Goal: Task Accomplishment & Management: Use online tool/utility

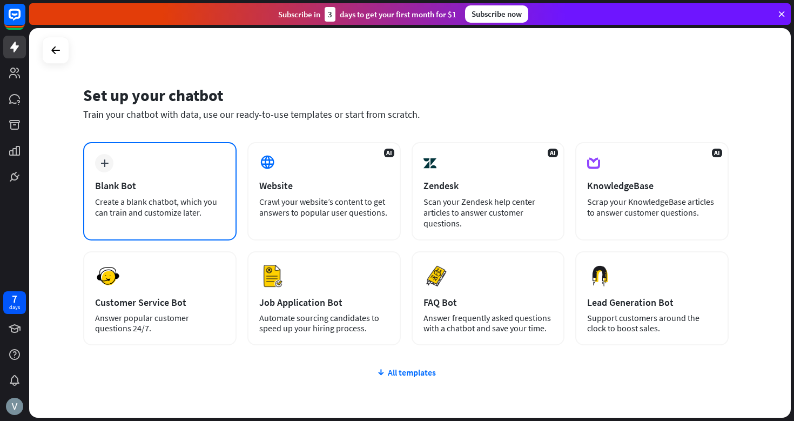
click at [155, 191] on div "Blank Bot" at bounding box center [160, 185] width 130 height 12
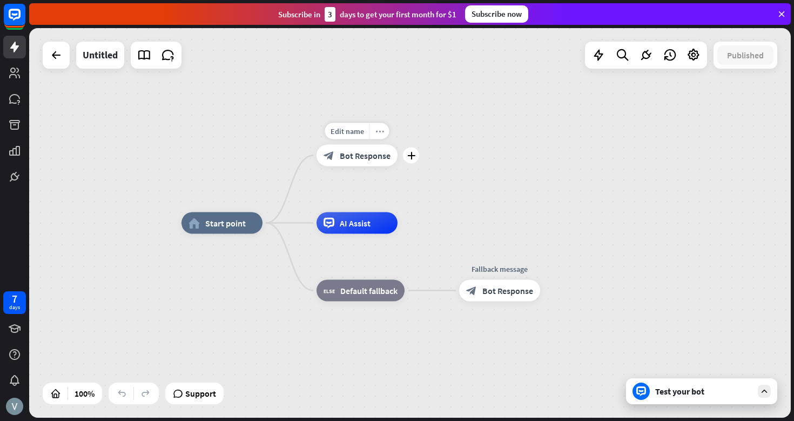
click at [379, 131] on icon "more_horiz" at bounding box center [380, 131] width 9 height 8
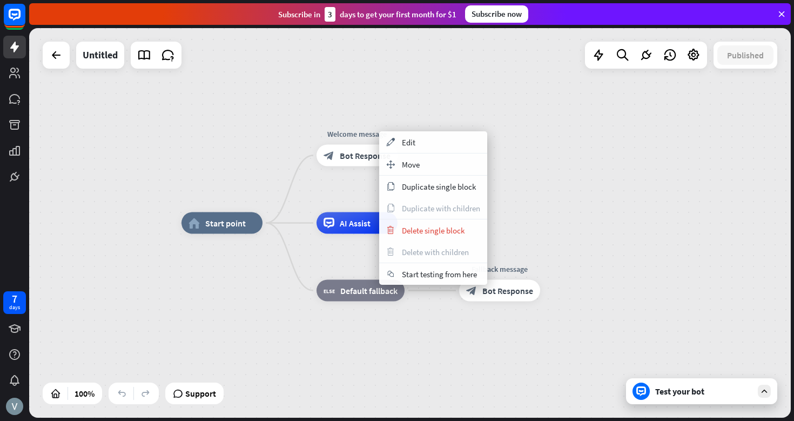
click at [414, 102] on div "home_2 Start point Welcome message block_bot_response Bot Response AI Assist bl…" at bounding box center [410, 223] width 762 height 390
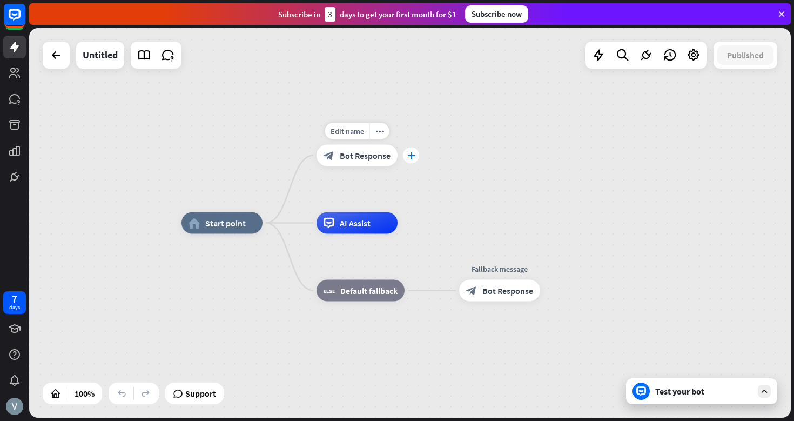
click at [414, 158] on icon "plus" at bounding box center [411, 156] width 8 height 8
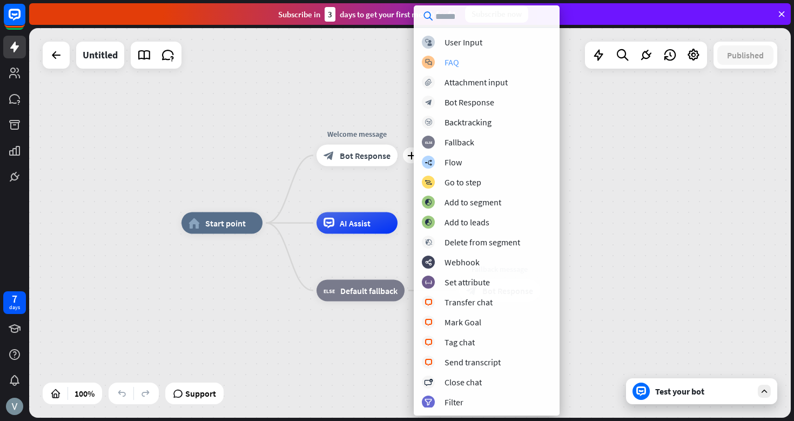
click at [467, 66] on div "block_faq FAQ" at bounding box center [487, 62] width 130 height 13
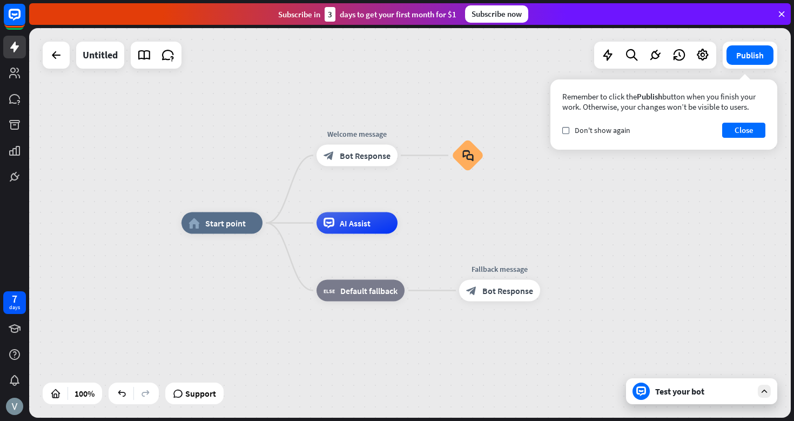
click at [680, 392] on div "Test your bot" at bounding box center [703, 391] width 97 height 11
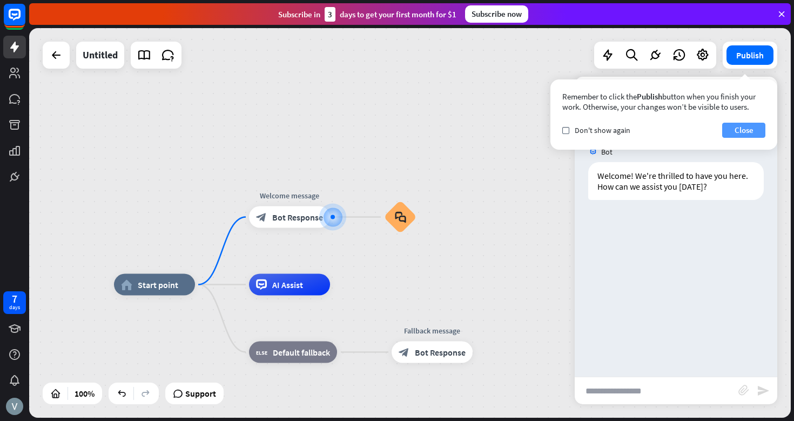
click at [741, 128] on button "Close" at bounding box center [743, 130] width 43 height 15
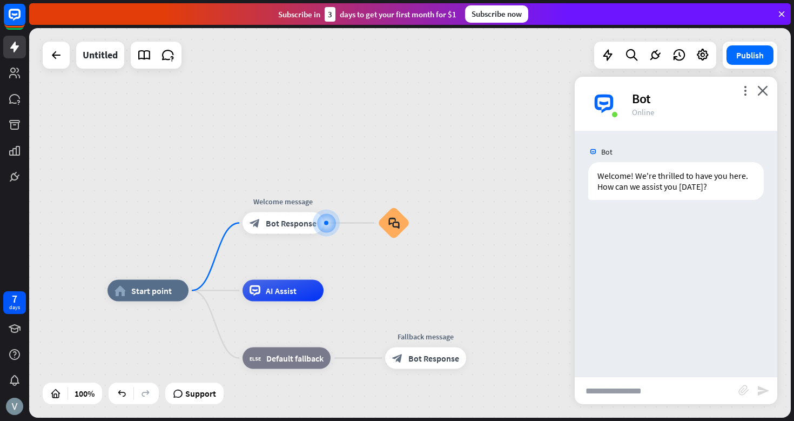
click at [606, 391] on input "text" at bounding box center [657, 390] width 164 height 27
type input "**"
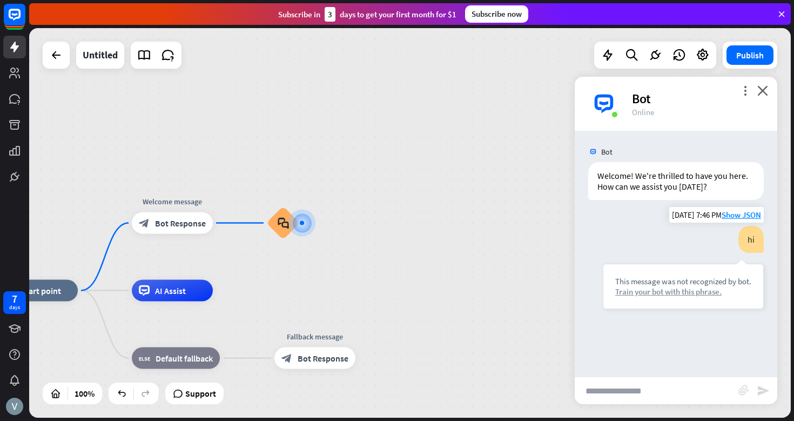
click at [693, 293] on div "Train your bot with this phrase." at bounding box center [683, 291] width 136 height 10
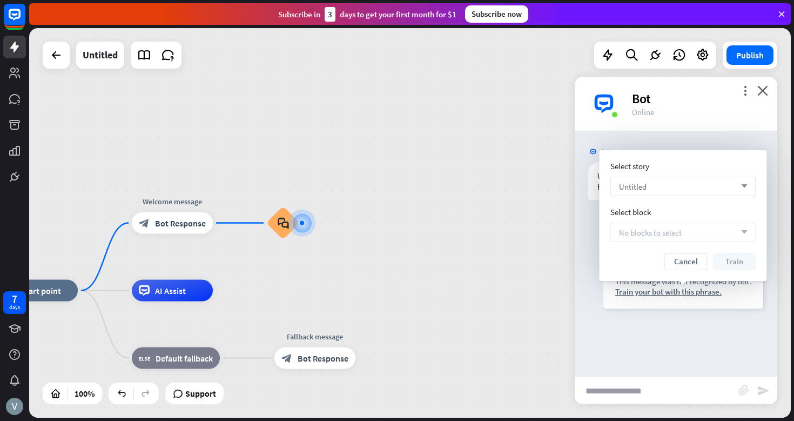
click at [687, 182] on div "Untitled arrow_down" at bounding box center [684, 186] width 146 height 19
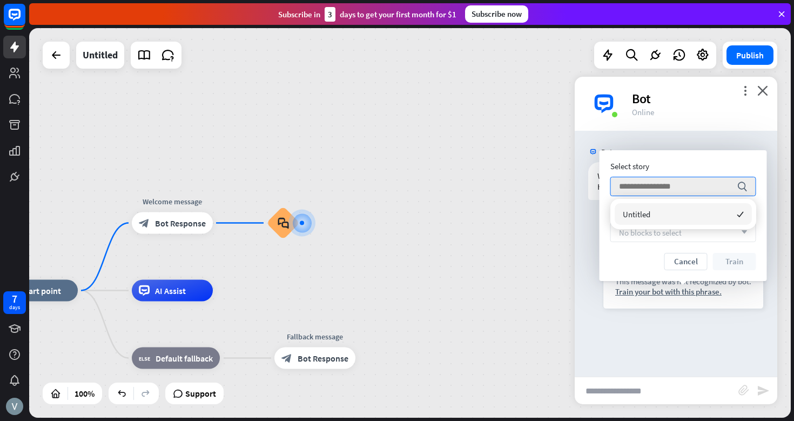
click at [653, 218] on div "Untitled checked" at bounding box center [683, 214] width 137 height 22
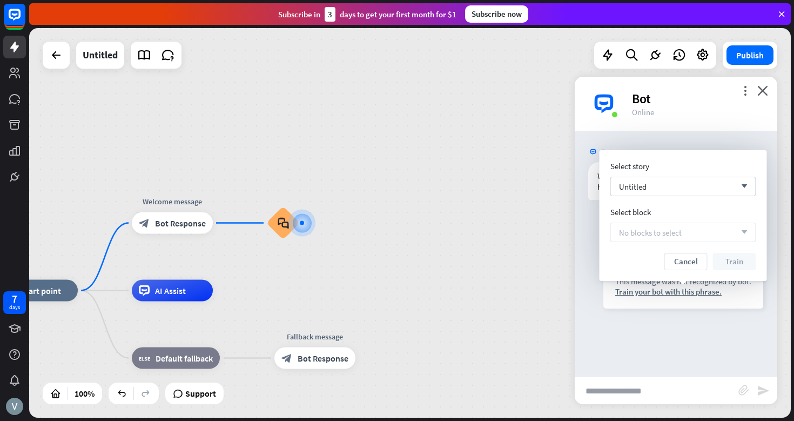
click at [654, 227] on span "No blocks to select" at bounding box center [650, 232] width 63 height 10
click at [751, 183] on div "Untitled arrow_down" at bounding box center [684, 186] width 146 height 19
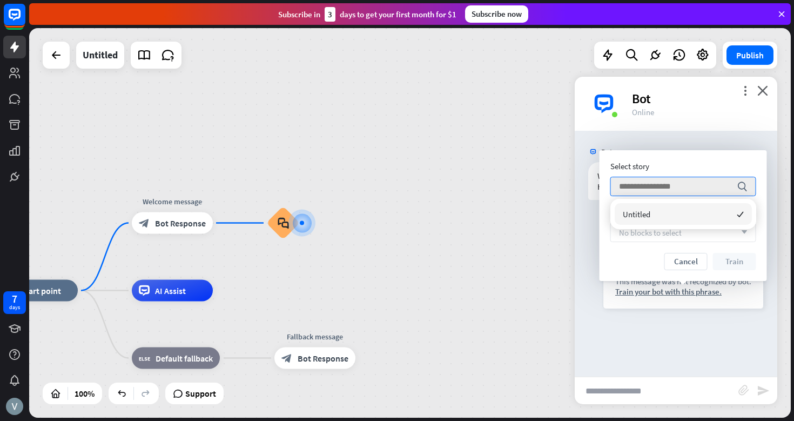
click at [648, 217] on span "Untitled" at bounding box center [637, 214] width 28 height 10
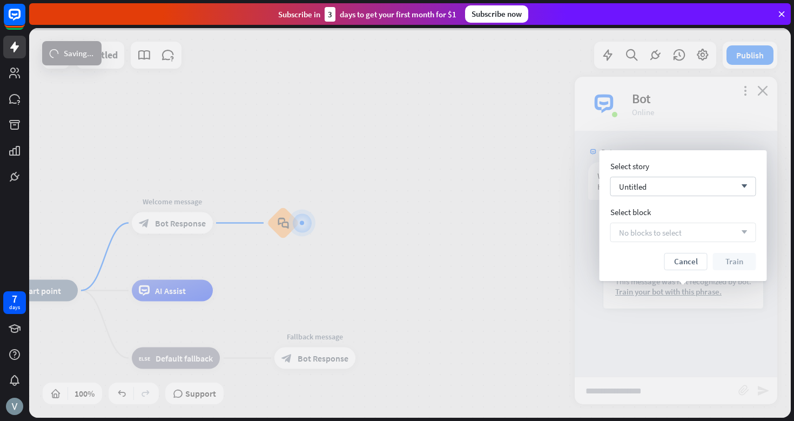
click at [325, 265] on div at bounding box center [410, 223] width 762 height 390
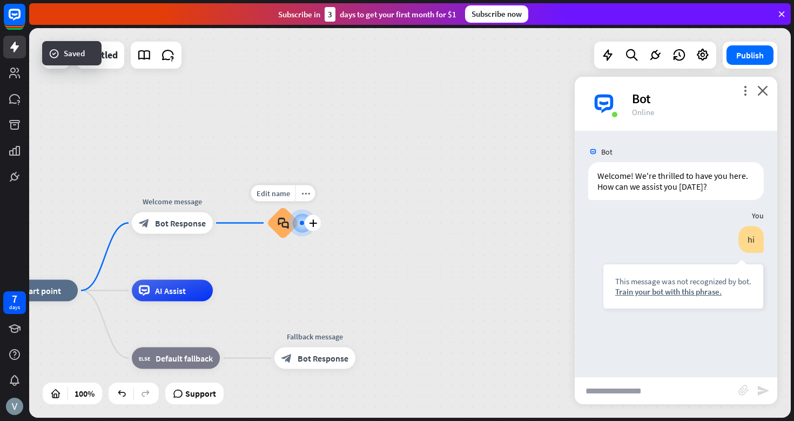
click at [309, 225] on icon "plus" at bounding box center [313, 223] width 8 height 8
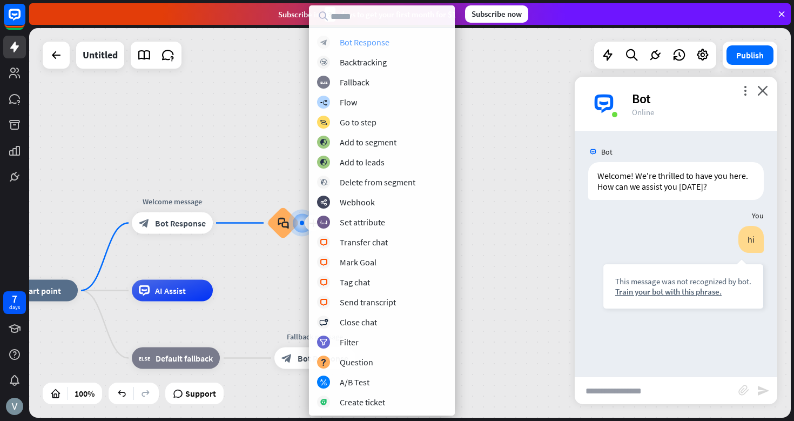
click at [364, 46] on div "Bot Response" at bounding box center [365, 42] width 50 height 11
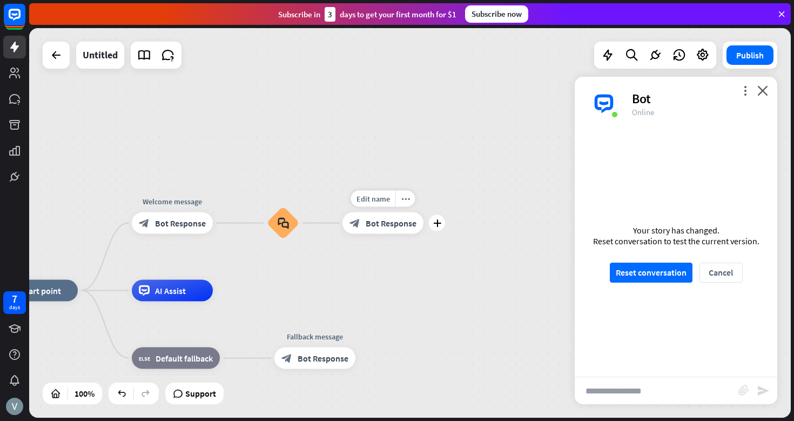
click at [385, 226] on span "Bot Response" at bounding box center [391, 223] width 51 height 11
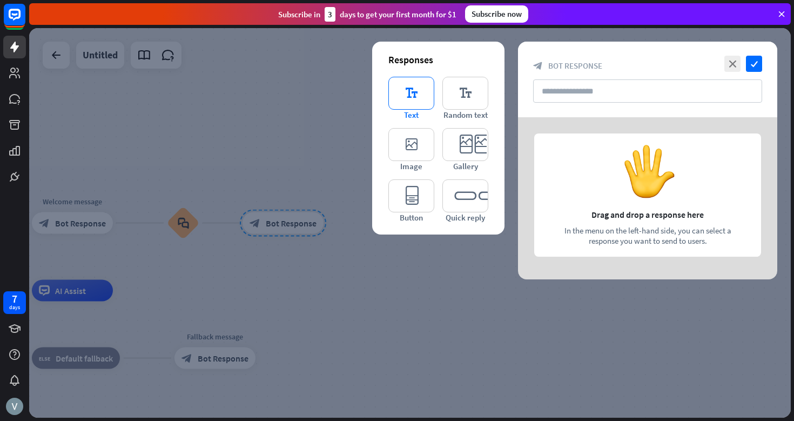
click at [419, 103] on icon "editor_text" at bounding box center [412, 93] width 46 height 33
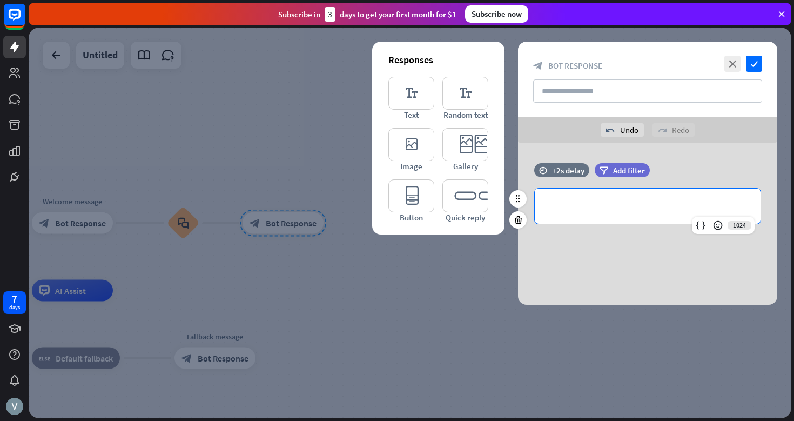
click at [593, 206] on p "**********" at bounding box center [648, 206] width 204 height 14
click at [757, 60] on icon "check" at bounding box center [754, 64] width 16 height 16
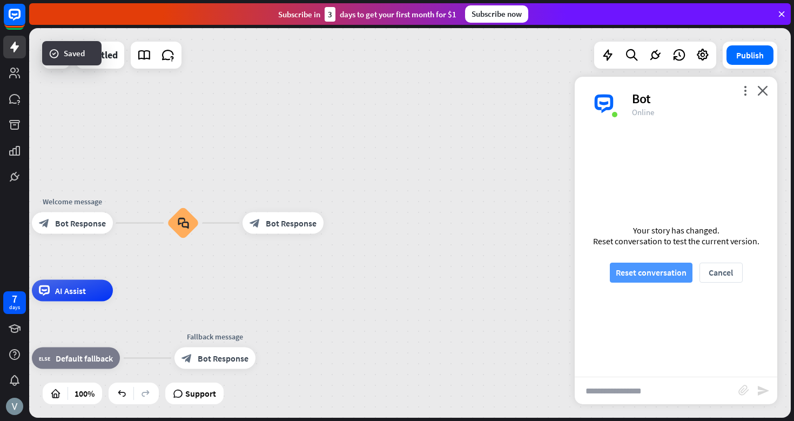
click at [667, 272] on button "Reset conversation" at bounding box center [651, 273] width 83 height 20
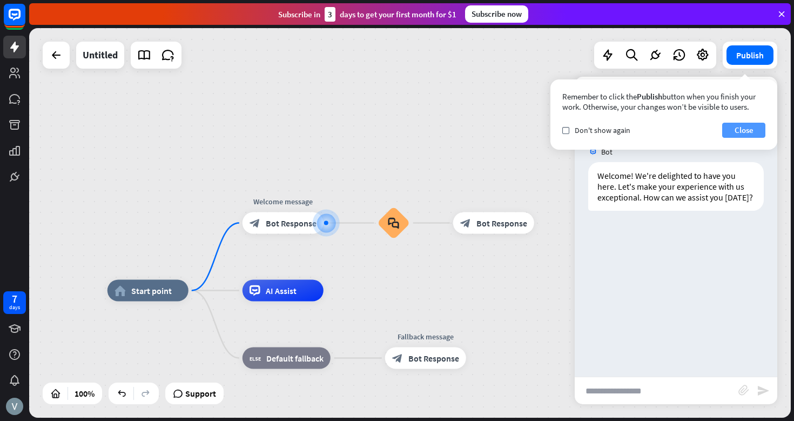
click at [745, 132] on button "Close" at bounding box center [743, 130] width 43 height 15
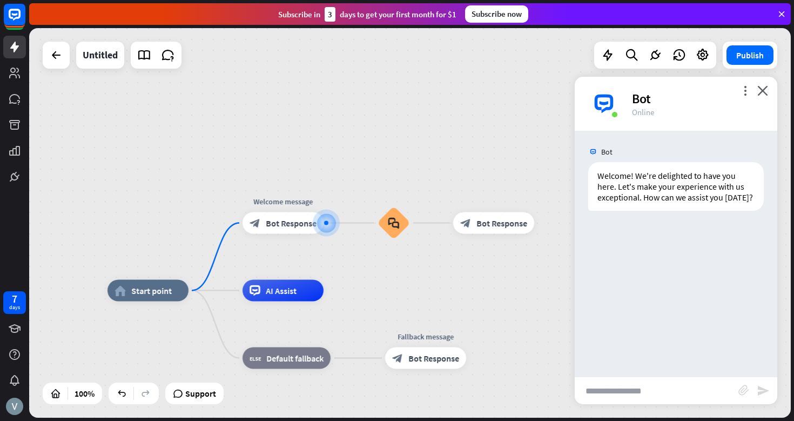
click at [607, 393] on input "text" at bounding box center [657, 390] width 164 height 27
type input "**"
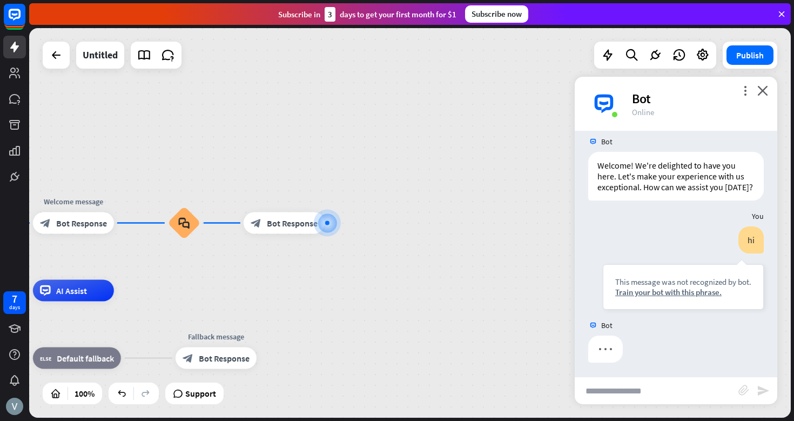
scroll to position [12, 0]
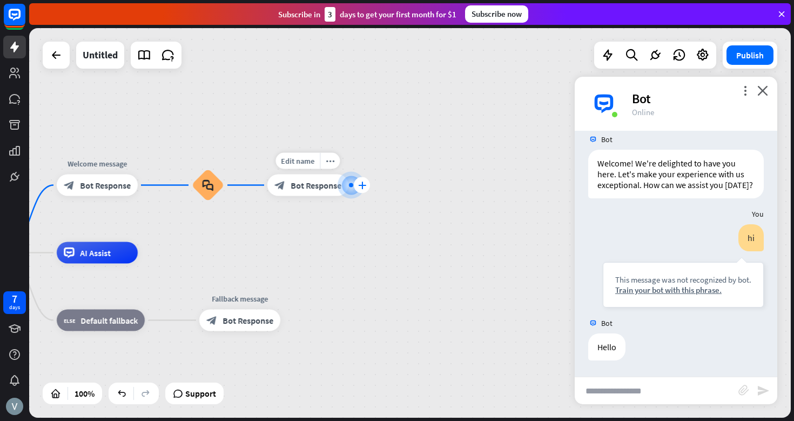
click at [364, 186] on icon "plus" at bounding box center [362, 186] width 8 height 8
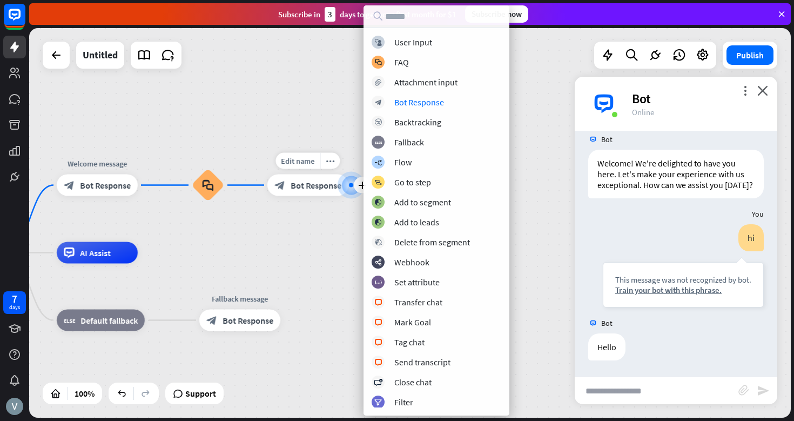
click at [315, 191] on div "block_bot_response Bot Response" at bounding box center [307, 186] width 81 height 22
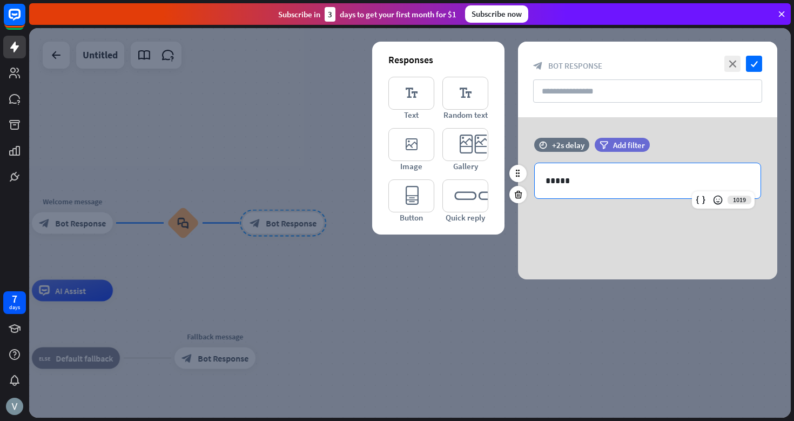
click at [599, 176] on p "*****" at bounding box center [648, 181] width 204 height 14
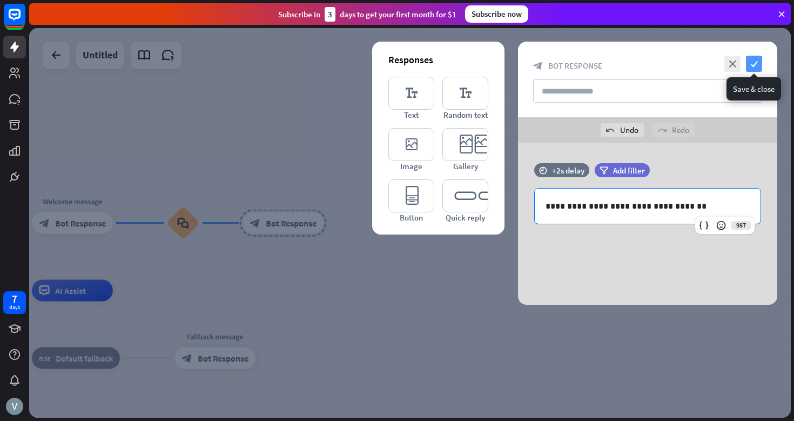
click at [758, 62] on icon "check" at bounding box center [754, 64] width 16 height 16
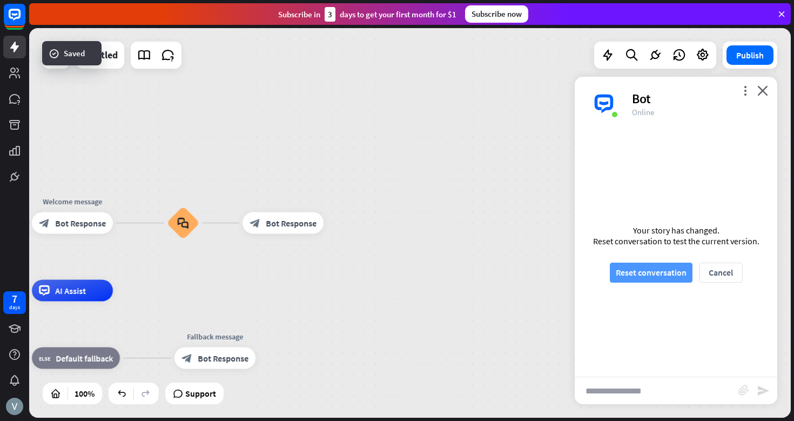
click at [648, 272] on button "Reset conversation" at bounding box center [651, 273] width 83 height 20
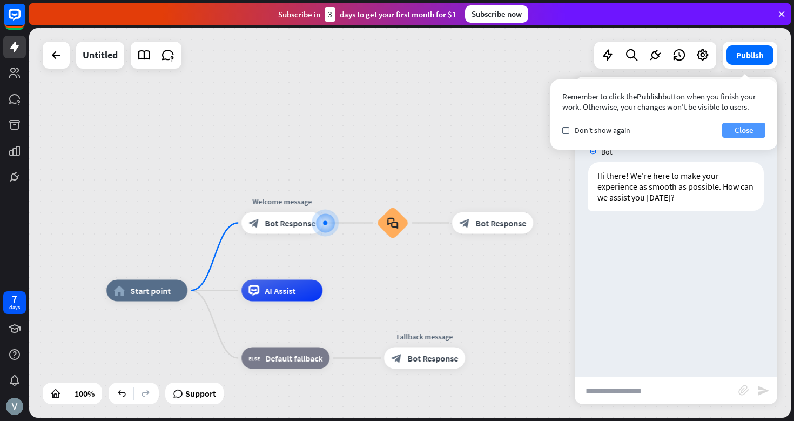
click at [748, 130] on button "Close" at bounding box center [743, 130] width 43 height 15
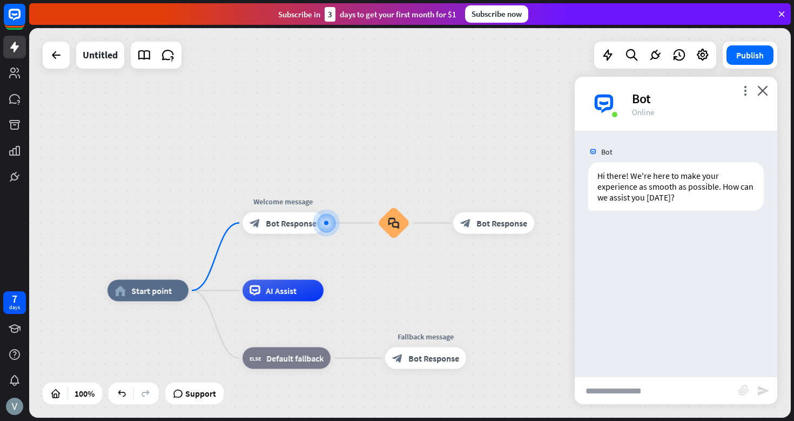
click at [627, 388] on input "text" at bounding box center [657, 390] width 164 height 27
type input "**"
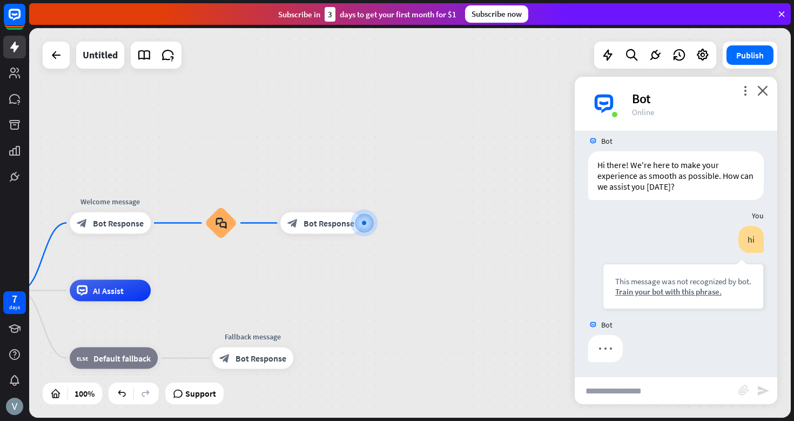
scroll to position [12, 0]
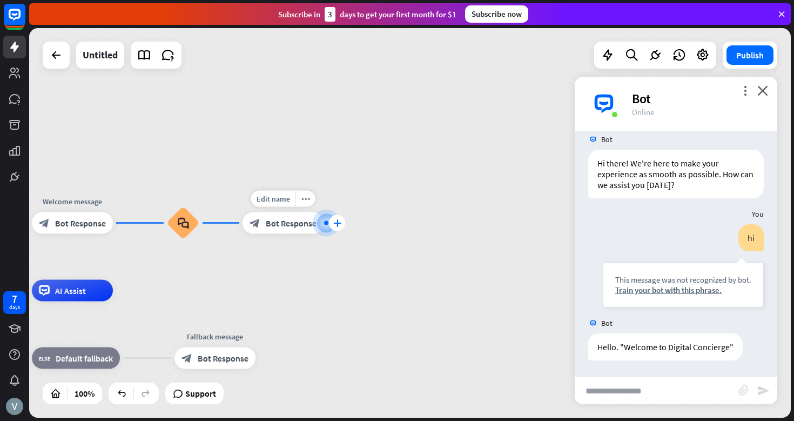
click at [339, 223] on icon "plus" at bounding box center [337, 223] width 8 height 8
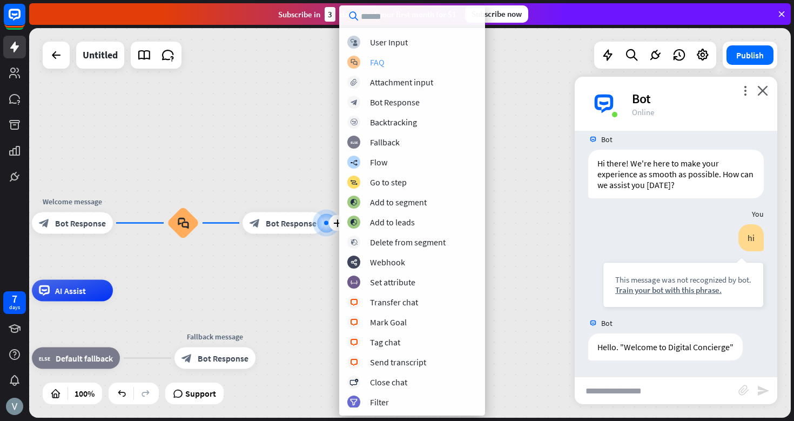
click at [382, 62] on div "FAQ" at bounding box center [377, 62] width 15 height 11
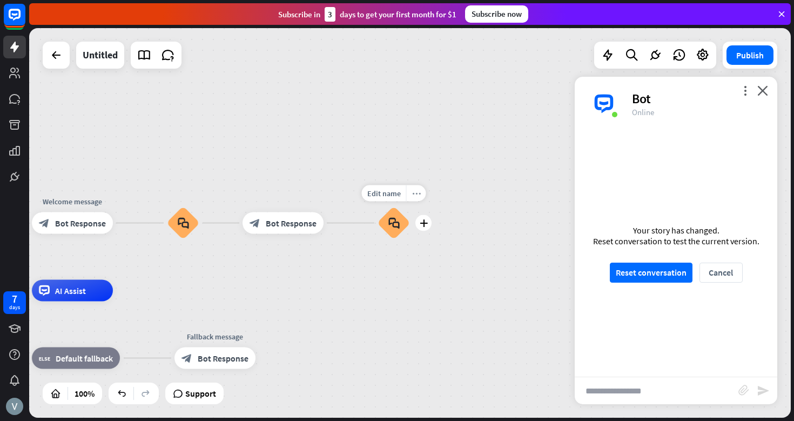
click at [415, 191] on icon "more_horiz" at bounding box center [416, 193] width 9 height 8
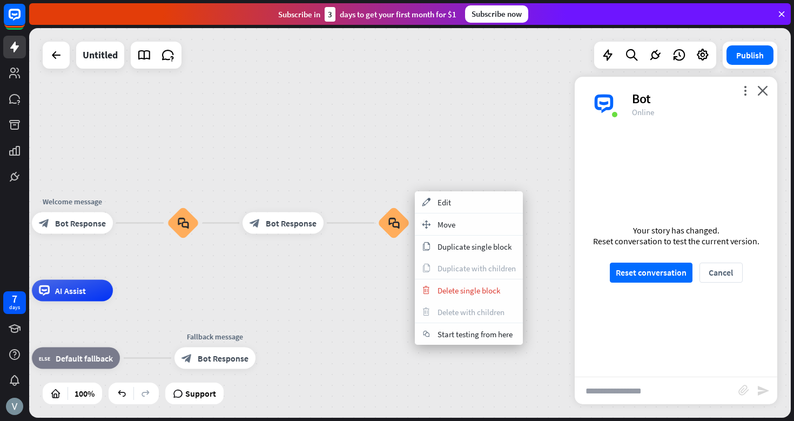
click at [394, 222] on icon "block_faq" at bounding box center [394, 223] width 11 height 12
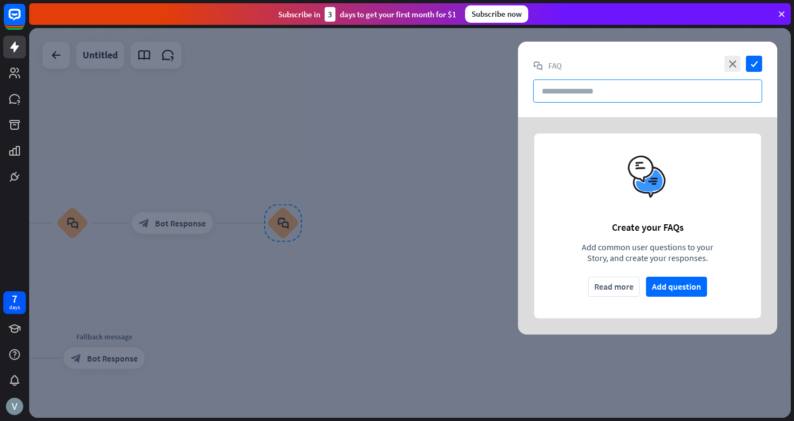
click at [575, 91] on input "text" at bounding box center [647, 90] width 229 height 23
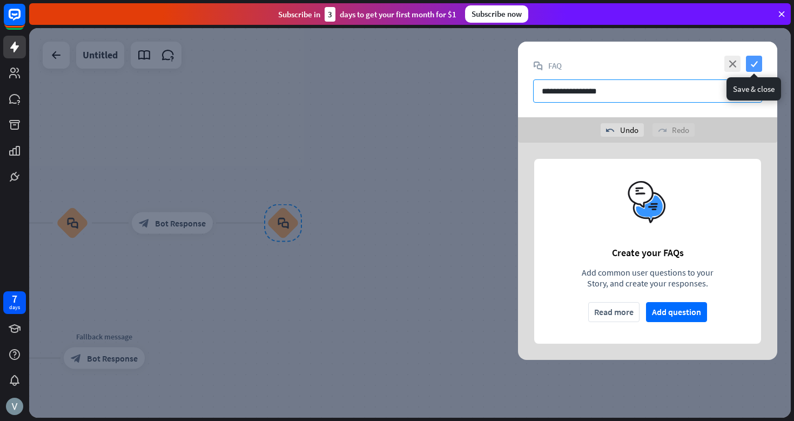
type input "**********"
click at [752, 64] on icon "check" at bounding box center [754, 64] width 16 height 16
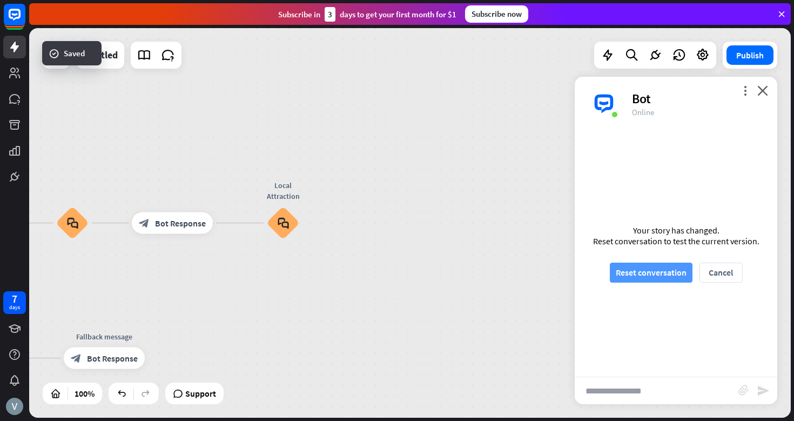
click at [654, 272] on button "Reset conversation" at bounding box center [651, 273] width 83 height 20
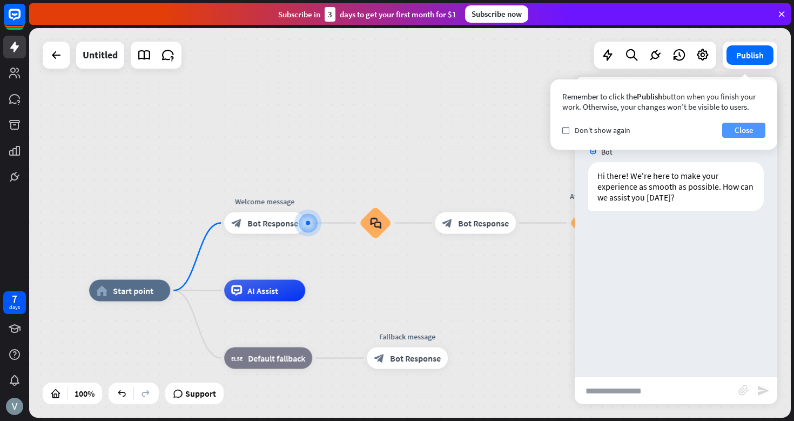
click at [747, 133] on button "Close" at bounding box center [743, 130] width 43 height 15
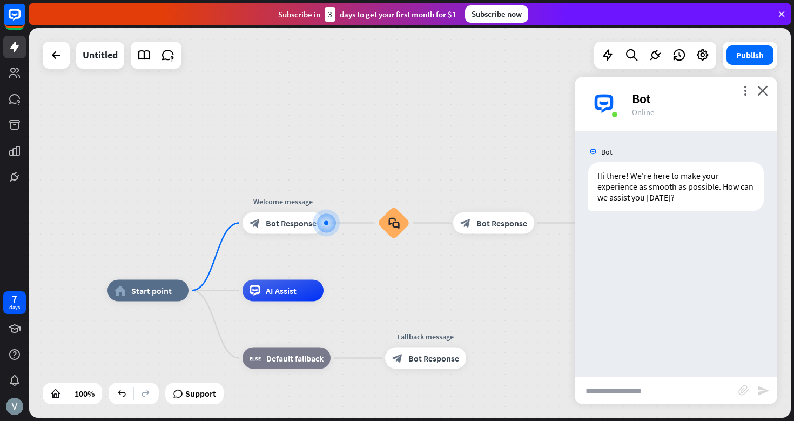
click at [611, 384] on input "text" at bounding box center [657, 390] width 164 height 27
type input "**"
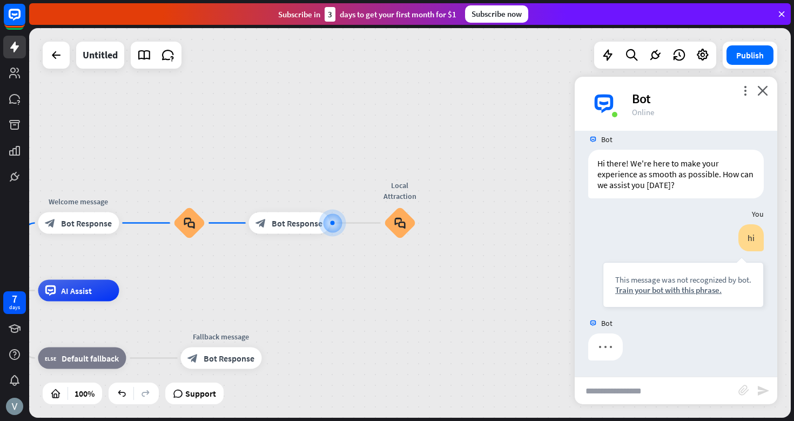
scroll to position [12, 0]
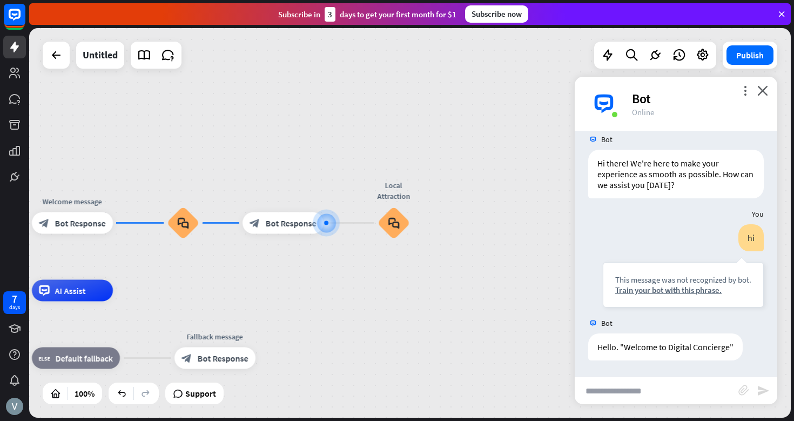
click at [614, 393] on input "text" at bounding box center [657, 390] width 164 height 27
type input "**********"
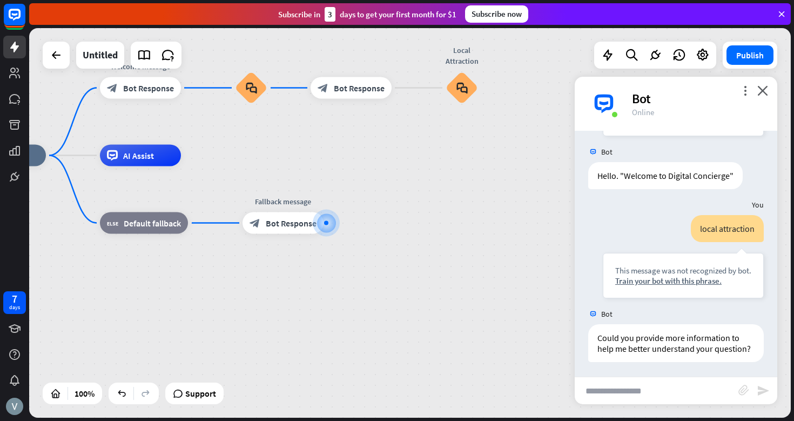
scroll to position [185, 0]
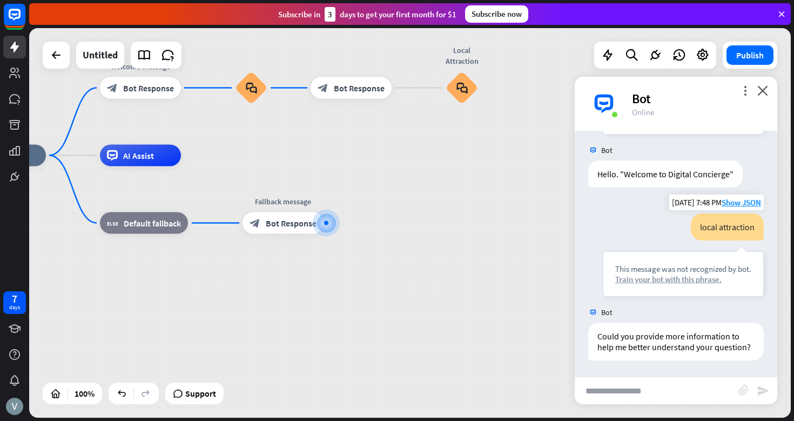
click at [668, 277] on div "Train your bot with this phrase." at bounding box center [683, 279] width 136 height 10
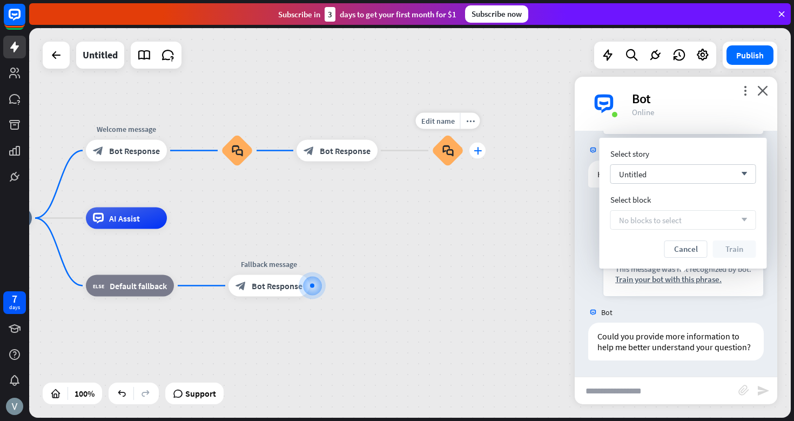
click at [477, 154] on icon "plus" at bounding box center [478, 151] width 8 height 8
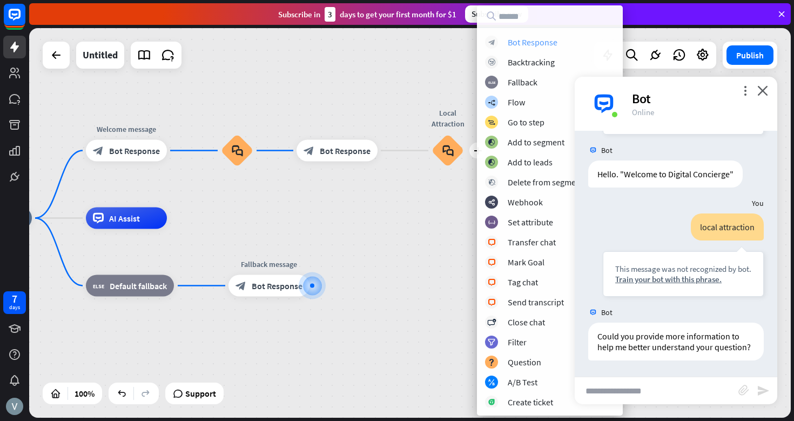
click at [538, 45] on div "Bot Response" at bounding box center [533, 42] width 50 height 11
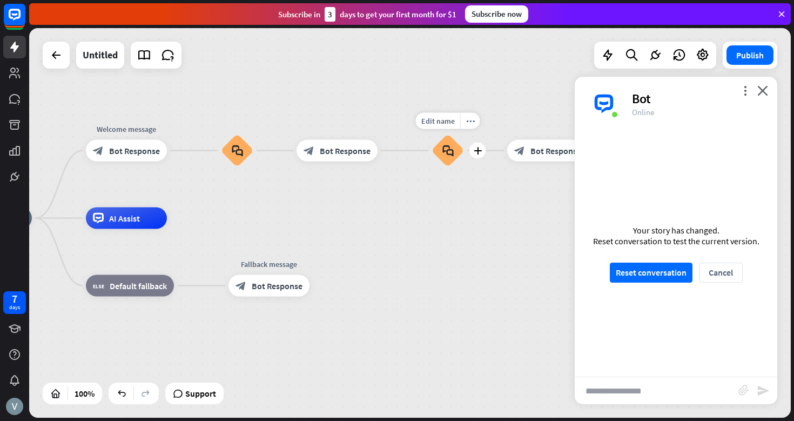
click at [448, 152] on icon "block_faq" at bounding box center [448, 151] width 11 height 12
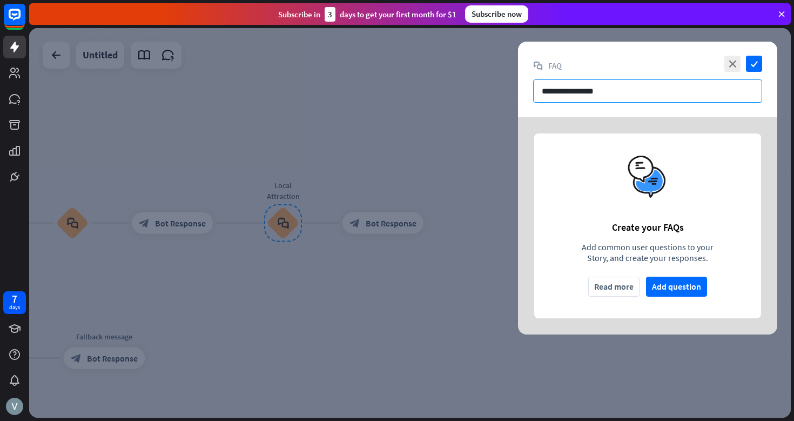
drag, startPoint x: 621, startPoint y: 93, endPoint x: 414, endPoint y: 93, distance: 207.5
click at [414, 93] on div "**********" at bounding box center [410, 223] width 762 height 390
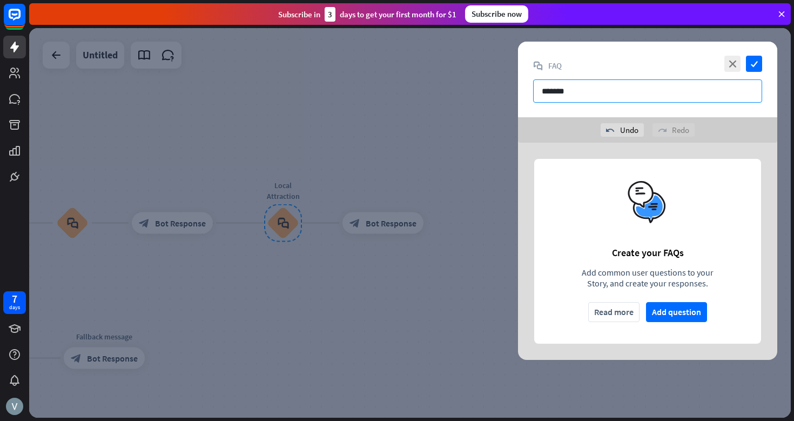
type input "***"
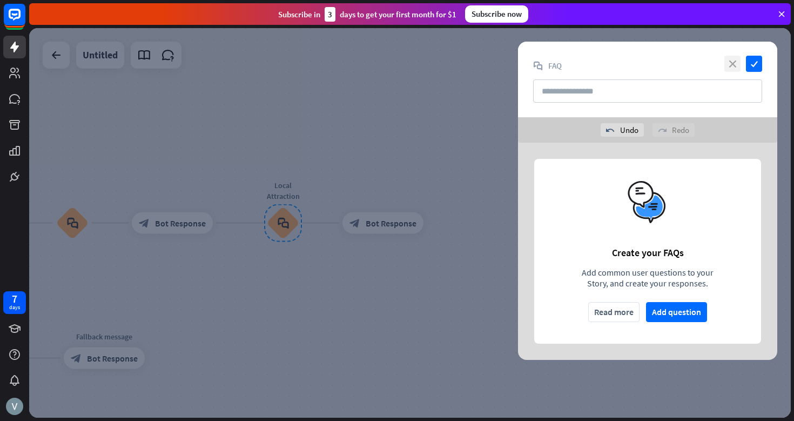
click at [734, 65] on icon "close" at bounding box center [733, 64] width 16 height 16
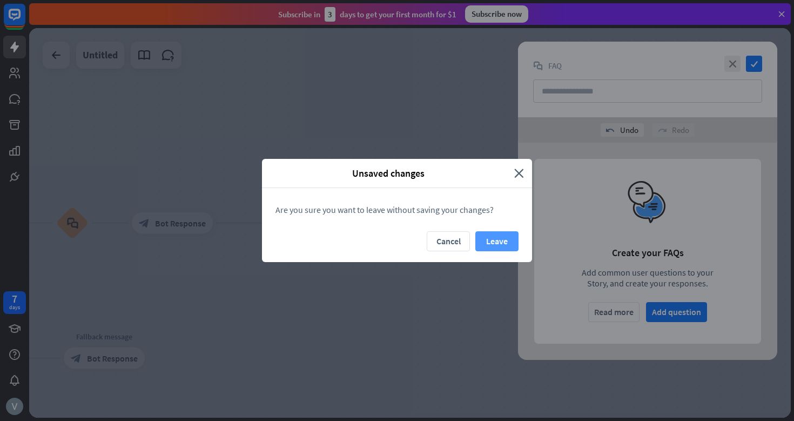
click at [503, 238] on button "Leave" at bounding box center [497, 241] width 43 height 20
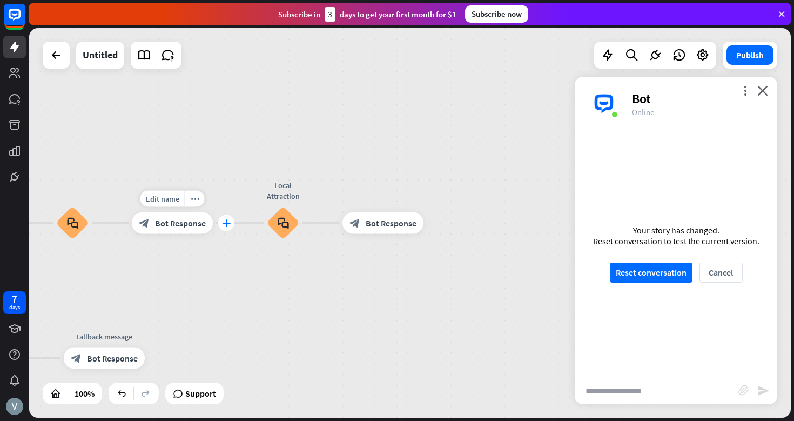
click at [228, 224] on icon "plus" at bounding box center [227, 223] width 8 height 8
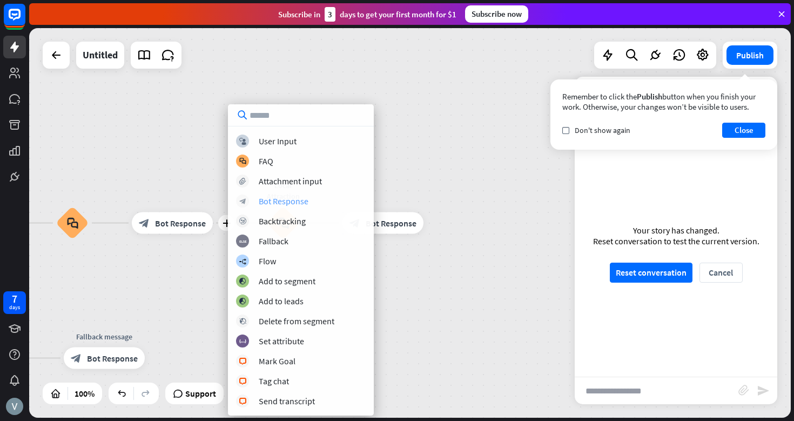
click at [295, 198] on div "Bot Response" at bounding box center [284, 201] width 50 height 11
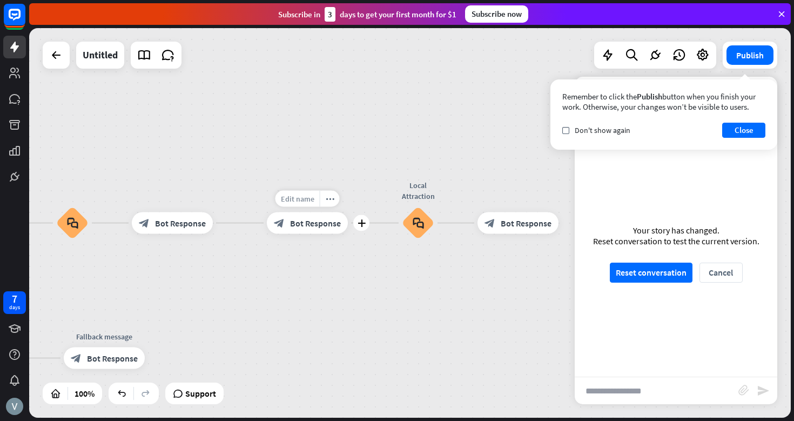
click at [301, 198] on span "Edit name" at bounding box center [298, 199] width 34 height 10
click at [316, 227] on span "Bot Response" at bounding box center [315, 223] width 51 height 11
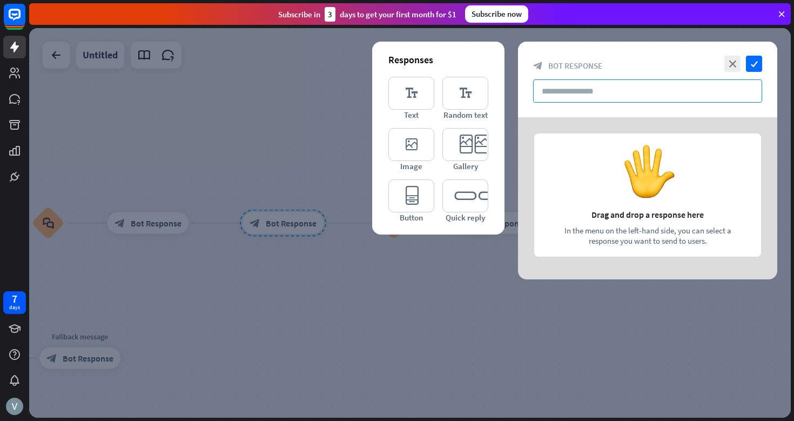
click at [577, 88] on input "text" at bounding box center [647, 90] width 229 height 23
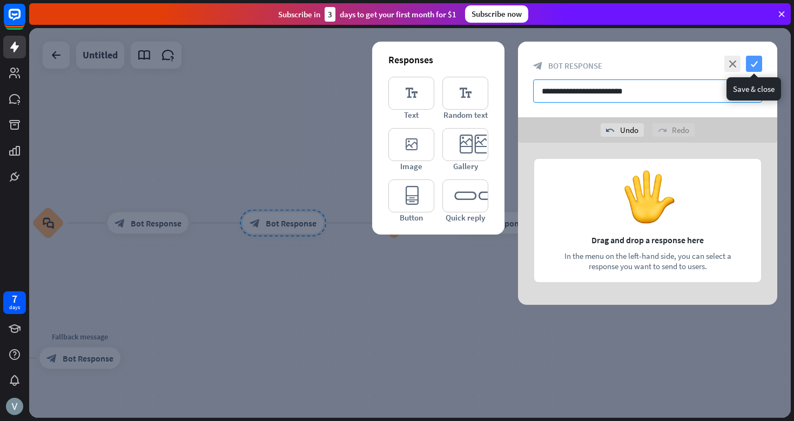
type input "**********"
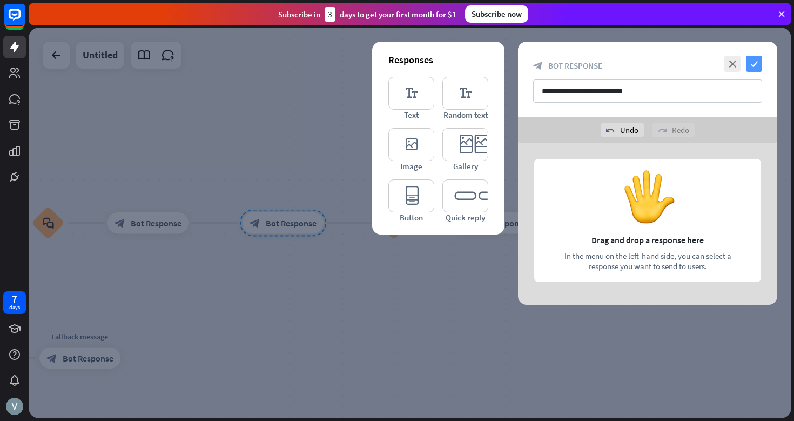
click at [750, 64] on icon "check" at bounding box center [754, 64] width 16 height 16
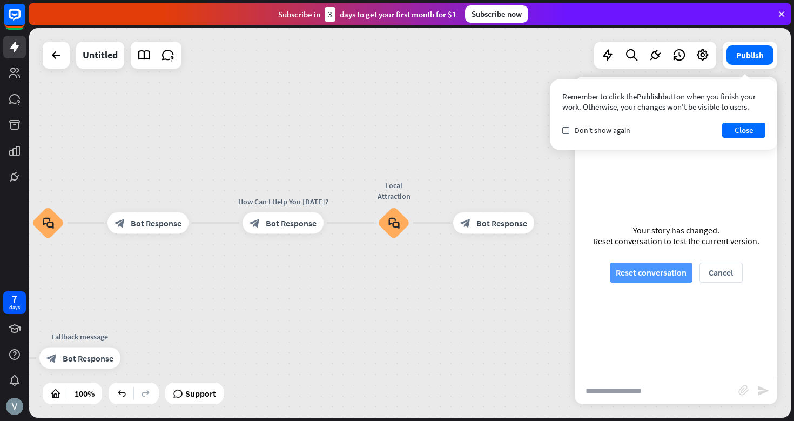
click at [677, 274] on button "Reset conversation" at bounding box center [651, 273] width 83 height 20
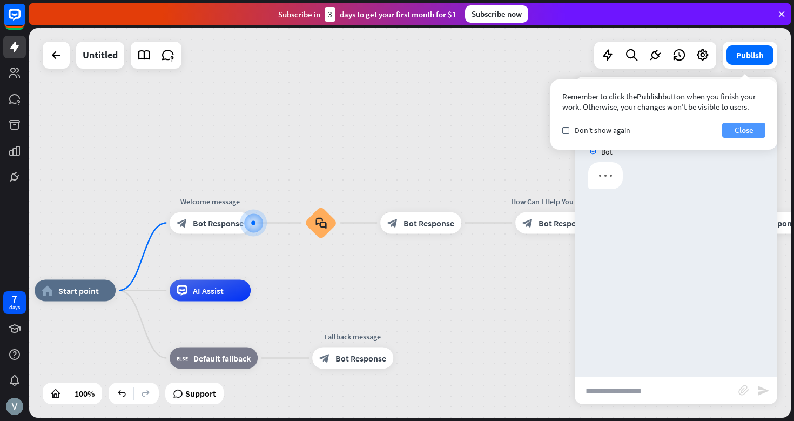
click at [749, 130] on button "Close" at bounding box center [743, 130] width 43 height 15
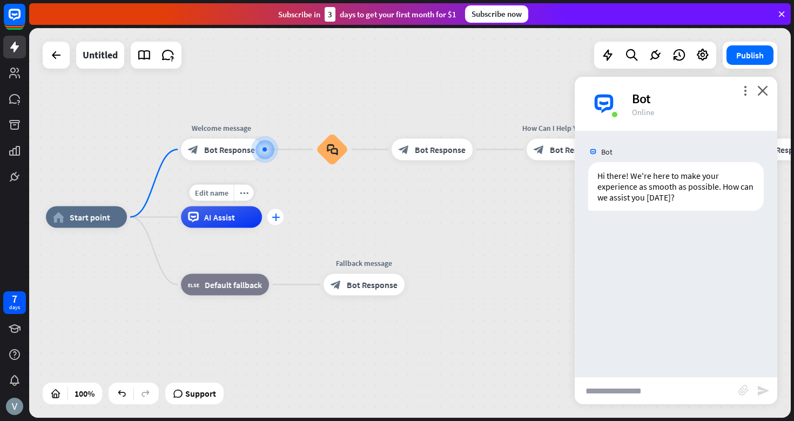
click at [276, 217] on icon "plus" at bounding box center [276, 217] width 8 height 8
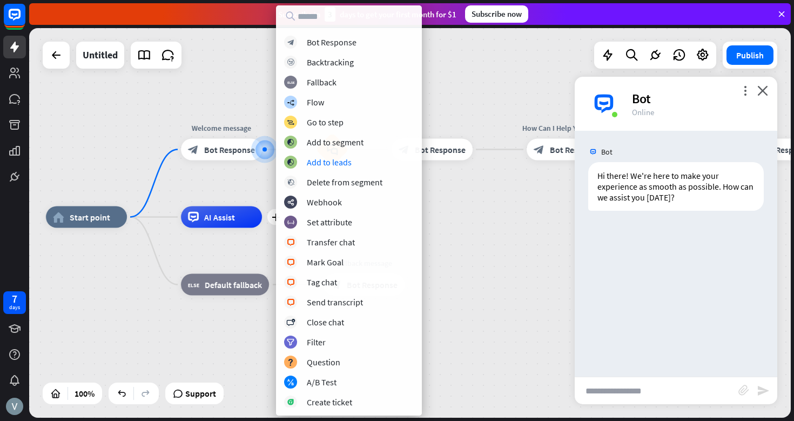
click at [484, 222] on div "home_2 Start point Welcome message block_bot_response Bot Response block_faq bl…" at bounding box center [427, 412] width 762 height 390
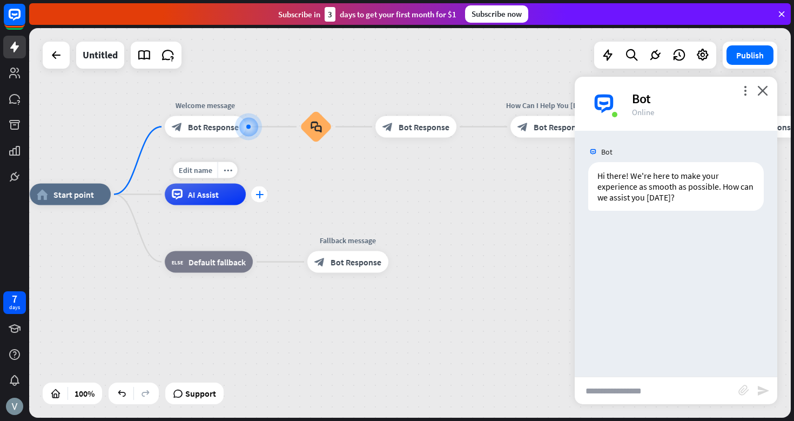
click at [260, 193] on icon "plus" at bounding box center [260, 195] width 8 height 8
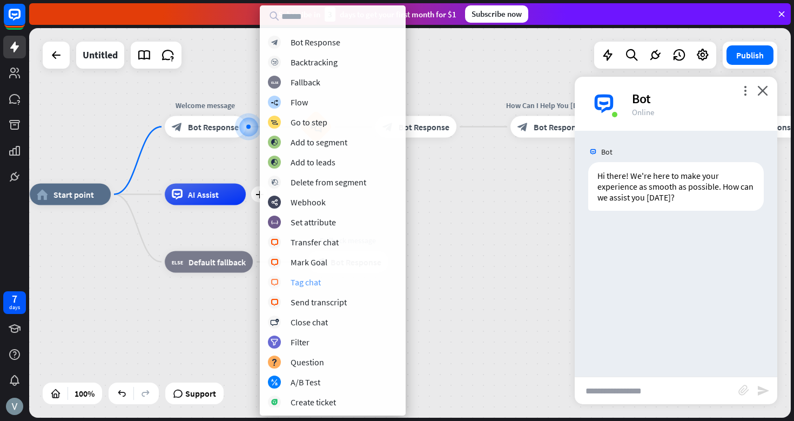
click at [313, 282] on div "Tag chat" at bounding box center [306, 282] width 30 height 11
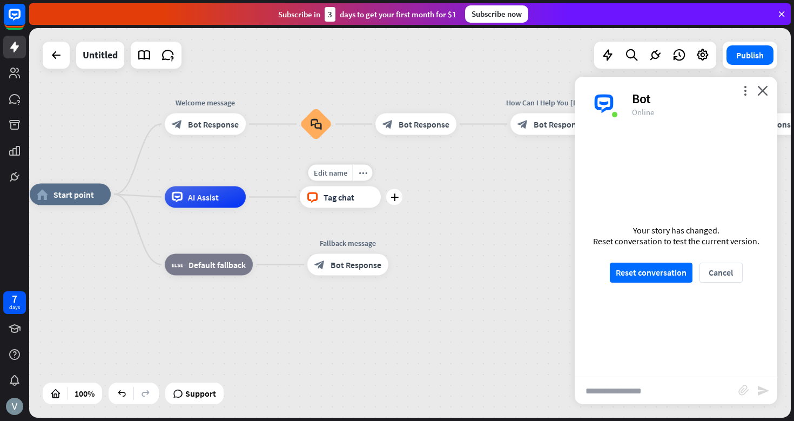
click at [353, 197] on span "Tag chat" at bounding box center [339, 197] width 31 height 11
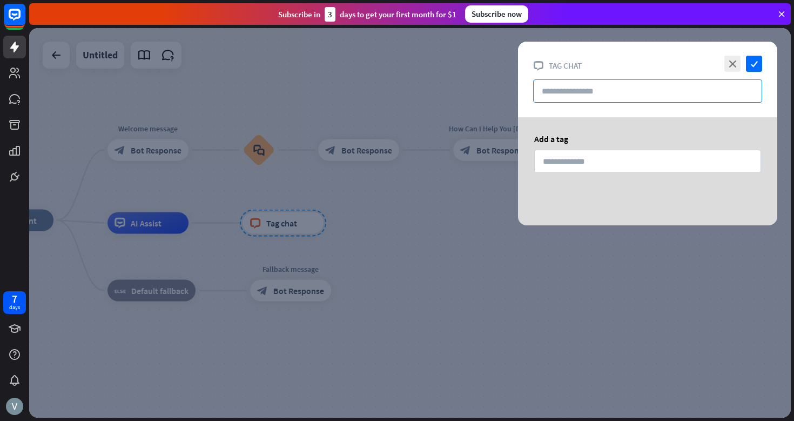
click at [588, 90] on input "text" at bounding box center [647, 90] width 229 height 23
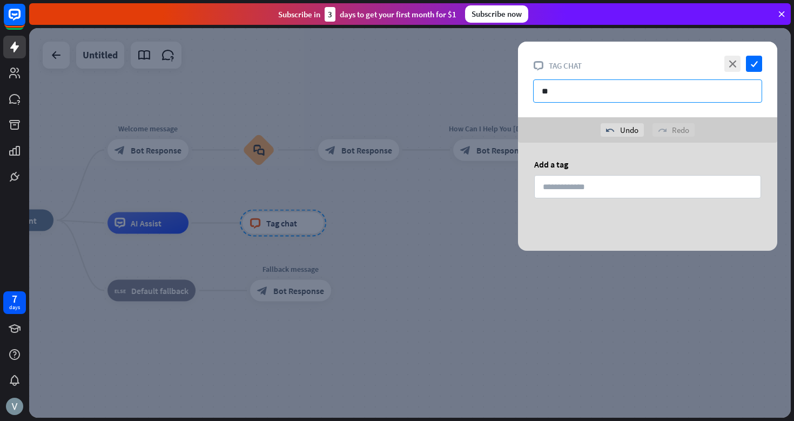
type input "*"
type input "*****"
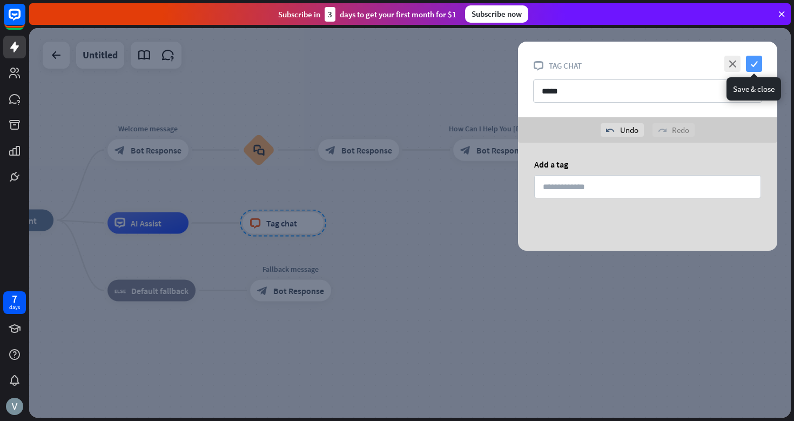
click at [756, 63] on icon "check" at bounding box center [754, 64] width 16 height 16
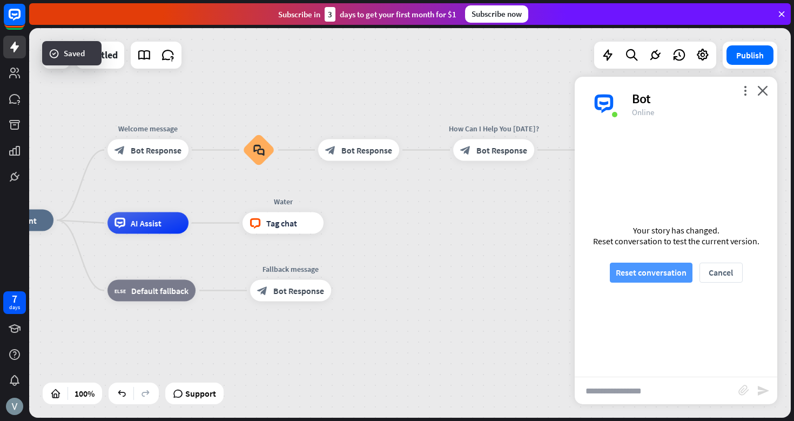
click at [663, 270] on button "Reset conversation" at bounding box center [651, 273] width 83 height 20
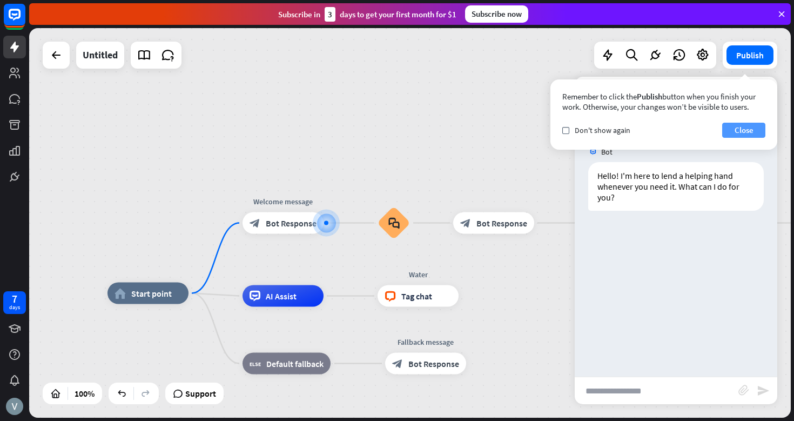
click at [738, 134] on button "Close" at bounding box center [743, 130] width 43 height 15
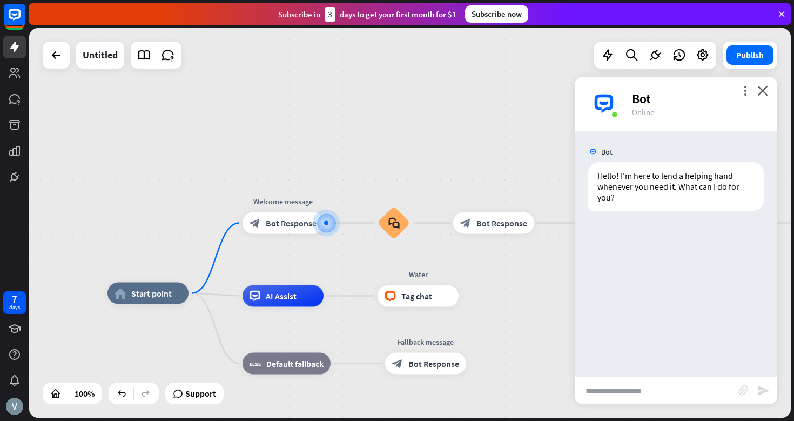
click at [621, 397] on input "text" at bounding box center [657, 390] width 164 height 27
type input "*****"
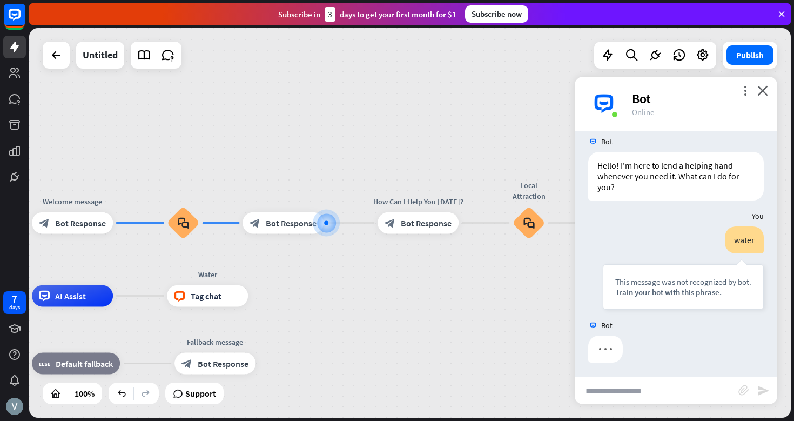
scroll to position [12, 0]
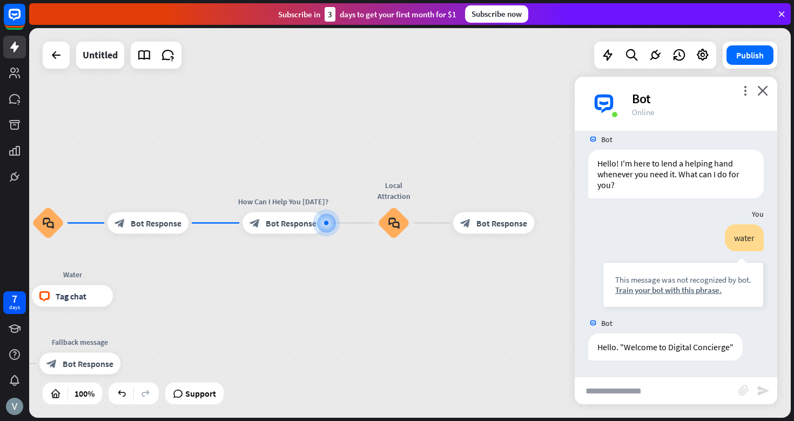
click at [610, 389] on input "text" at bounding box center [657, 390] width 164 height 27
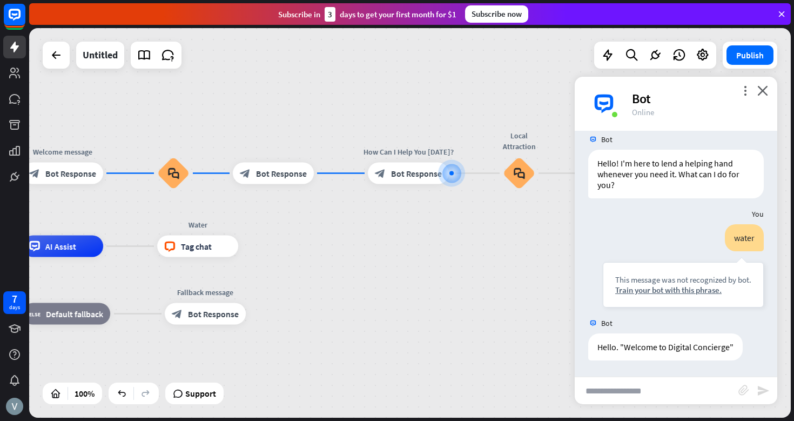
drag, startPoint x: 250, startPoint y: 256, endPoint x: 374, endPoint y: 206, distance: 133.9
click at [374, 206] on div "home_2 Start point Welcome message block_bot_response Bot Response block_faq bl…" at bounding box center [410, 223] width 762 height 390
click at [195, 142] on icon "more_horiz" at bounding box center [196, 143] width 9 height 8
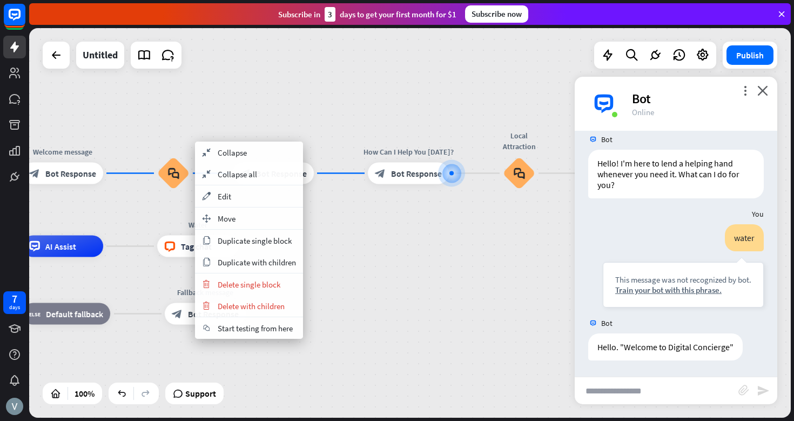
click at [258, 108] on div "home_2 Start point Welcome message block_bot_response Bot Response block_faq Ed…" at bounding box center [410, 223] width 762 height 390
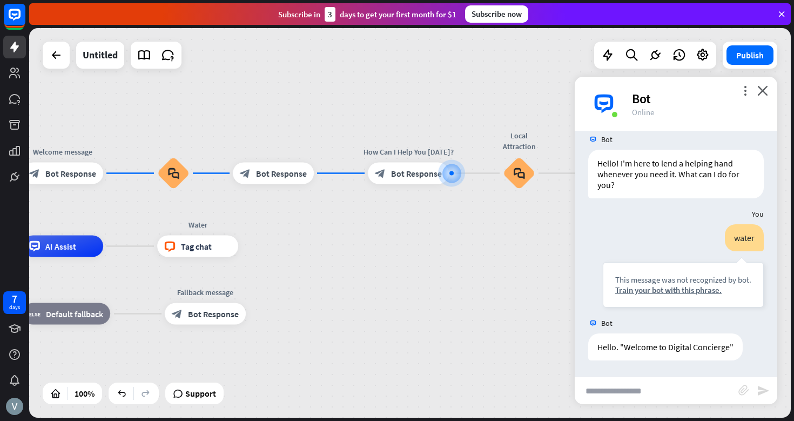
click at [613, 388] on input "text" at bounding box center [657, 390] width 164 height 27
type input "**"
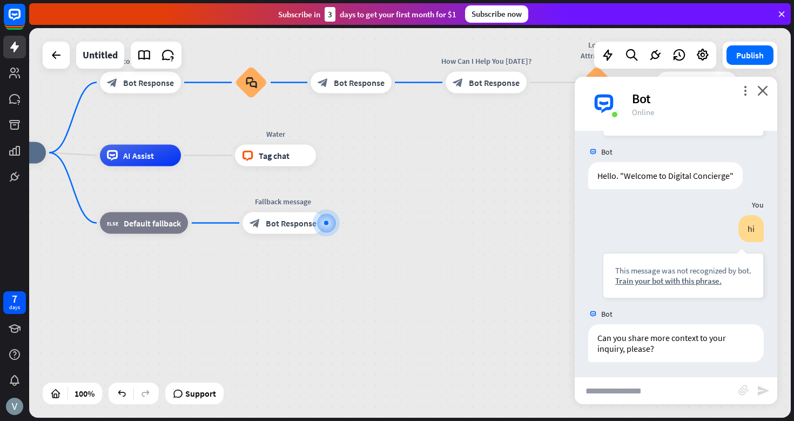
scroll to position [185, 0]
click at [614, 393] on input "text" at bounding box center [657, 390] width 164 height 27
type input "*****"
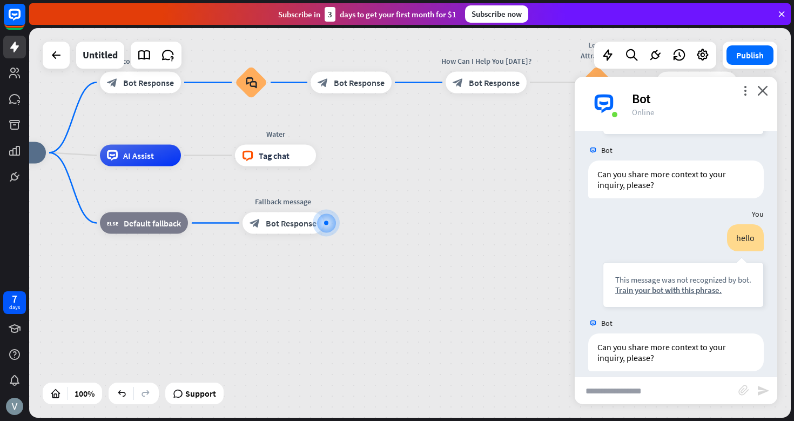
scroll to position [358, 0]
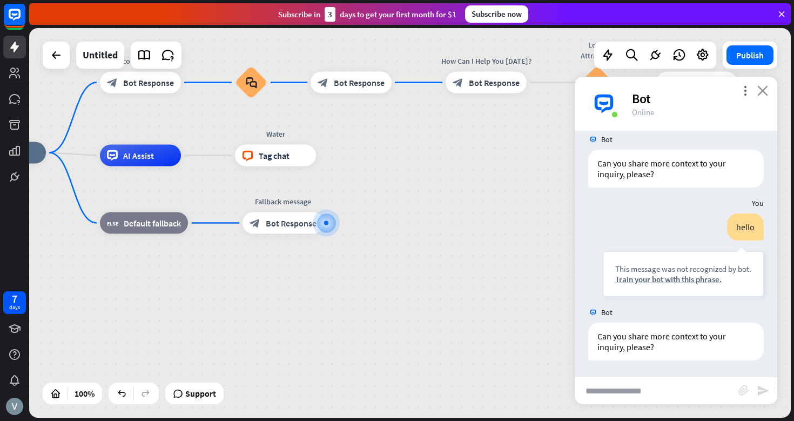
click at [764, 89] on icon "close" at bounding box center [763, 90] width 11 height 10
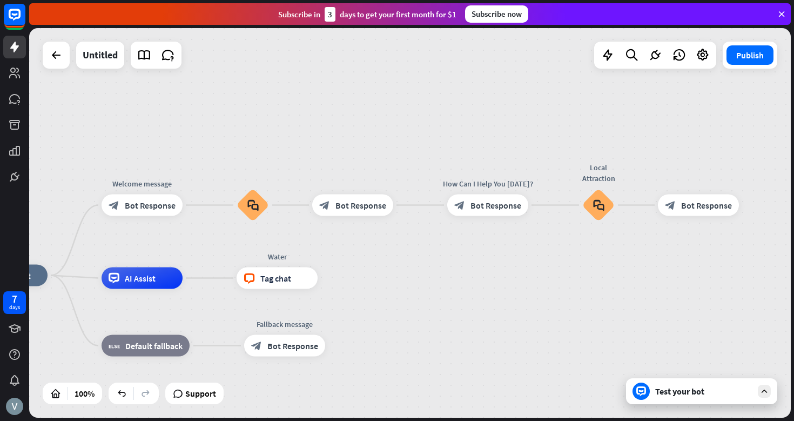
drag, startPoint x: 386, startPoint y: 172, endPoint x: 386, endPoint y: 295, distance: 122.1
click at [349, 204] on span "Bot Response" at bounding box center [361, 204] width 51 height 11
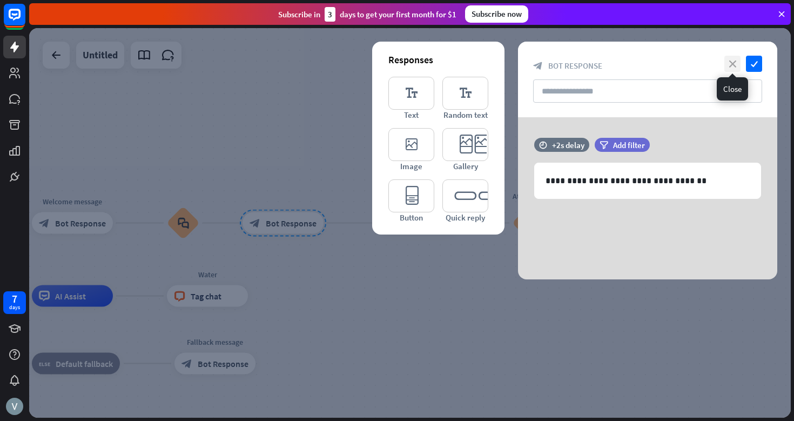
click at [734, 65] on icon "close" at bounding box center [733, 64] width 16 height 16
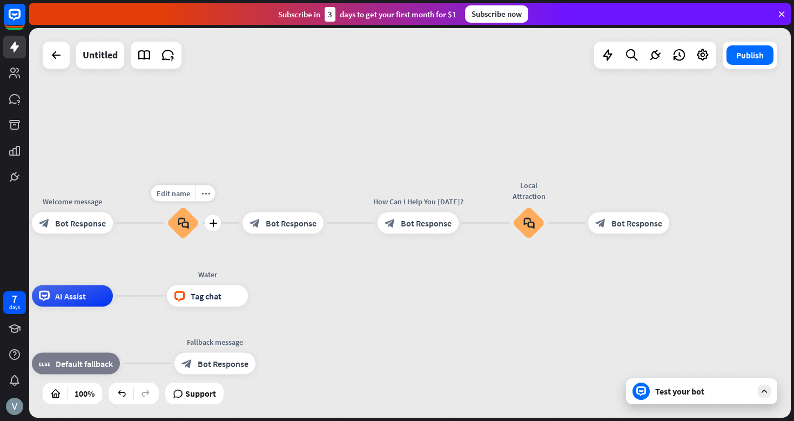
click at [180, 226] on icon "block_faq" at bounding box center [183, 223] width 11 height 12
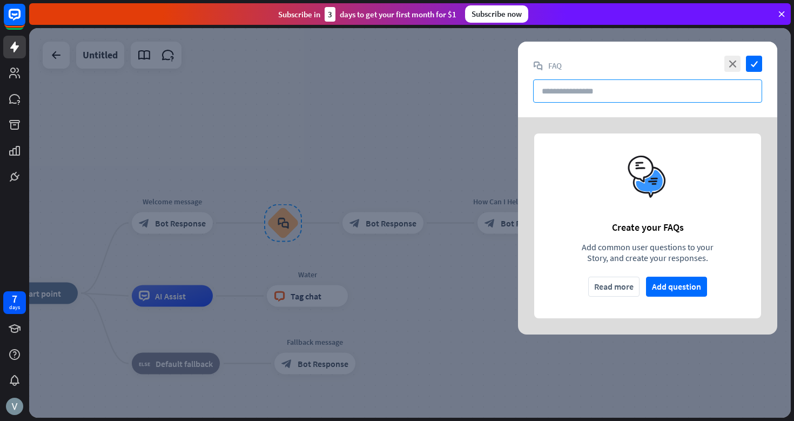
click at [607, 92] on input "text" at bounding box center [647, 90] width 229 height 23
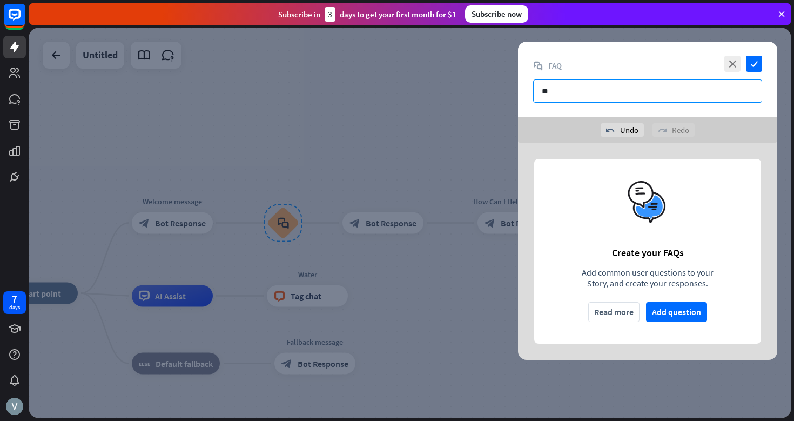
type input "*"
type input "**********"
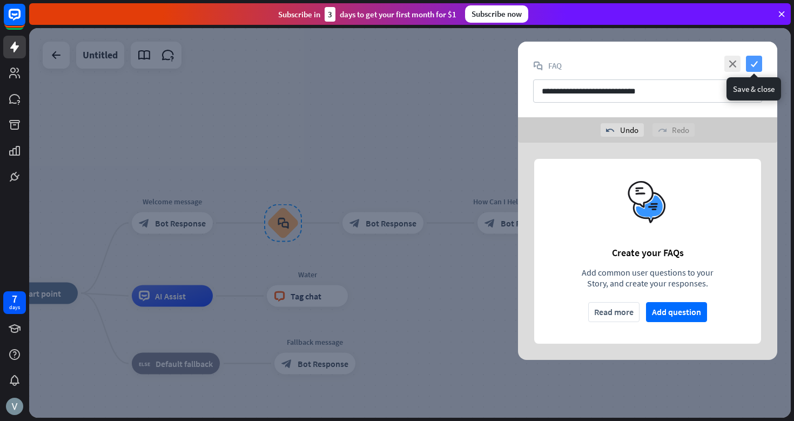
click at [755, 64] on icon "check" at bounding box center [754, 64] width 16 height 16
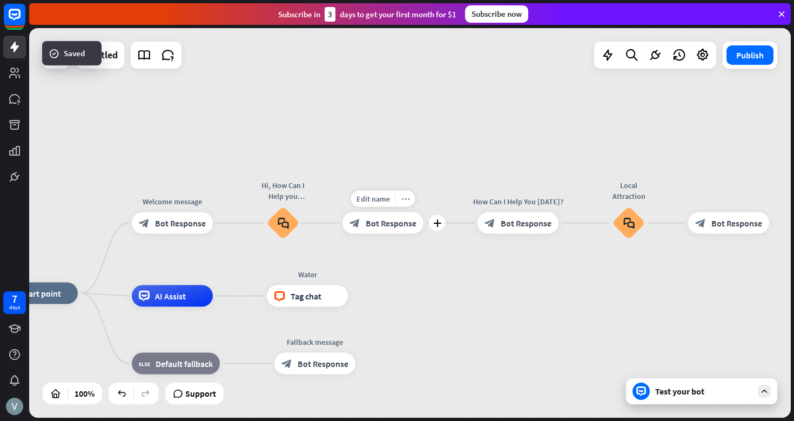
click at [403, 202] on icon "more_horiz" at bounding box center [405, 199] width 9 height 8
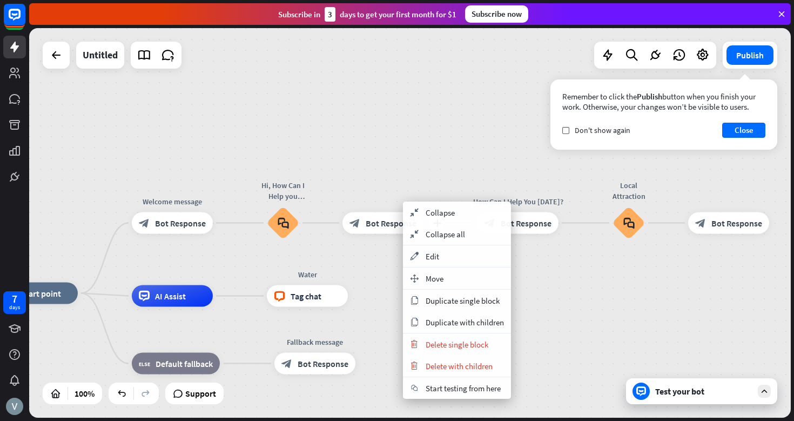
click at [377, 220] on span "Bot Response" at bounding box center [391, 223] width 51 height 11
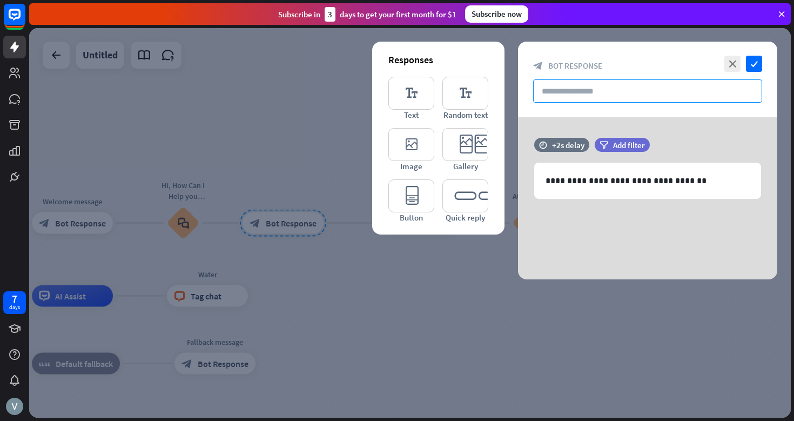
click at [584, 94] on input "text" at bounding box center [647, 90] width 229 height 23
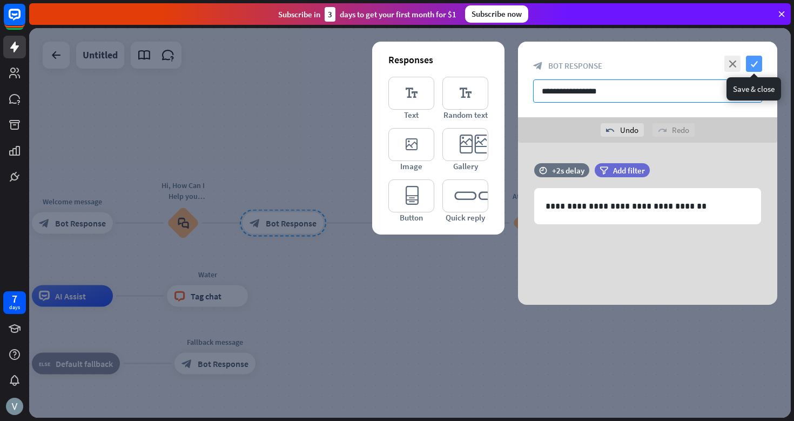
type input "**********"
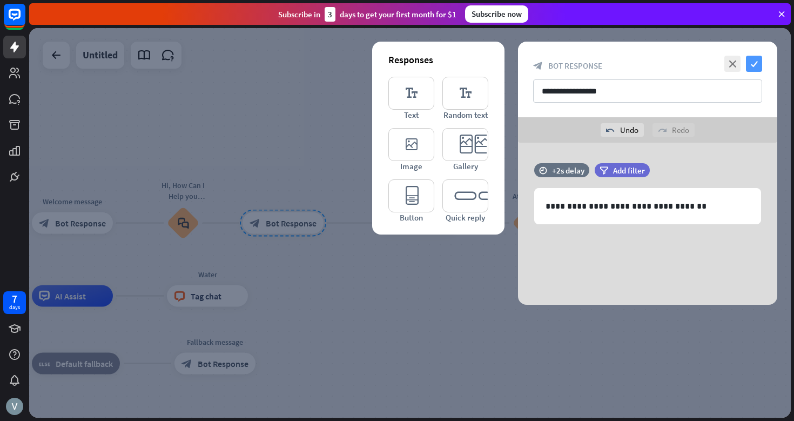
click at [755, 63] on icon "check" at bounding box center [754, 64] width 16 height 16
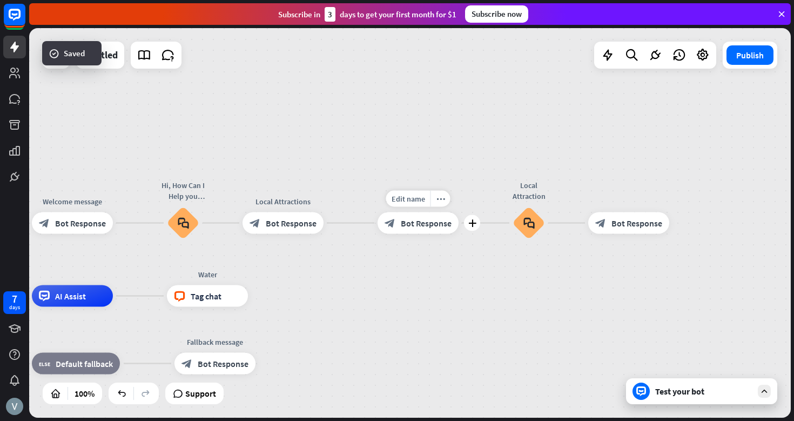
click at [417, 219] on span "Bot Response" at bounding box center [426, 223] width 51 height 11
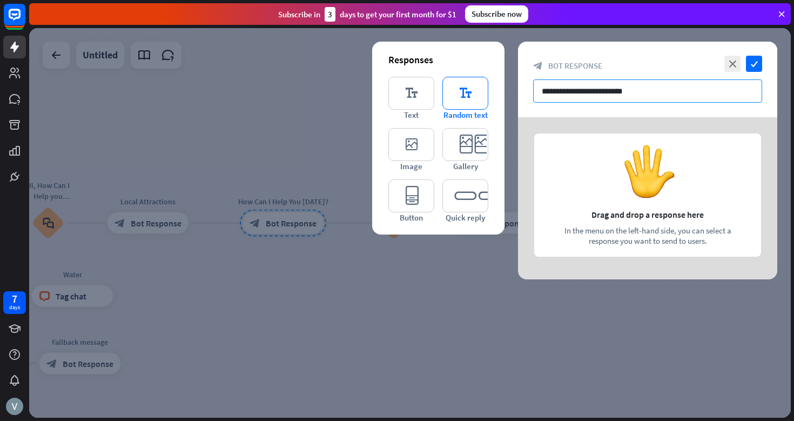
drag, startPoint x: 658, startPoint y: 93, endPoint x: 469, endPoint y: 93, distance: 189.1
click at [518, 93] on div "**********" at bounding box center [647, 161] width 259 height 238
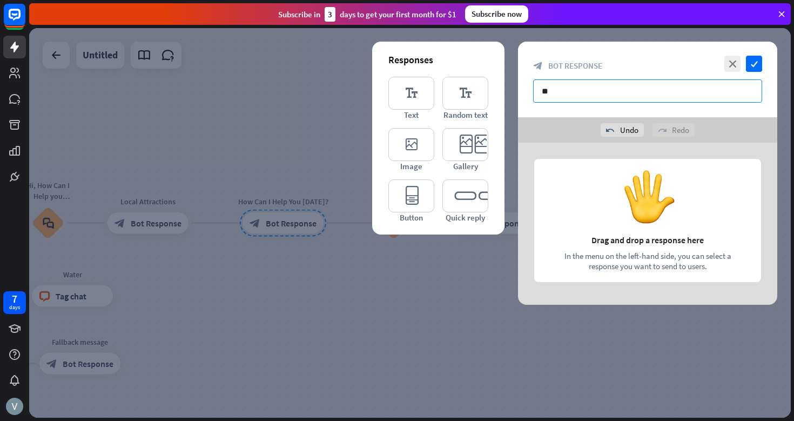
type input "*"
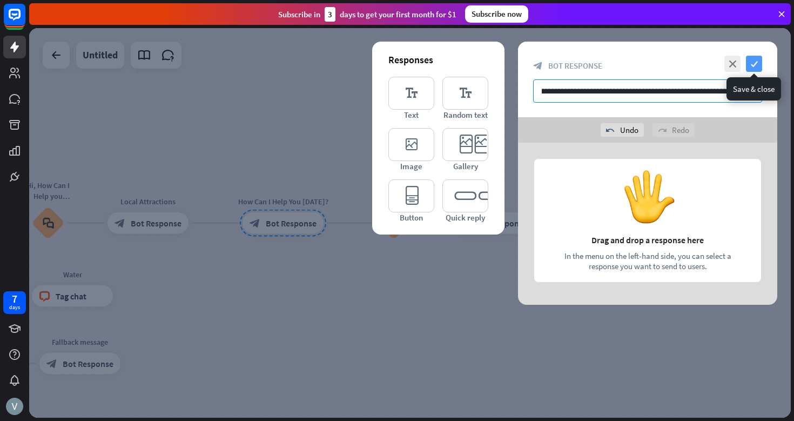
type input "**********"
click at [754, 65] on icon "check" at bounding box center [754, 64] width 16 height 16
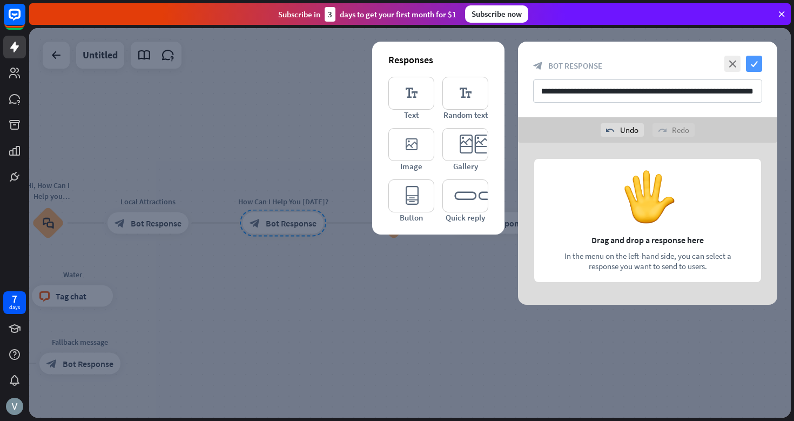
scroll to position [0, 0]
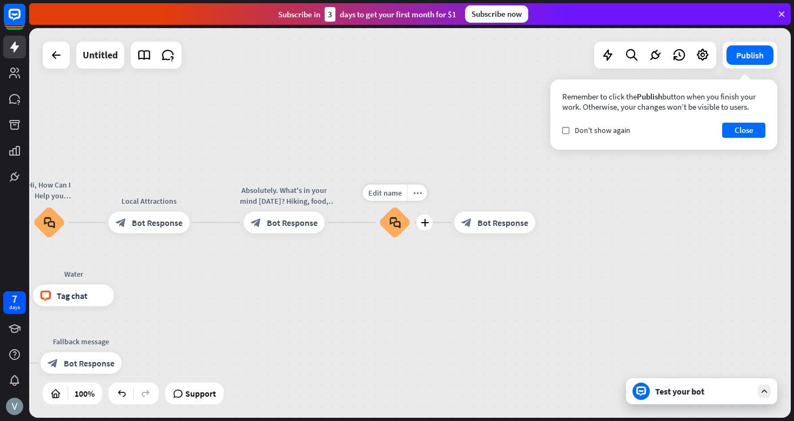
drag, startPoint x: 296, startPoint y: 223, endPoint x: 362, endPoint y: 197, distance: 70.5
drag, startPoint x: 290, startPoint y: 225, endPoint x: 332, endPoint y: 205, distance: 46.4
click at [325, 212] on div "Edit name more_horiz plus block_bot_response Bot Response" at bounding box center [284, 223] width 81 height 22
click at [286, 228] on div "block_bot_response Bot Response" at bounding box center [284, 223] width 81 height 22
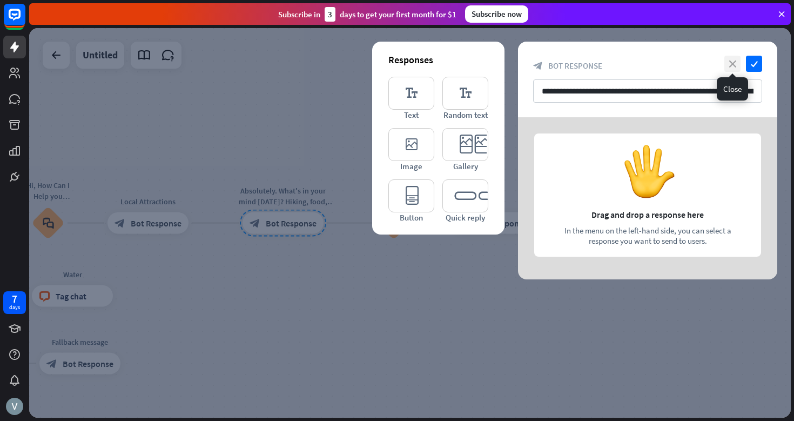
click at [731, 62] on icon "close" at bounding box center [733, 64] width 16 height 16
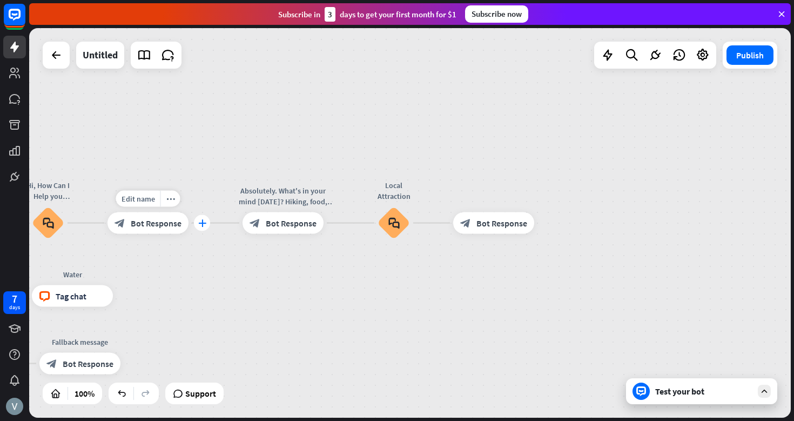
click at [199, 225] on icon "plus" at bounding box center [202, 223] width 8 height 8
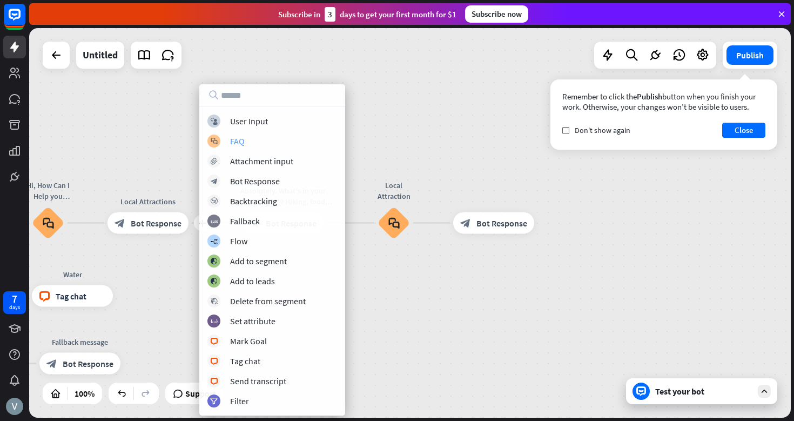
click at [264, 138] on div "block_faq FAQ" at bounding box center [273, 141] width 130 height 13
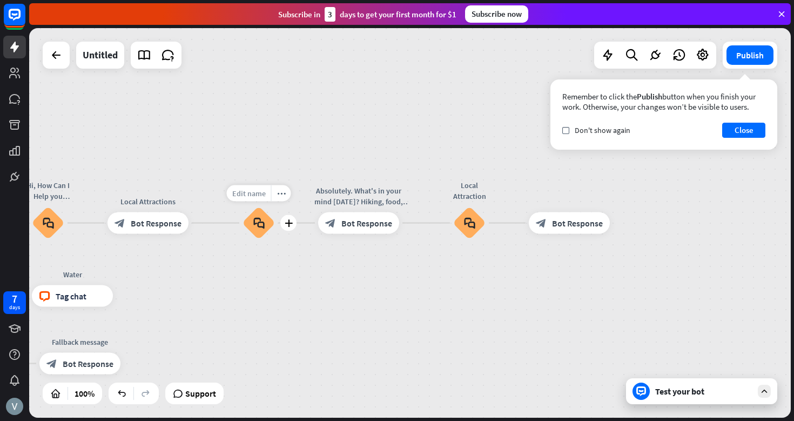
click at [257, 191] on span "Edit name" at bounding box center [249, 194] width 34 height 10
click at [53, 223] on icon "block_faq" at bounding box center [48, 223] width 11 height 12
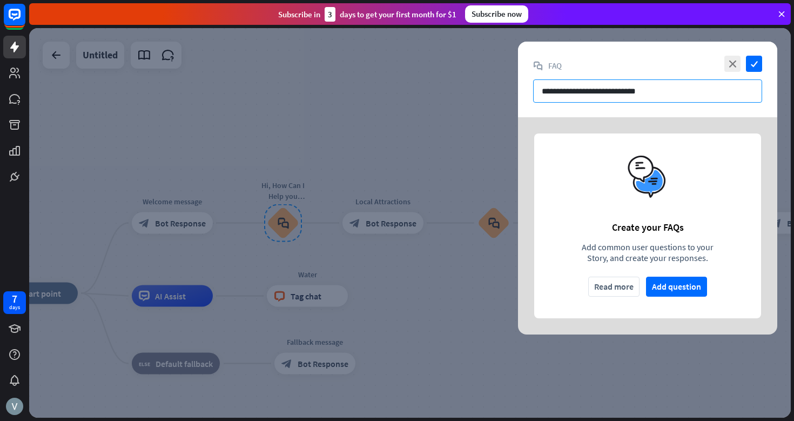
drag, startPoint x: 665, startPoint y: 88, endPoint x: 552, endPoint y: 86, distance: 113.5
click at [552, 86] on input "**********" at bounding box center [647, 90] width 229 height 23
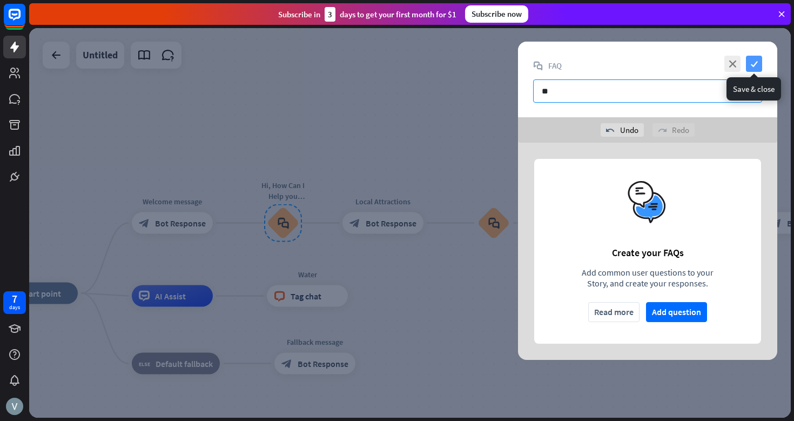
type input "**"
click at [757, 67] on icon "check" at bounding box center [754, 64] width 16 height 16
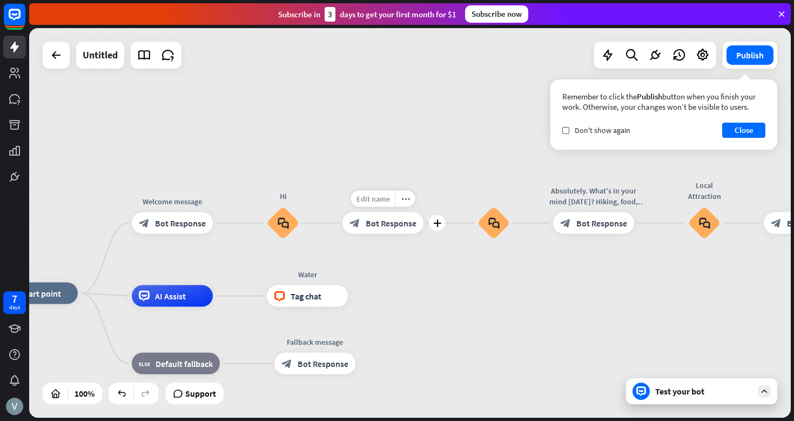
click at [384, 196] on span "Edit name" at bounding box center [374, 199] width 34 height 10
click at [424, 212] on div "**********" at bounding box center [383, 223] width 81 height 22
click at [399, 223] on span "Bot Response" at bounding box center [391, 223] width 51 height 11
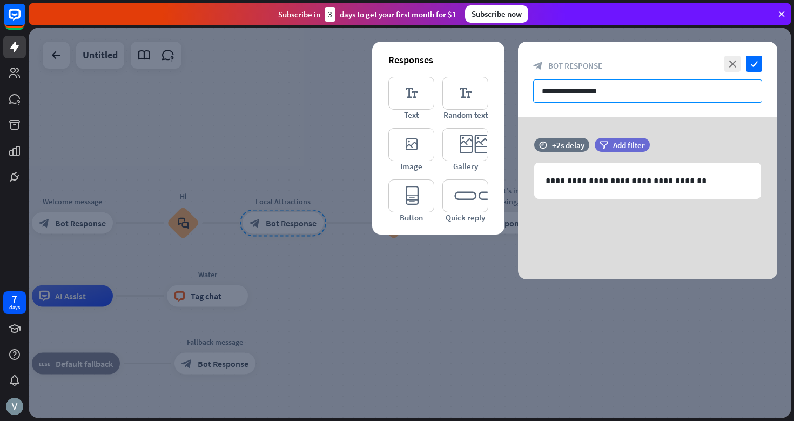
drag, startPoint x: 630, startPoint y: 93, endPoint x: 366, endPoint y: 93, distance: 263.7
click at [366, 93] on div "**********" at bounding box center [410, 223] width 762 height 390
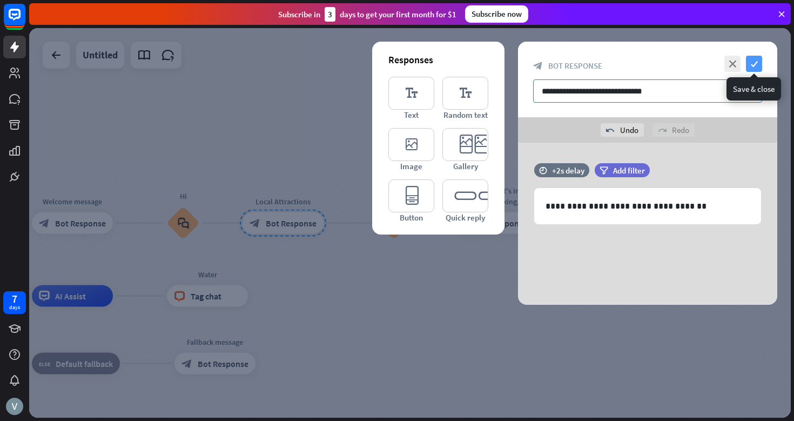
type input "**********"
click at [757, 64] on icon "check" at bounding box center [754, 64] width 16 height 16
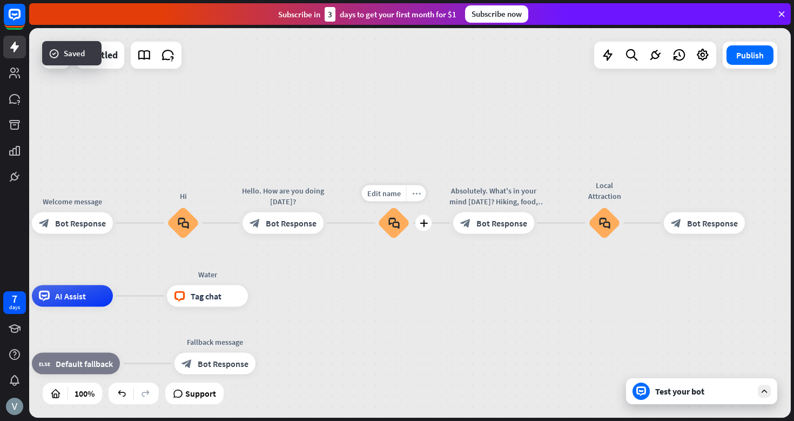
click at [420, 191] on icon "more_horiz" at bounding box center [416, 193] width 9 height 8
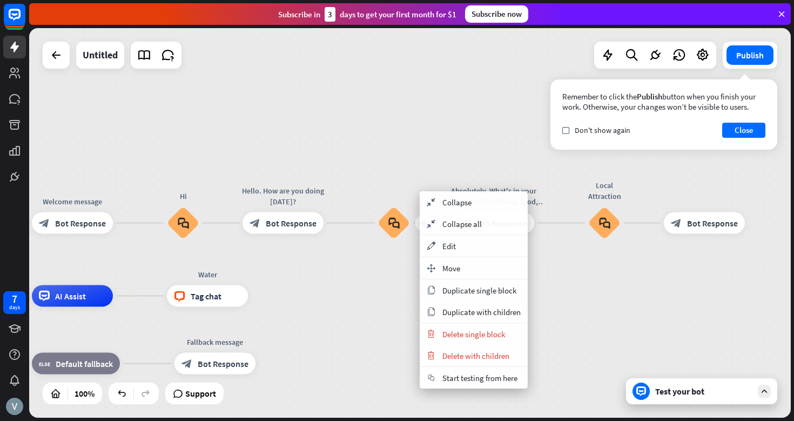
click at [395, 222] on icon "block_faq" at bounding box center [394, 223] width 11 height 12
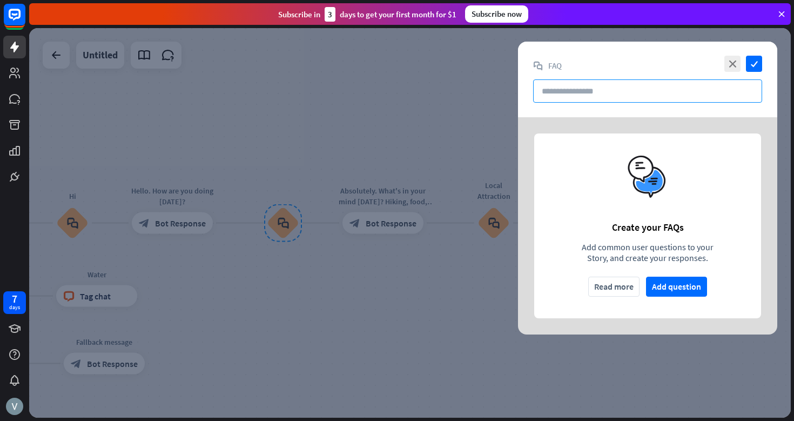
click at [632, 88] on input "text" at bounding box center [647, 90] width 229 height 23
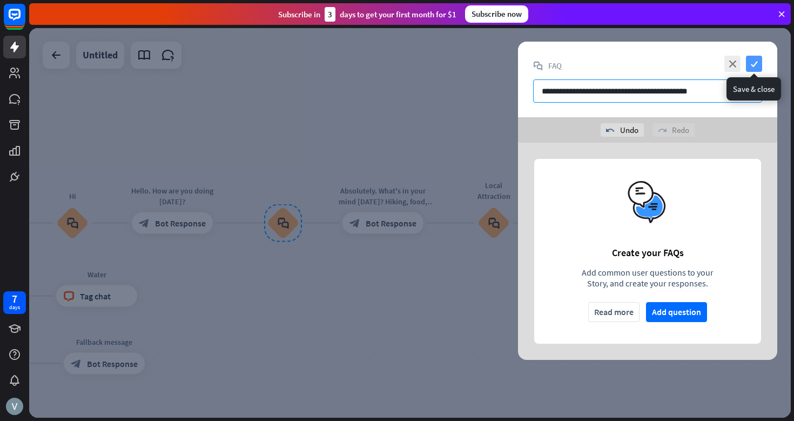
type input "**********"
click at [754, 60] on icon "check" at bounding box center [754, 64] width 16 height 16
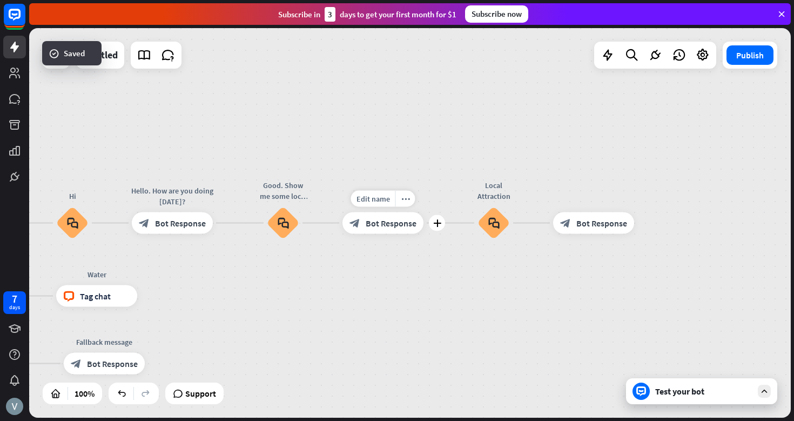
click at [384, 223] on span "Bot Response" at bounding box center [391, 223] width 51 height 11
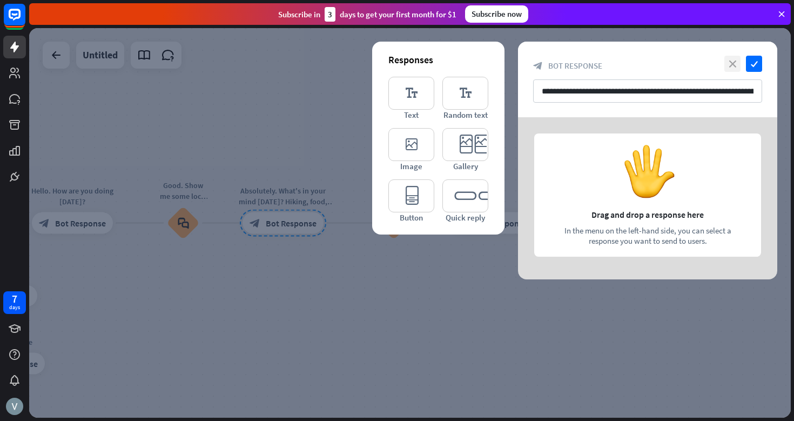
click at [735, 59] on icon "close" at bounding box center [733, 64] width 16 height 16
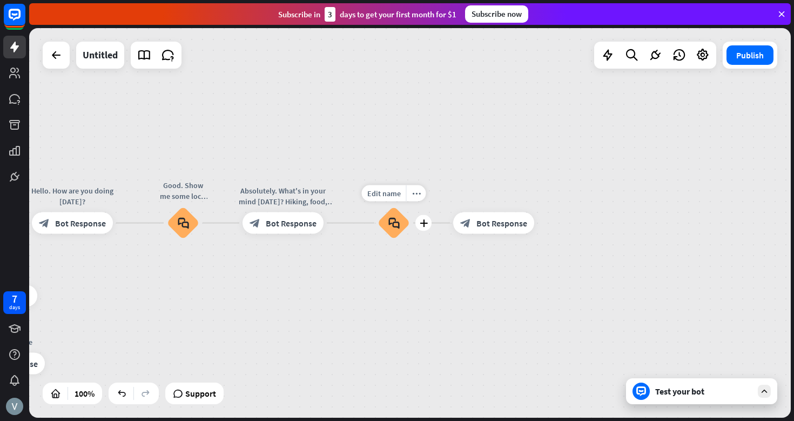
click at [395, 222] on icon "block_faq" at bounding box center [394, 223] width 11 height 12
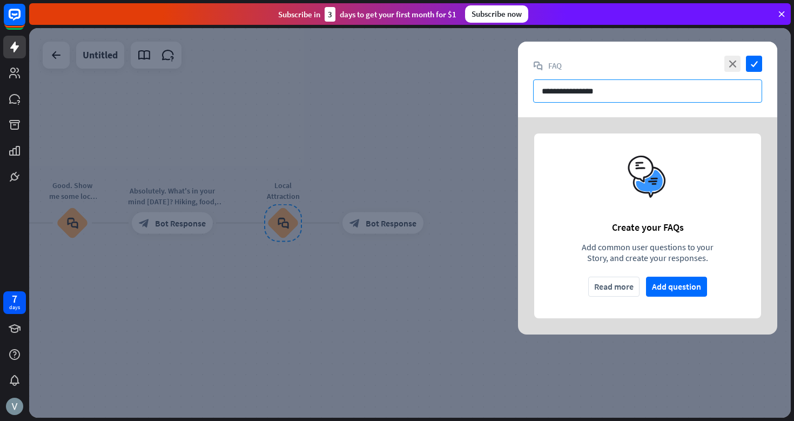
drag, startPoint x: 624, startPoint y: 92, endPoint x: 474, endPoint y: 92, distance: 149.7
click at [474, 92] on div "**********" at bounding box center [410, 223] width 762 height 390
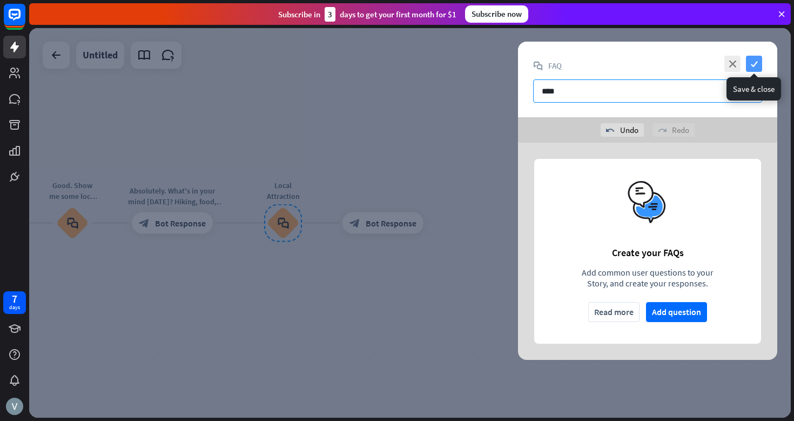
type input "****"
click at [757, 64] on icon "check" at bounding box center [754, 64] width 16 height 16
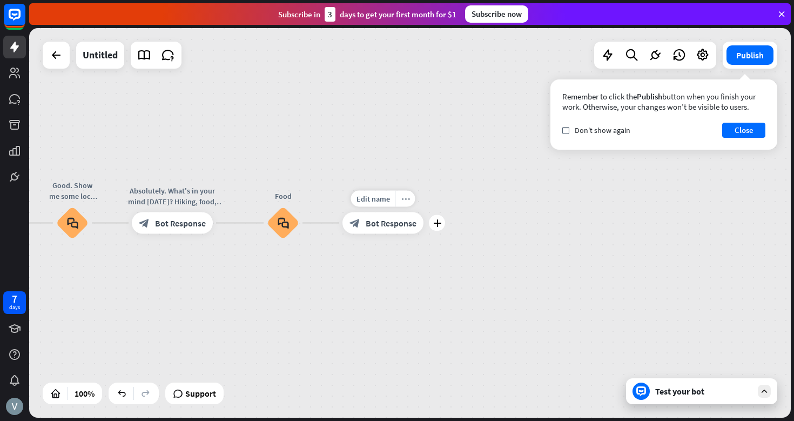
click at [401, 196] on icon "more_horiz" at bounding box center [405, 199] width 9 height 8
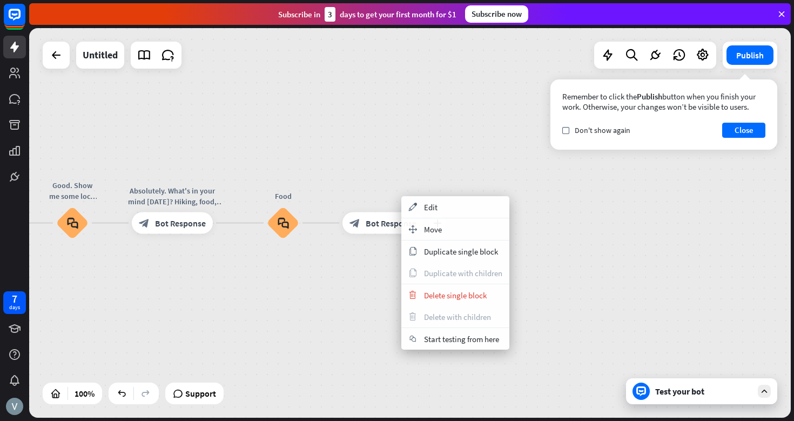
click at [383, 227] on span "Bot Response" at bounding box center [391, 223] width 51 height 11
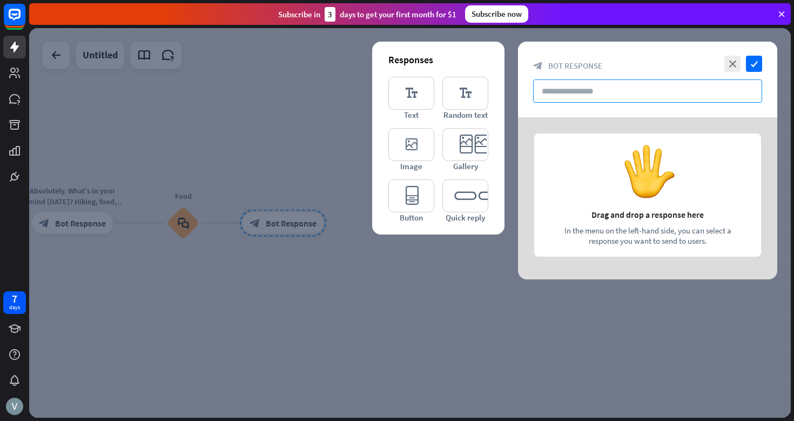
click at [587, 89] on input "text" at bounding box center [647, 90] width 229 height 23
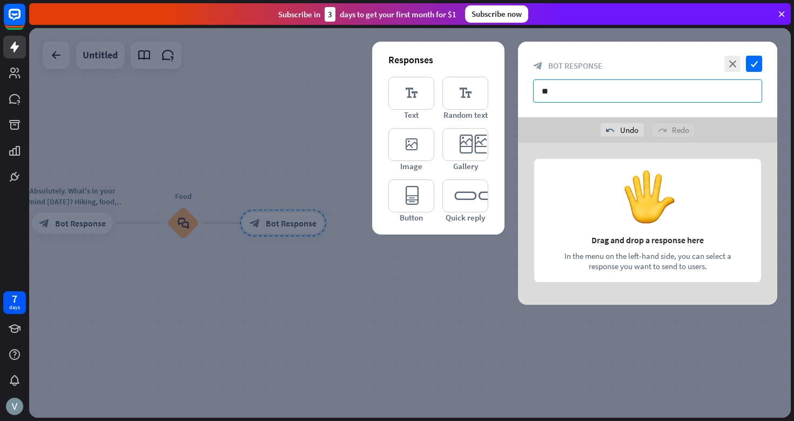
type input "*"
type input "**********"
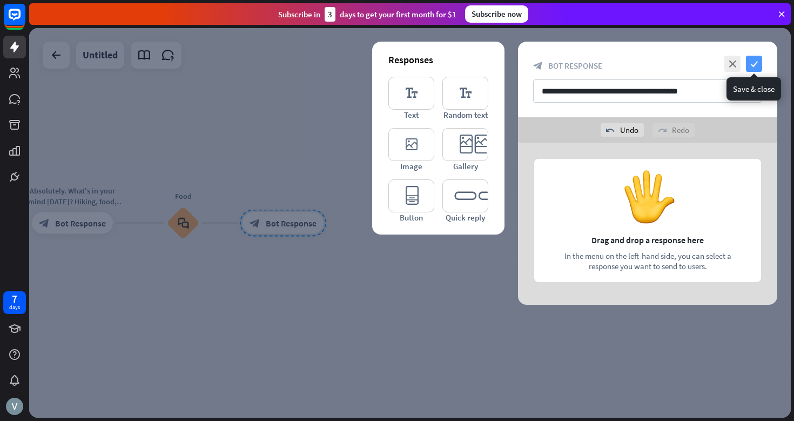
click at [755, 63] on icon "check" at bounding box center [754, 64] width 16 height 16
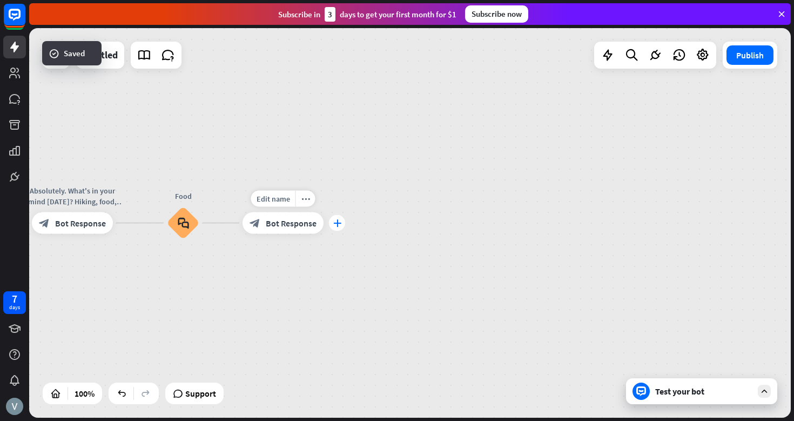
click at [339, 223] on icon "plus" at bounding box center [337, 223] width 8 height 8
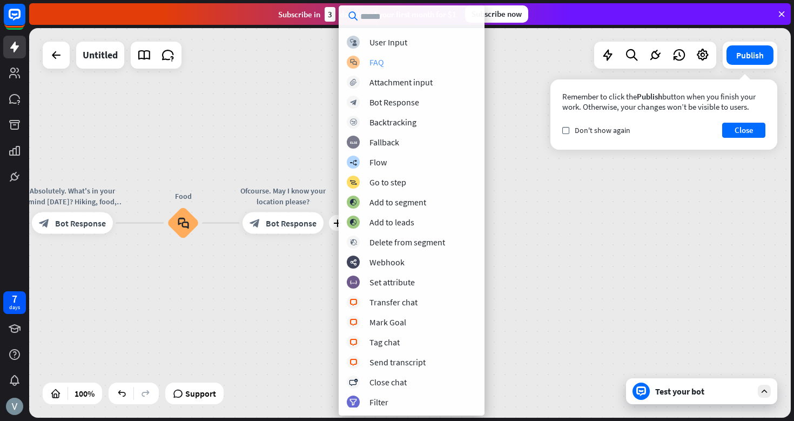
click at [379, 61] on div "FAQ" at bounding box center [377, 62] width 15 height 11
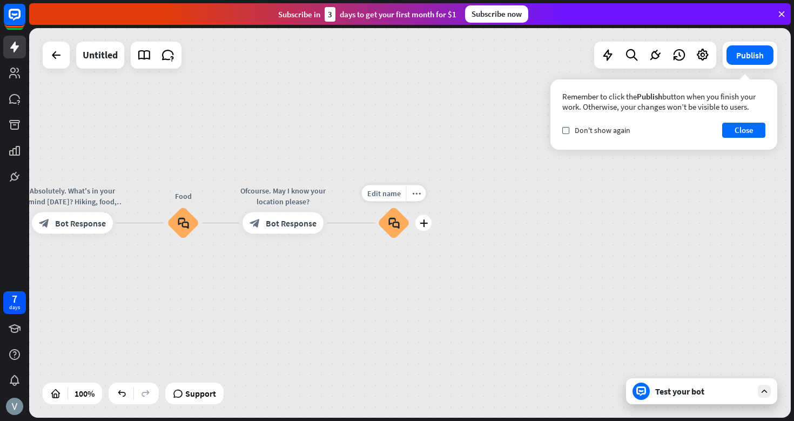
click at [397, 223] on icon "block_faq" at bounding box center [394, 223] width 11 height 12
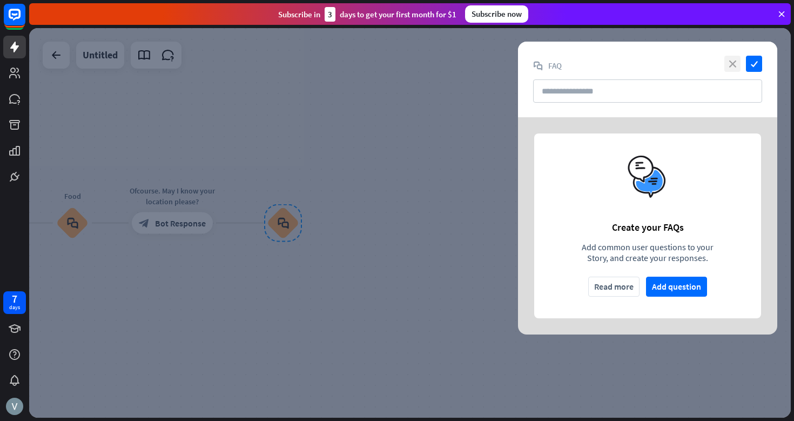
click at [731, 59] on icon "close" at bounding box center [733, 64] width 16 height 16
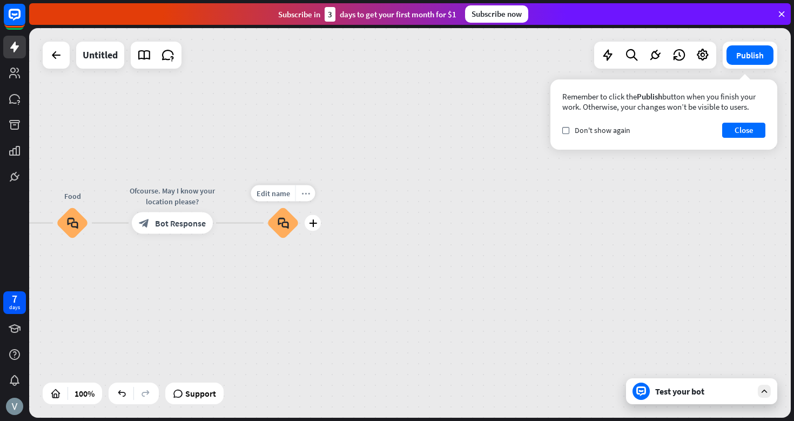
click at [304, 199] on div "more_horiz" at bounding box center [306, 193] width 20 height 16
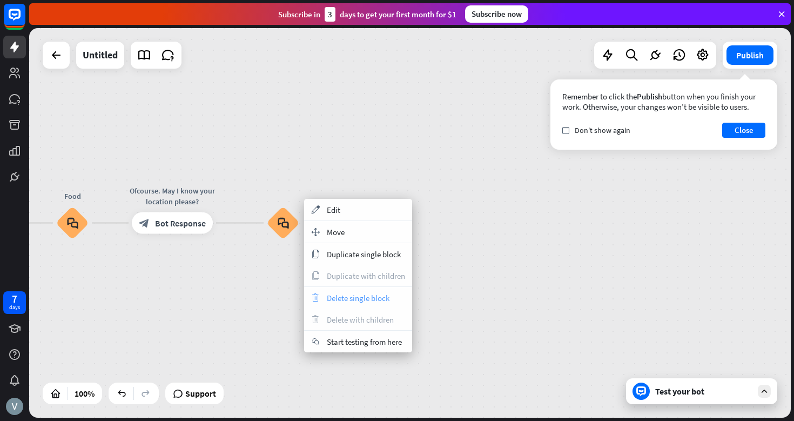
click at [341, 292] on div "trash Delete single block" at bounding box center [358, 298] width 108 height 22
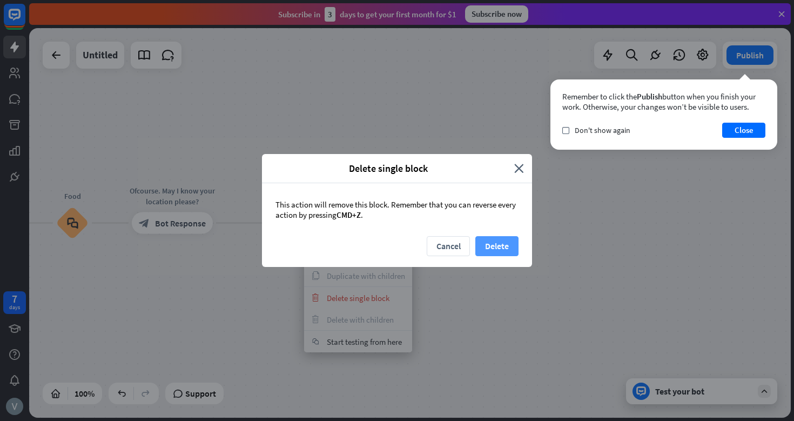
click at [491, 244] on button "Delete" at bounding box center [497, 246] width 43 height 20
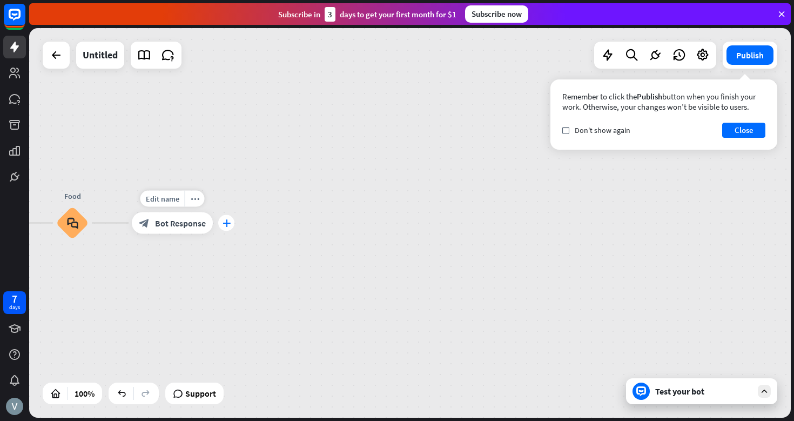
click at [225, 222] on icon "plus" at bounding box center [227, 223] width 8 height 8
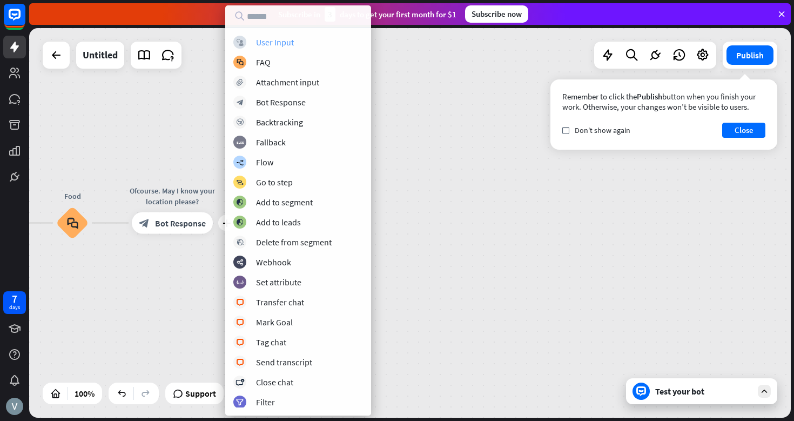
click at [284, 43] on div "User Input" at bounding box center [275, 42] width 38 height 11
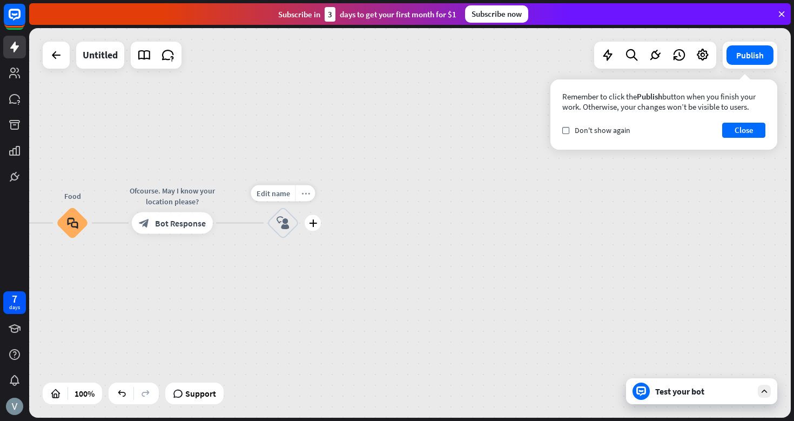
click at [304, 200] on div "more_horiz" at bounding box center [306, 193] width 20 height 16
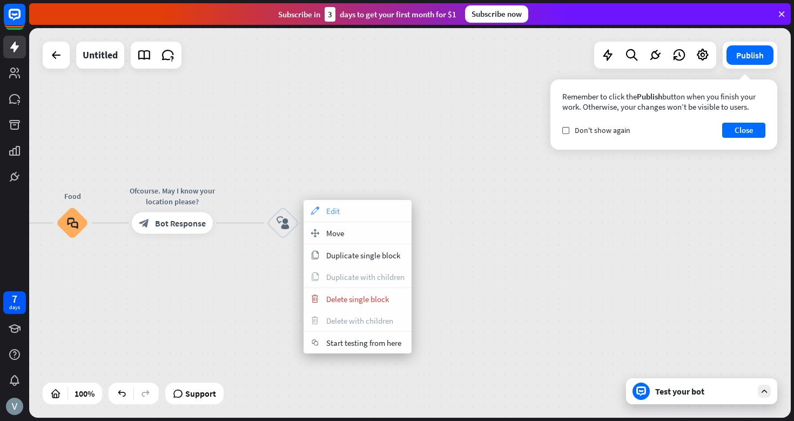
click at [351, 211] on div "appearance Edit" at bounding box center [358, 211] width 108 height 22
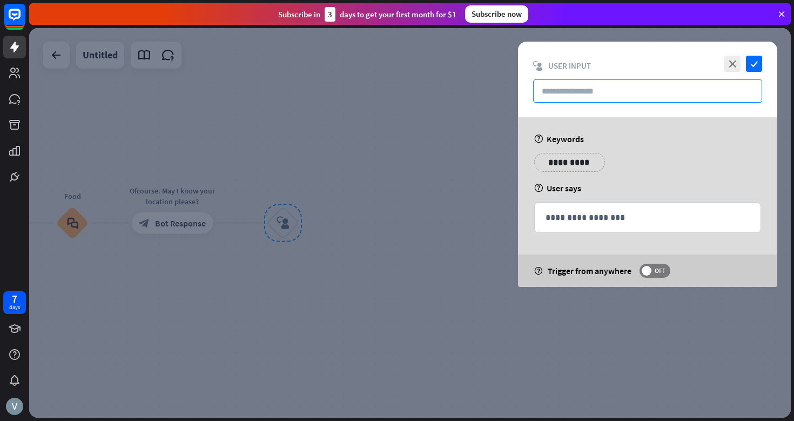
click at [575, 91] on input "text" at bounding box center [647, 90] width 229 height 23
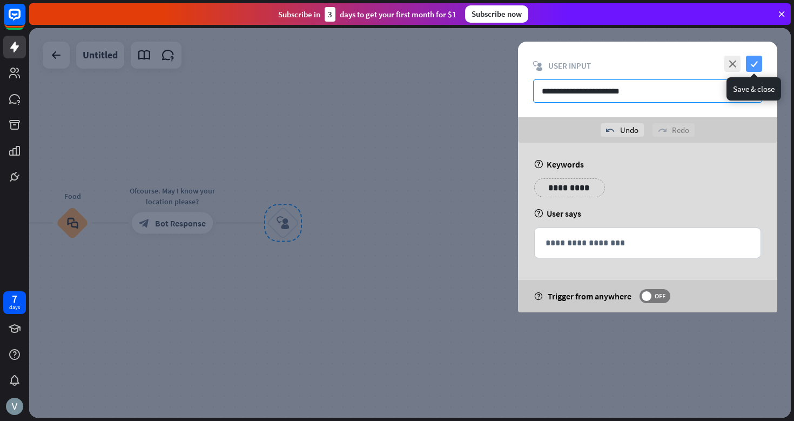
type input "**********"
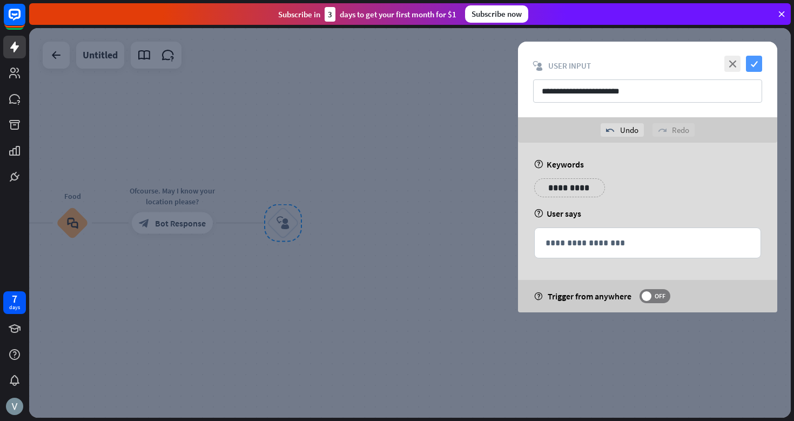
click at [759, 61] on icon "check" at bounding box center [754, 64] width 16 height 16
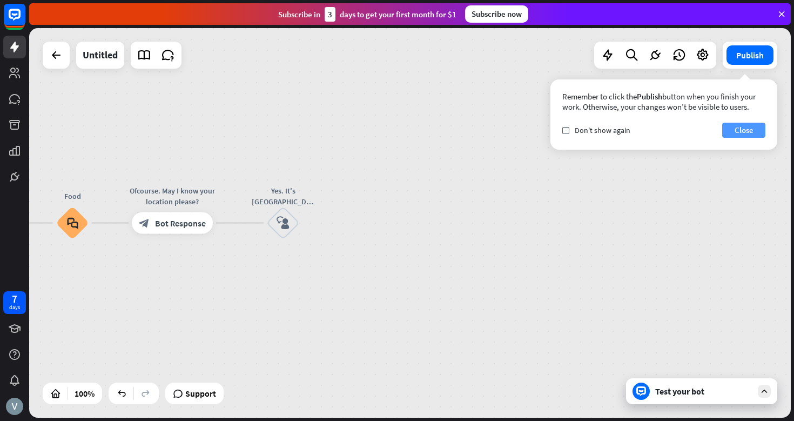
click at [744, 132] on button "Close" at bounding box center [743, 130] width 43 height 15
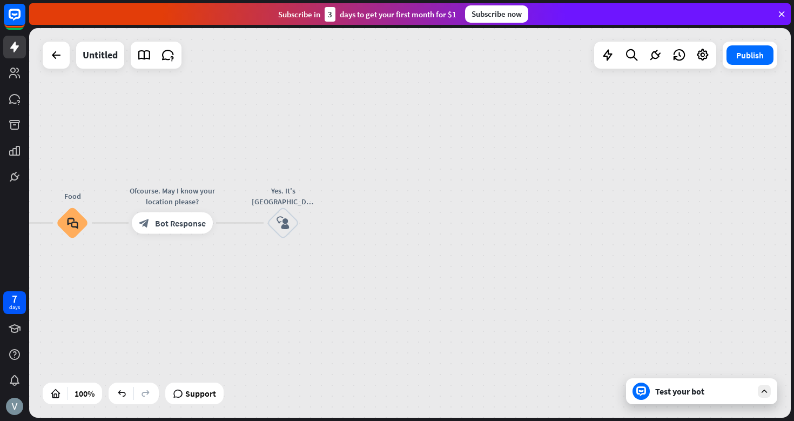
click at [670, 389] on div "Test your bot" at bounding box center [703, 391] width 97 height 11
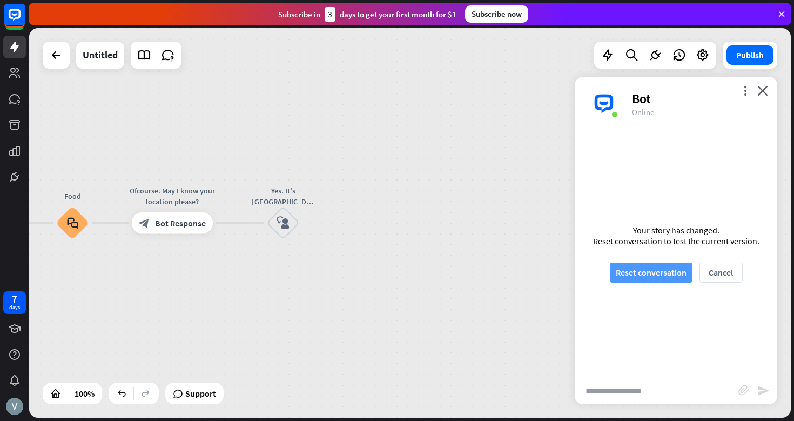
click at [662, 278] on button "Reset conversation" at bounding box center [651, 273] width 83 height 20
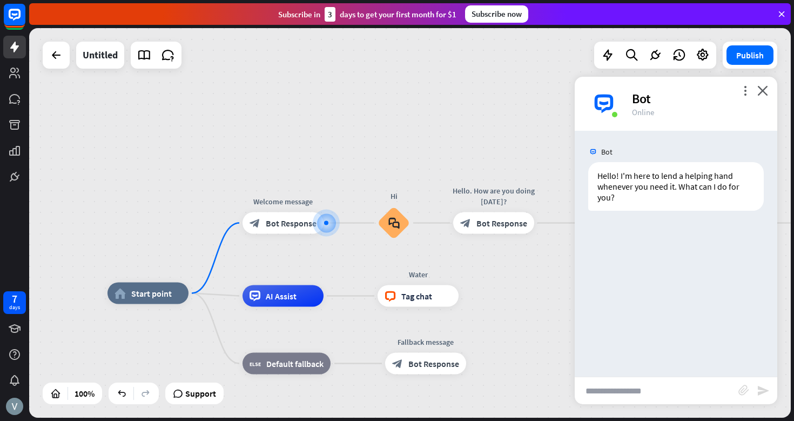
click at [613, 391] on input "text" at bounding box center [657, 390] width 164 height 27
type input "**"
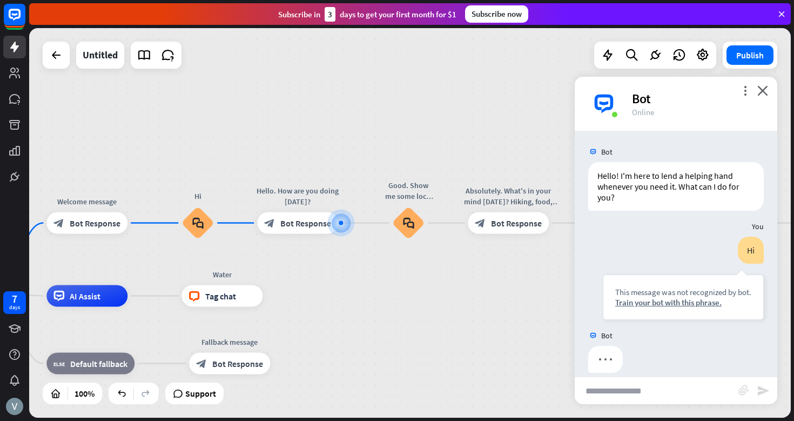
scroll to position [12, 0]
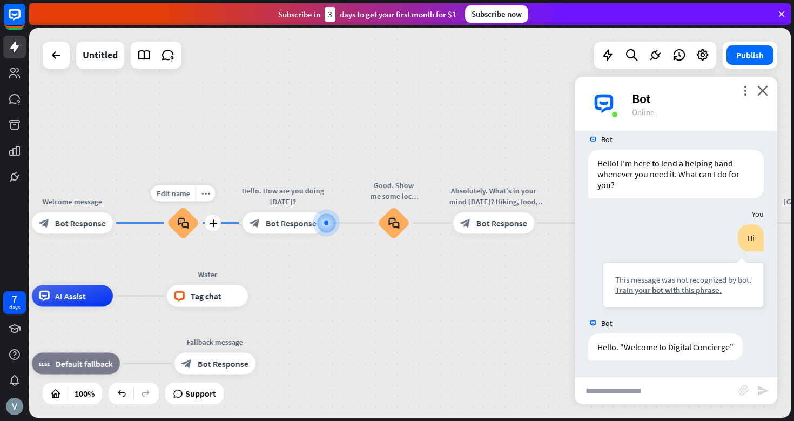
click at [189, 223] on div "block_faq" at bounding box center [183, 223] width 32 height 32
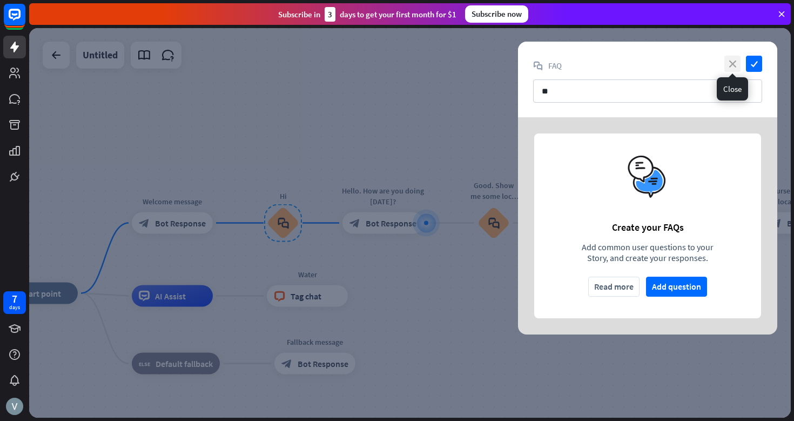
click at [733, 64] on icon "close" at bounding box center [733, 64] width 16 height 16
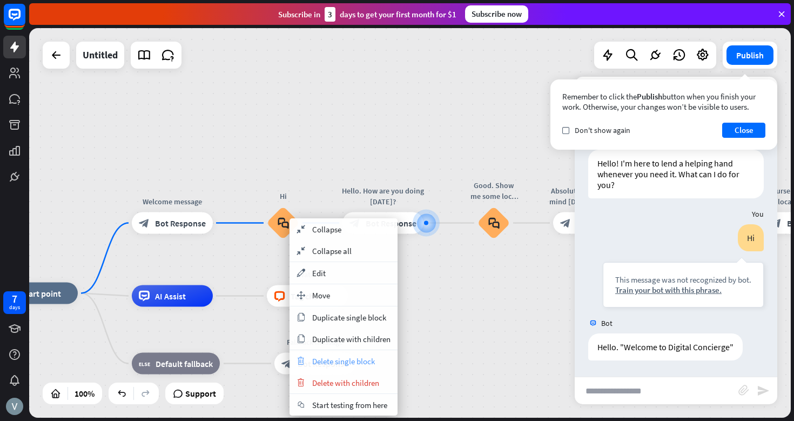
click at [343, 358] on span "Delete single block" at bounding box center [343, 361] width 63 height 10
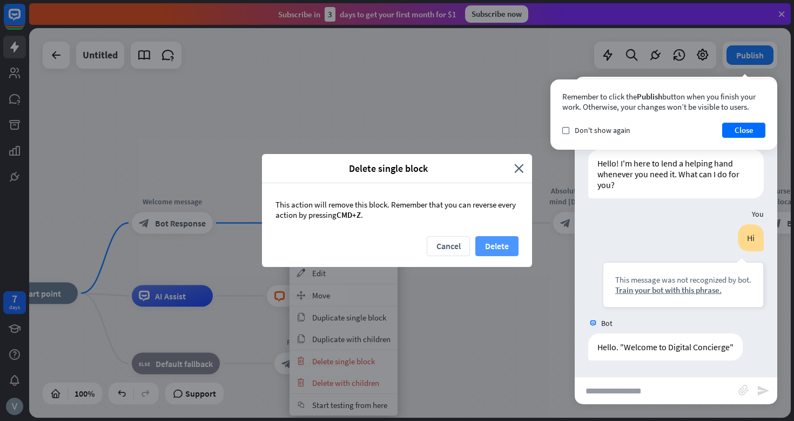
click at [496, 245] on button "Delete" at bounding box center [497, 246] width 43 height 20
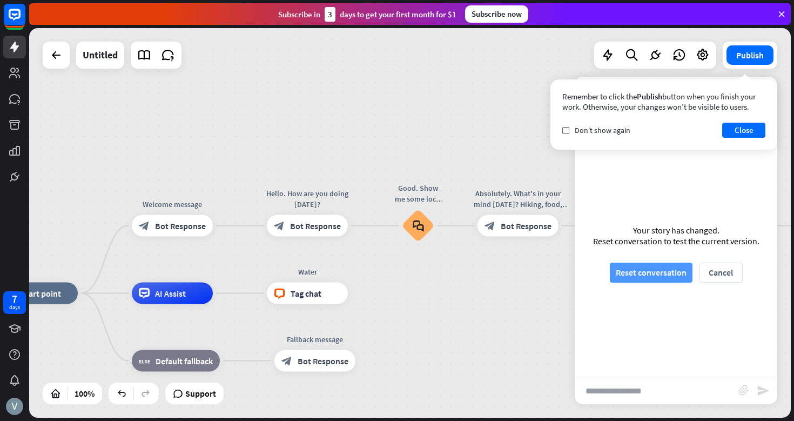
click at [659, 274] on button "Reset conversation" at bounding box center [651, 273] width 83 height 20
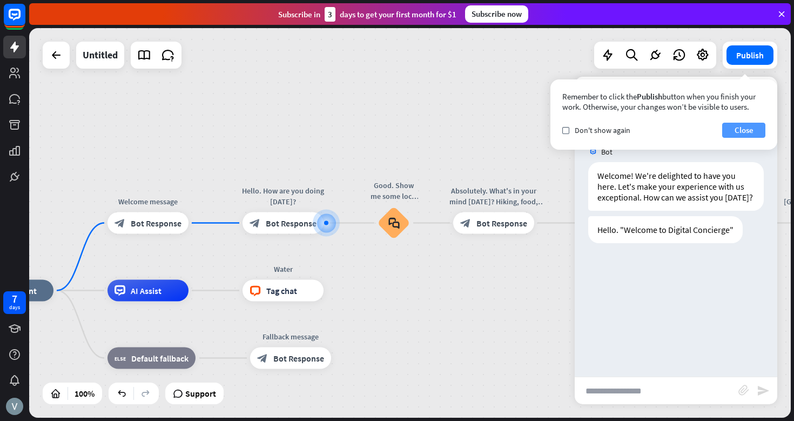
click at [744, 132] on button "Close" at bounding box center [743, 130] width 43 height 15
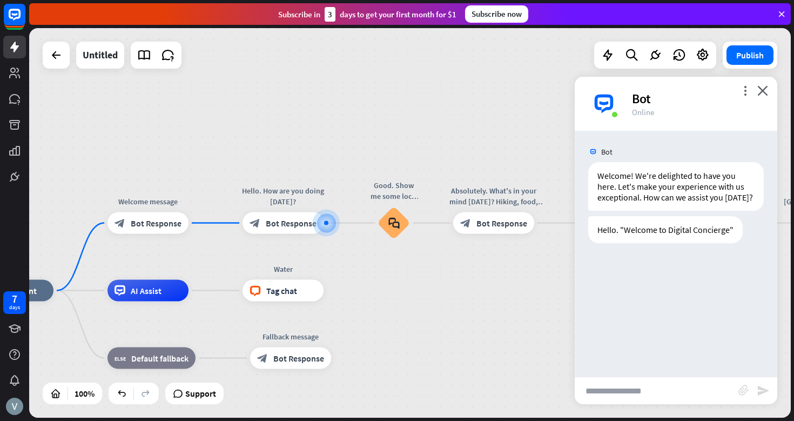
click at [619, 390] on input "text" at bounding box center [657, 390] width 164 height 27
type input "**"
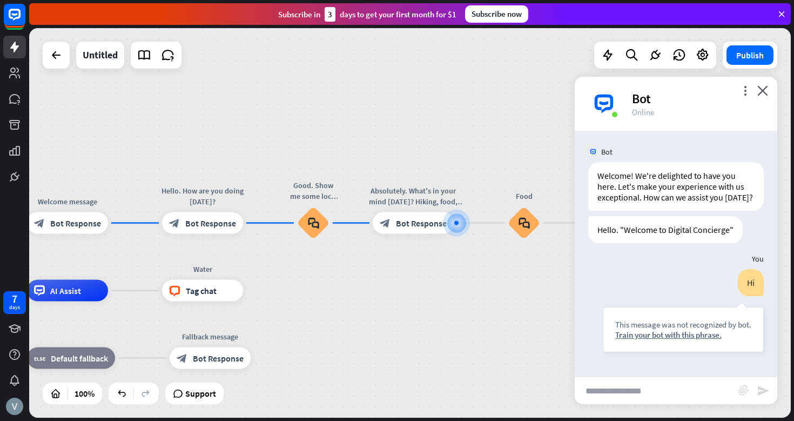
drag, startPoint x: 186, startPoint y: 275, endPoint x: 360, endPoint y: 275, distance: 174.5
click at [360, 275] on div "home_2 Start point Welcome message block_bot_response Bot Response Hello. How a…" at bounding box center [410, 223] width 762 height 390
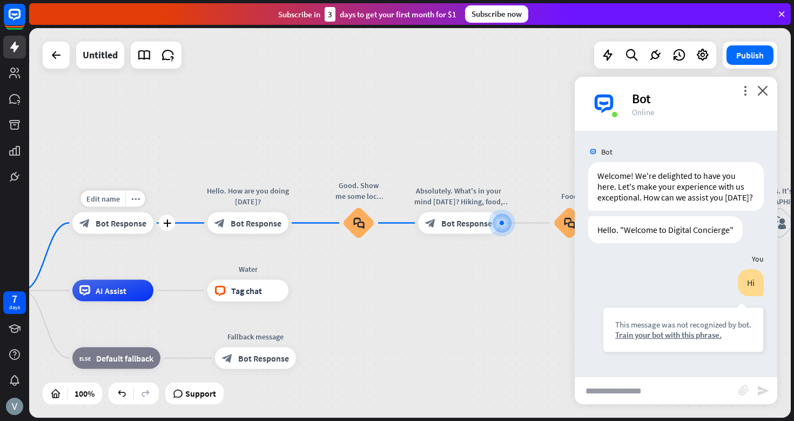
click at [118, 222] on span "Bot Response" at bounding box center [121, 223] width 51 height 11
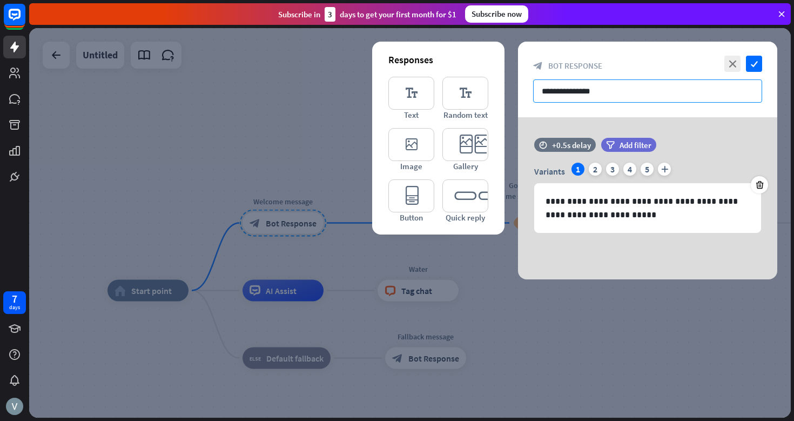
drag, startPoint x: 624, startPoint y: 85, endPoint x: 568, endPoint y: 85, distance: 55.7
click at [568, 85] on input "**********" at bounding box center [647, 90] width 229 height 23
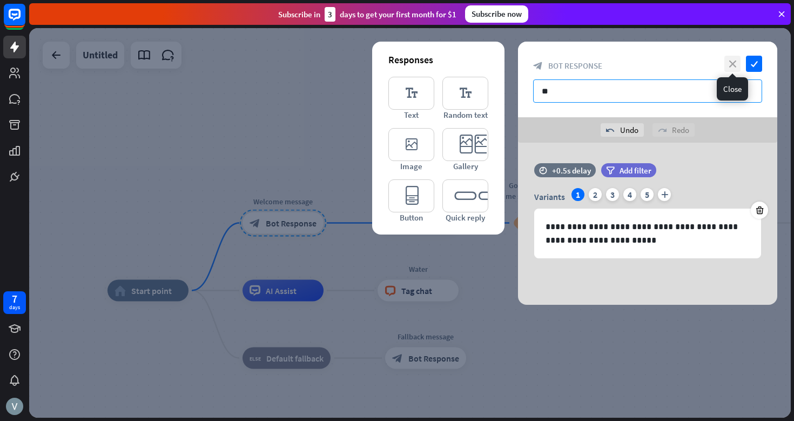
type input "**"
click at [731, 63] on icon "close" at bounding box center [733, 64] width 16 height 16
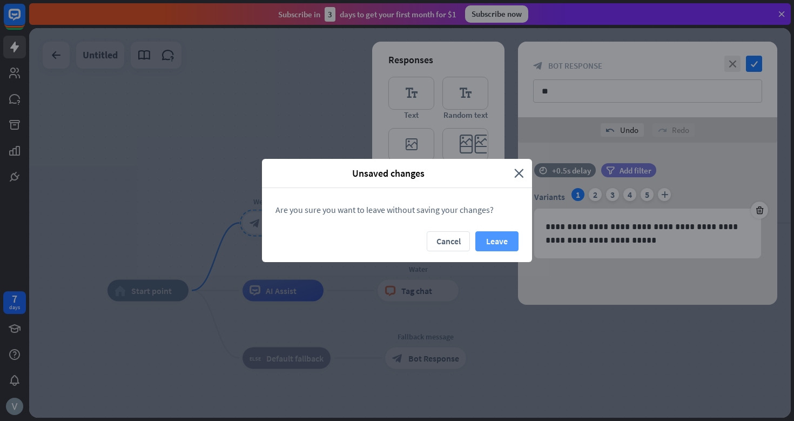
click at [501, 242] on button "Leave" at bounding box center [497, 241] width 43 height 20
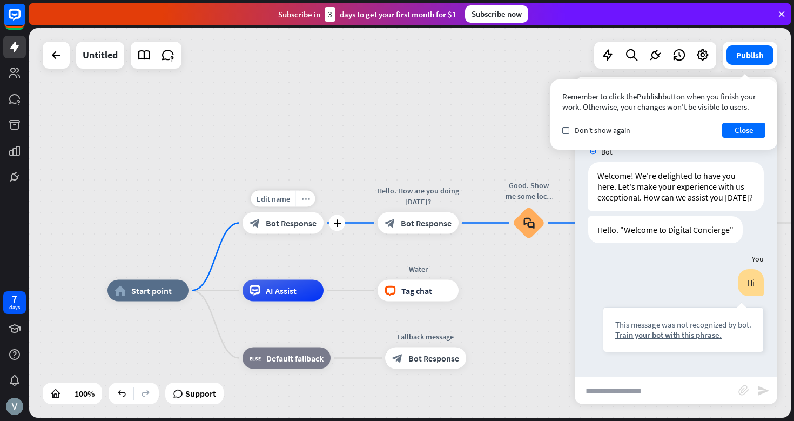
click at [306, 201] on icon "more_horiz" at bounding box center [306, 199] width 9 height 8
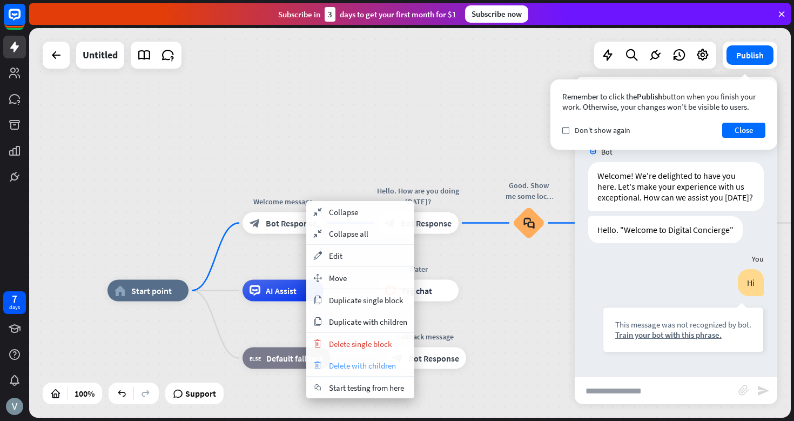
click at [353, 360] on span "Delete with children" at bounding box center [362, 365] width 67 height 10
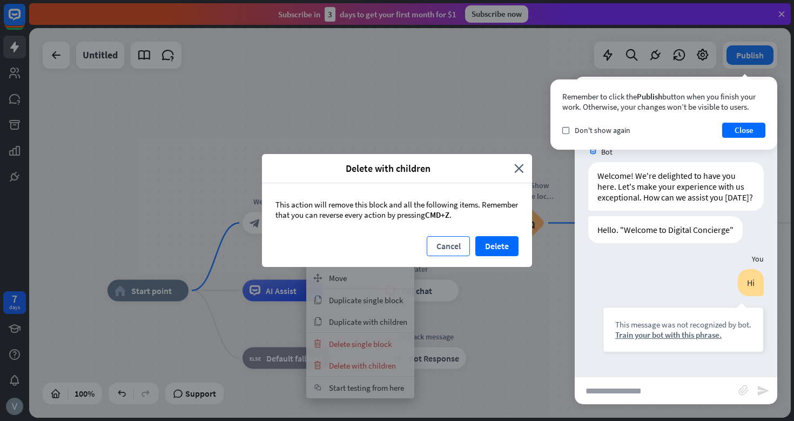
click at [448, 238] on button "Cancel" at bounding box center [448, 246] width 43 height 20
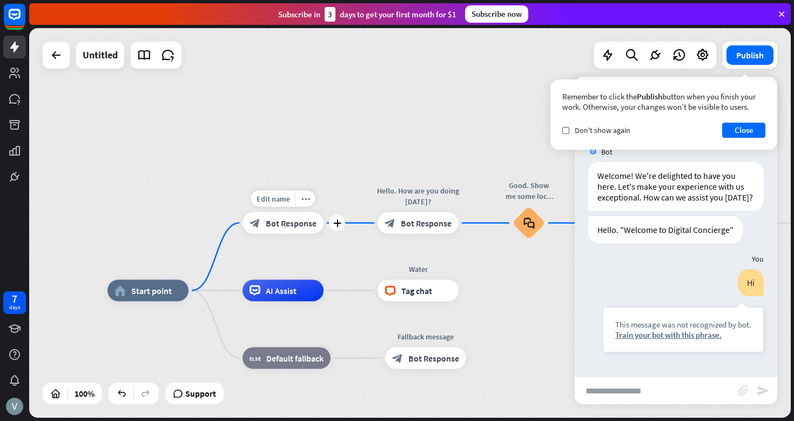
click at [312, 230] on div "block_bot_response Bot Response" at bounding box center [283, 223] width 81 height 22
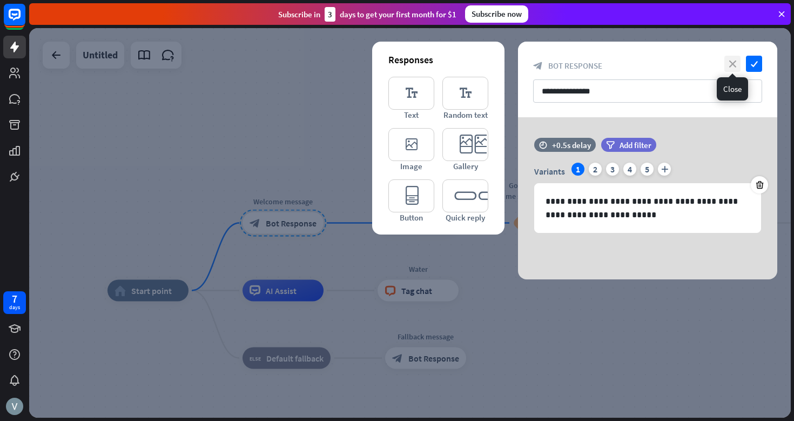
click at [734, 59] on icon "close" at bounding box center [733, 64] width 16 height 16
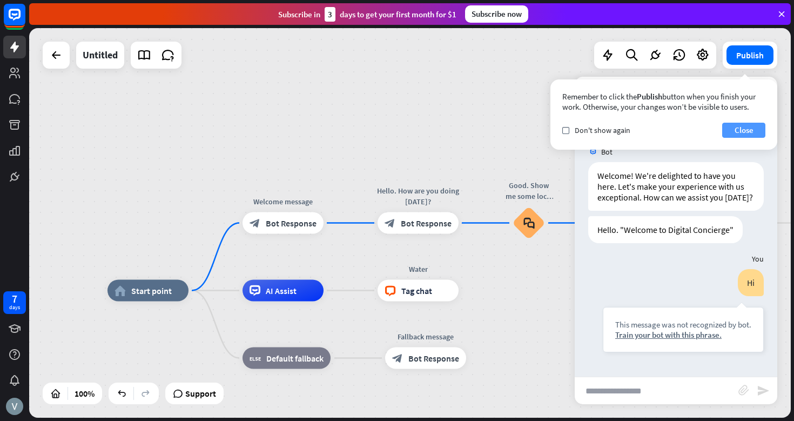
click at [755, 123] on button "Close" at bounding box center [743, 130] width 43 height 15
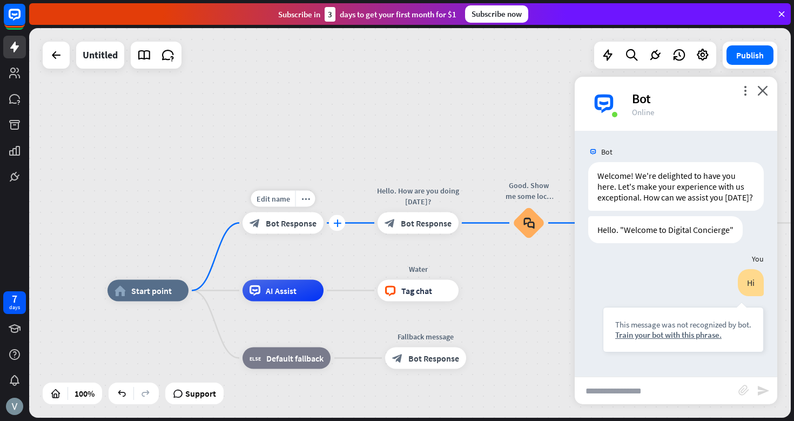
click at [338, 225] on icon "plus" at bounding box center [337, 223] width 8 height 8
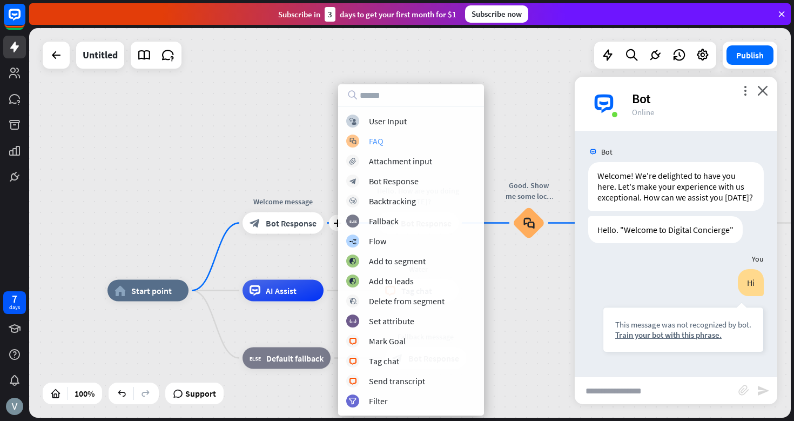
click at [391, 139] on div "block_faq FAQ" at bounding box center [411, 141] width 130 height 13
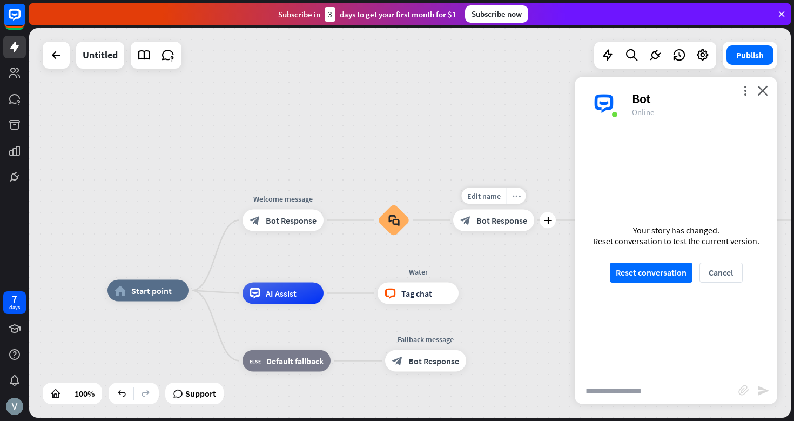
click at [515, 202] on div "more_horiz" at bounding box center [516, 196] width 20 height 16
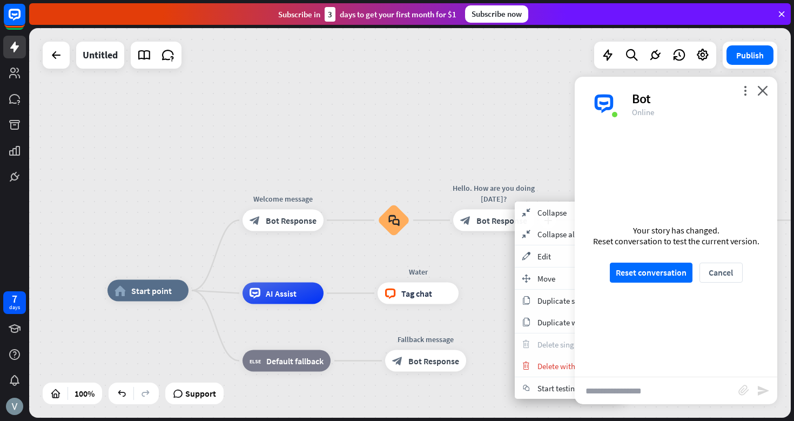
click at [493, 225] on span "Bot Response" at bounding box center [502, 220] width 51 height 11
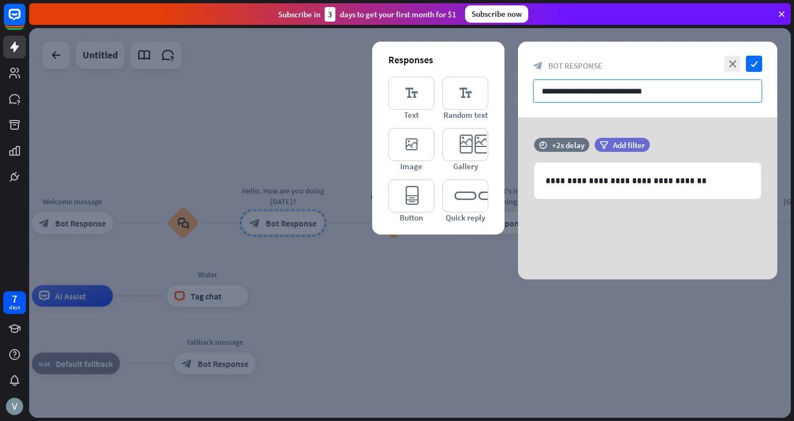
drag, startPoint x: 667, startPoint y: 91, endPoint x: 497, endPoint y: 91, distance: 170.2
click at [518, 91] on div "**********" at bounding box center [647, 161] width 259 height 238
click at [735, 61] on icon "close" at bounding box center [733, 64] width 16 height 16
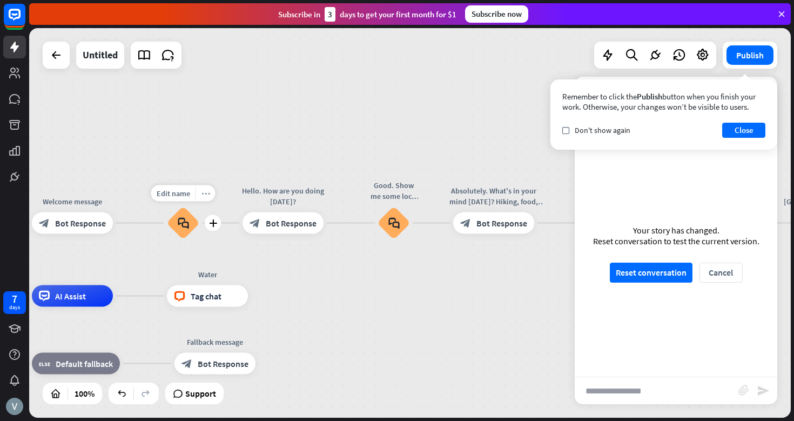
click at [206, 190] on icon "more_horiz" at bounding box center [206, 193] width 9 height 8
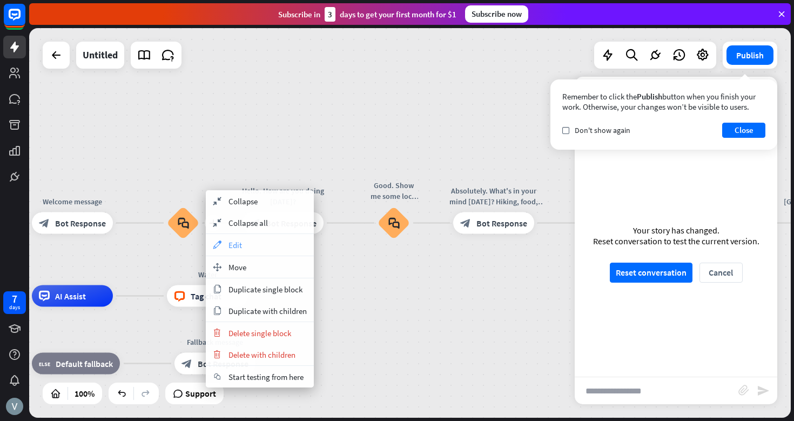
click at [253, 241] on div "appearance Edit" at bounding box center [260, 245] width 108 height 22
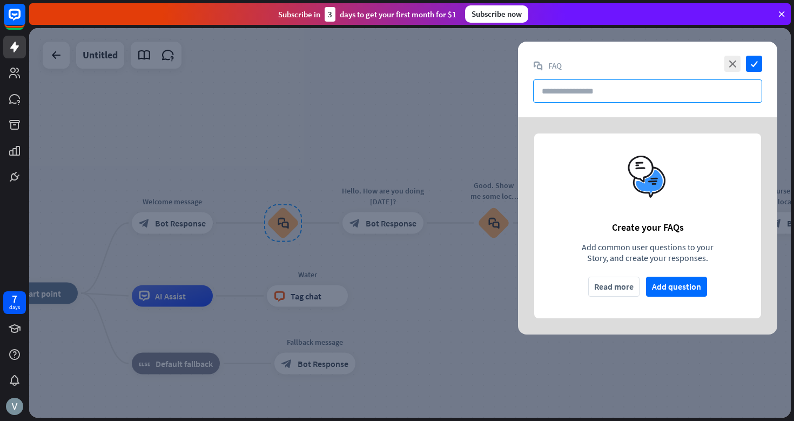
click at [608, 94] on input "text" at bounding box center [647, 90] width 229 height 23
paste input "**********"
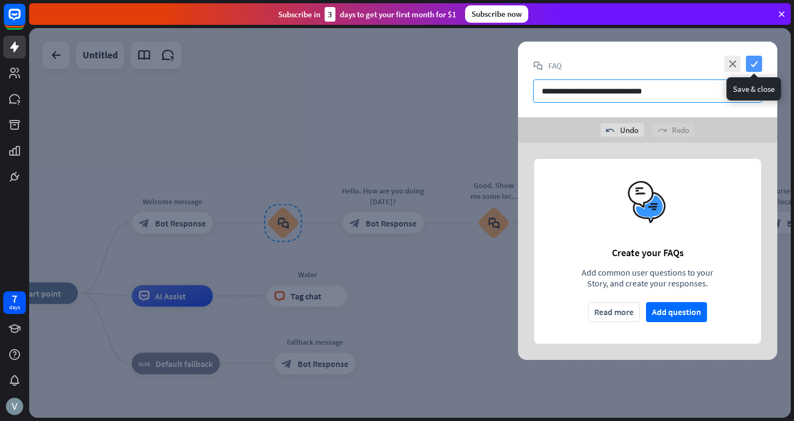
type input "**********"
click at [757, 63] on icon "check" at bounding box center [754, 64] width 16 height 16
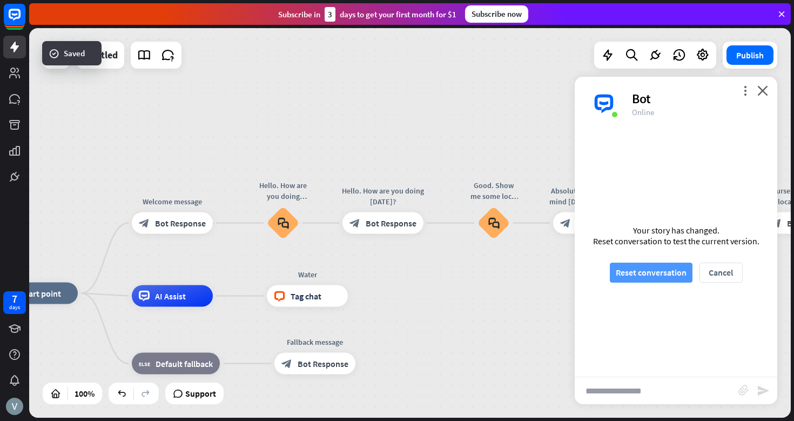
click at [661, 275] on button "Reset conversation" at bounding box center [651, 273] width 83 height 20
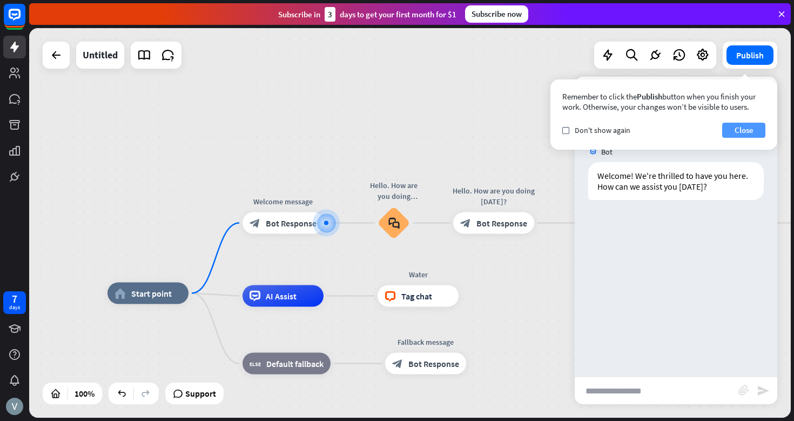
click at [749, 130] on button "Close" at bounding box center [743, 130] width 43 height 15
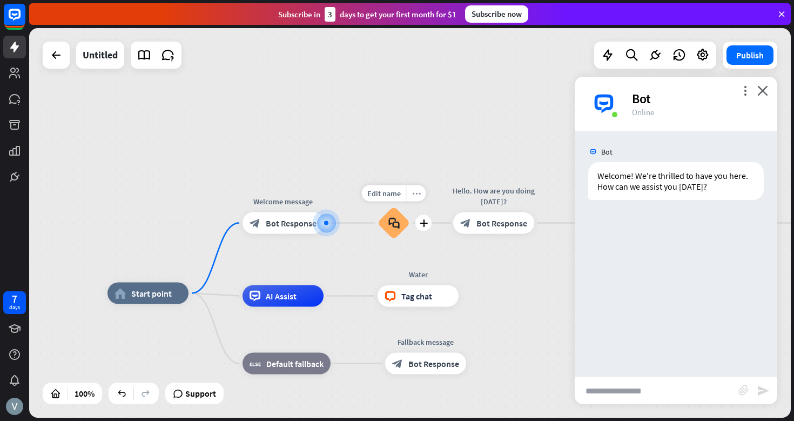
click at [413, 194] on icon "more_horiz" at bounding box center [416, 193] width 9 height 8
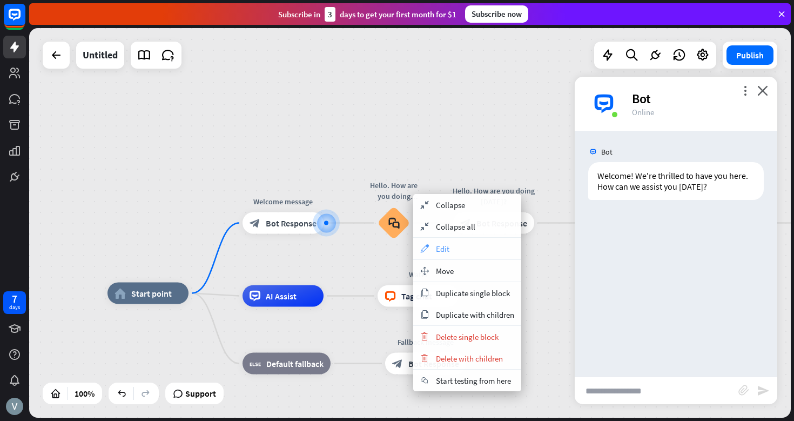
click at [440, 244] on span "Edit" at bounding box center [443, 249] width 14 height 10
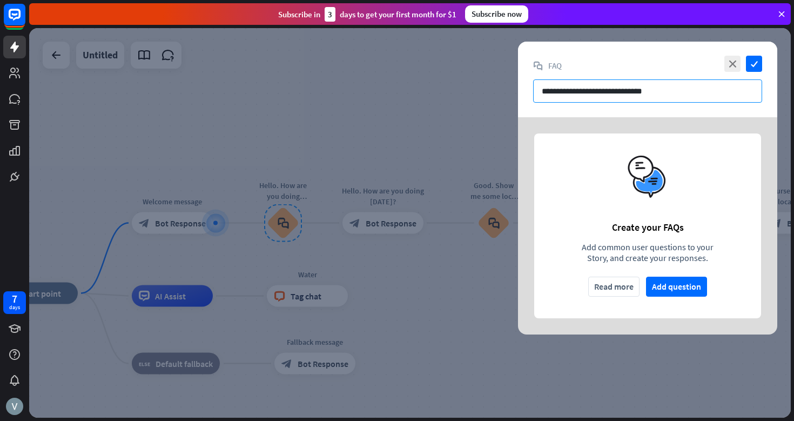
drag, startPoint x: 672, startPoint y: 93, endPoint x: 564, endPoint y: 91, distance: 107.6
click at [564, 91] on input "**********" at bounding box center [647, 90] width 229 height 23
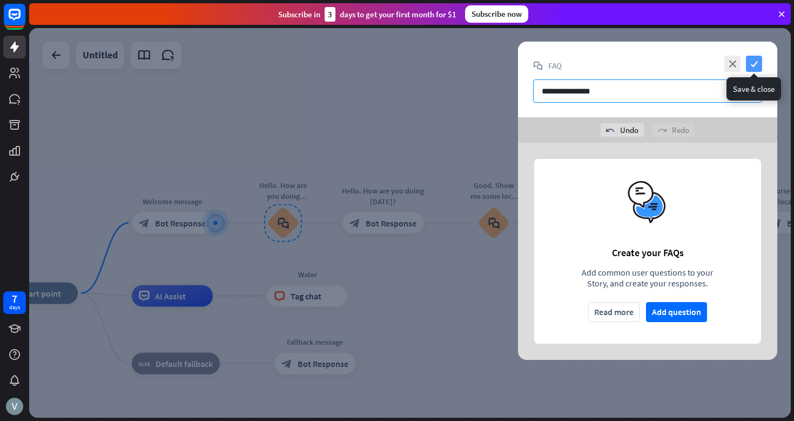
type input "**********"
click at [755, 70] on icon "check" at bounding box center [754, 64] width 16 height 16
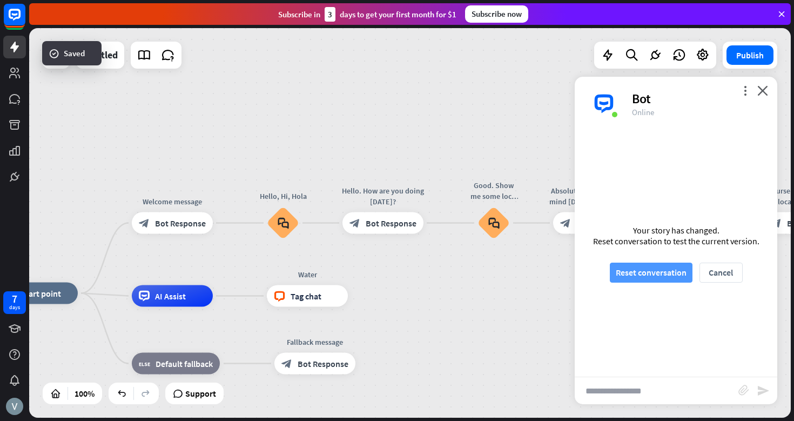
click at [659, 273] on button "Reset conversation" at bounding box center [651, 273] width 83 height 20
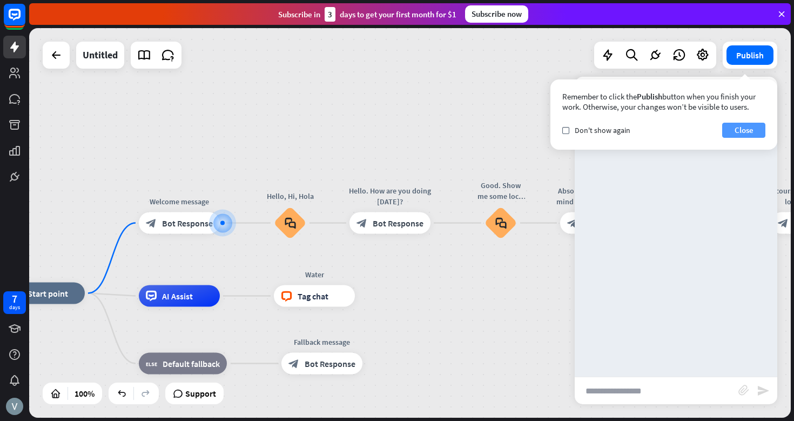
click at [753, 131] on button "Close" at bounding box center [743, 130] width 43 height 15
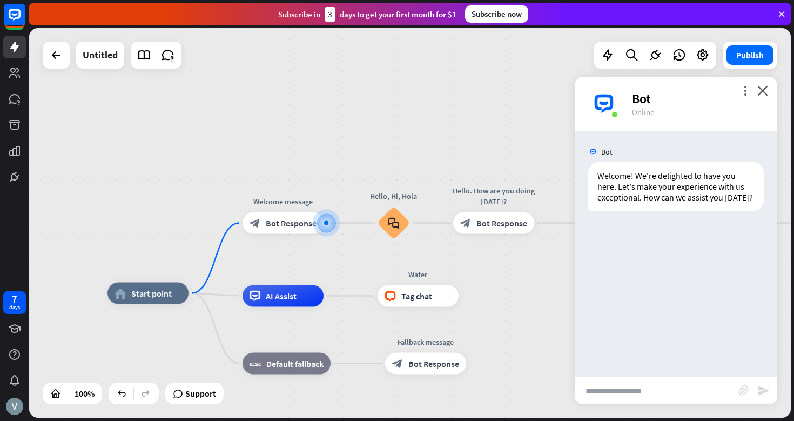
click at [628, 391] on input "text" at bounding box center [657, 390] width 164 height 27
type input "****"
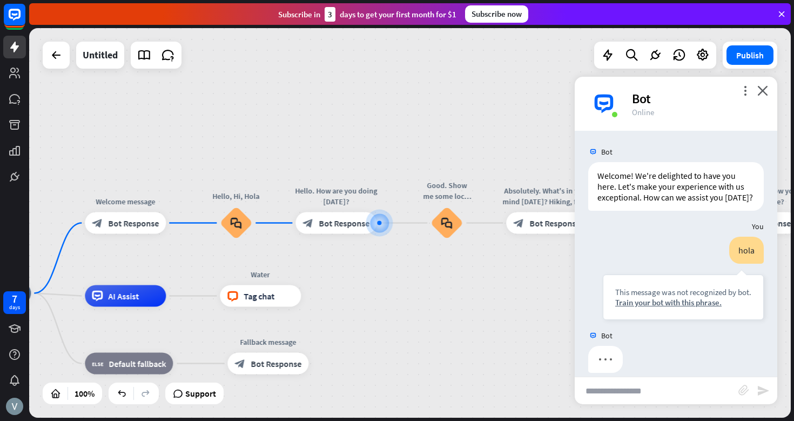
scroll to position [12, 0]
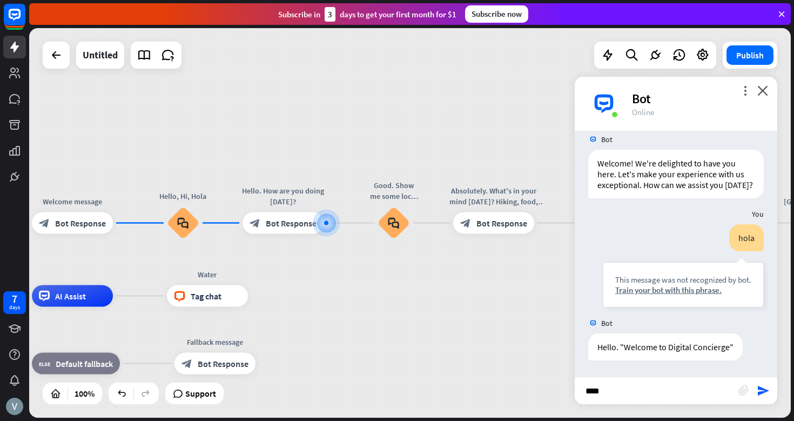
type input "*****"
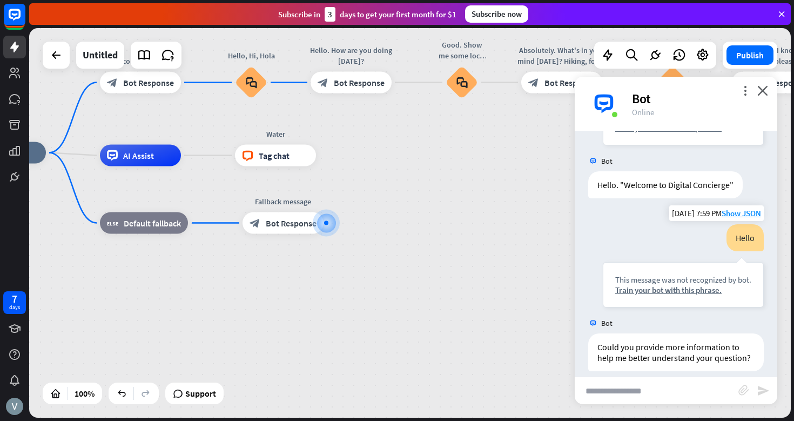
scroll to position [185, 0]
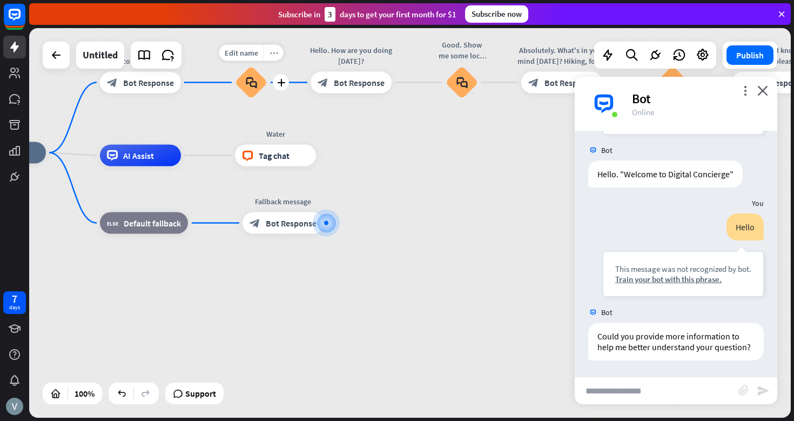
click at [273, 53] on icon "more_horiz" at bounding box center [274, 53] width 9 height 8
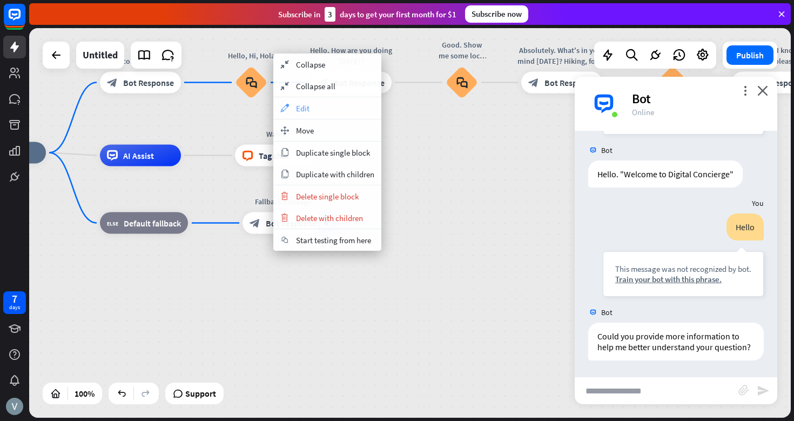
click at [314, 108] on div "appearance Edit" at bounding box center [327, 108] width 108 height 22
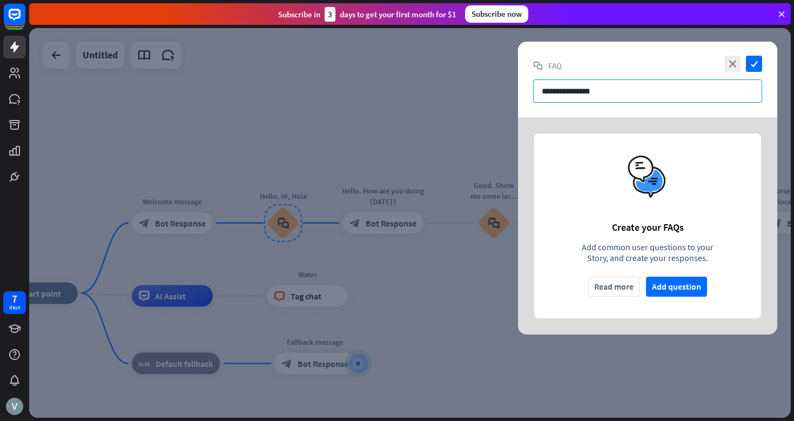
drag, startPoint x: 635, startPoint y: 91, endPoint x: 560, endPoint y: 90, distance: 74.6
click at [560, 90] on input "**********" at bounding box center [647, 90] width 229 height 23
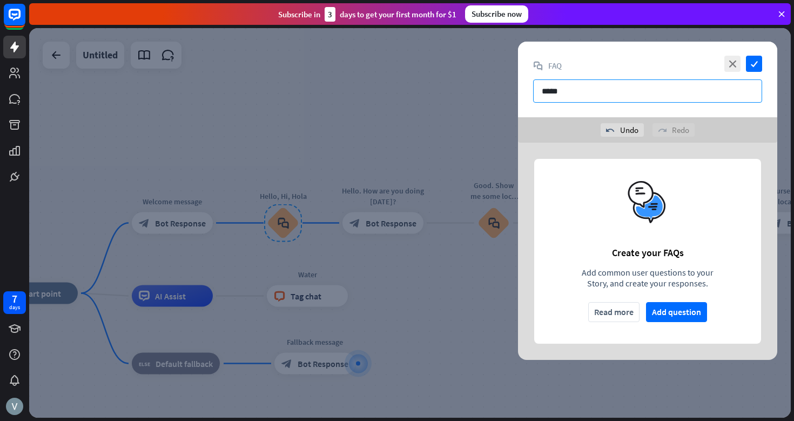
type input "*****"
click at [754, 64] on icon "check" at bounding box center [754, 64] width 16 height 16
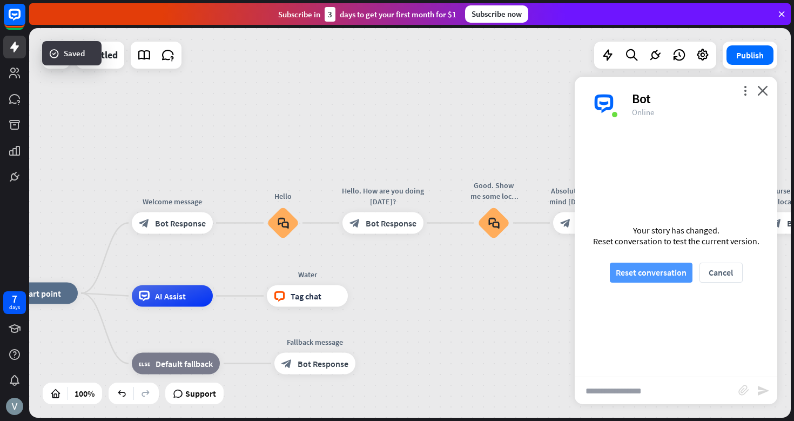
click at [655, 274] on button "Reset conversation" at bounding box center [651, 273] width 83 height 20
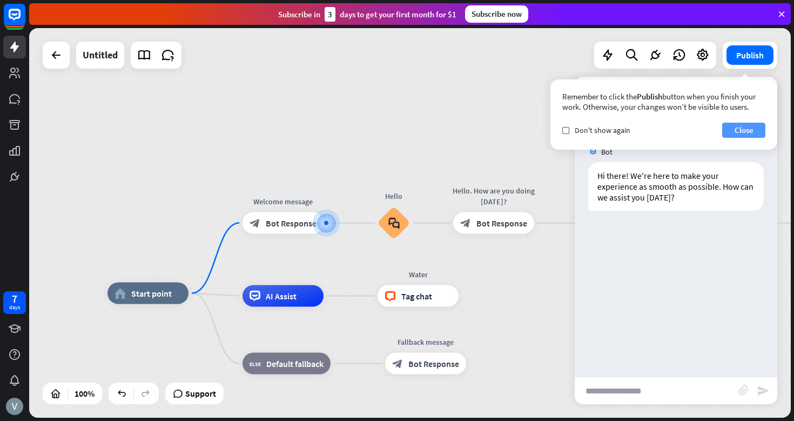
click at [751, 126] on button "Close" at bounding box center [743, 130] width 43 height 15
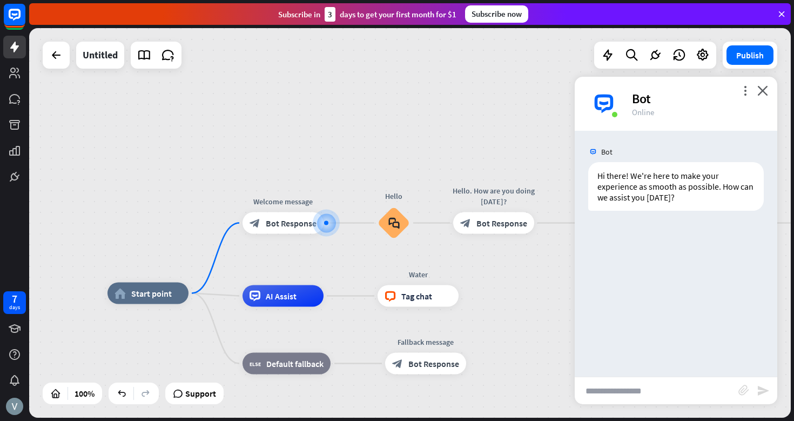
click at [634, 386] on input "text" at bounding box center [657, 390] width 164 height 27
type input "*****"
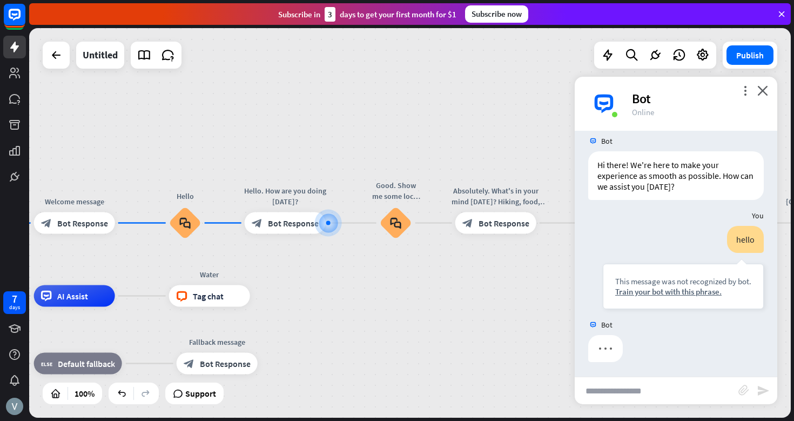
scroll to position [12, 0]
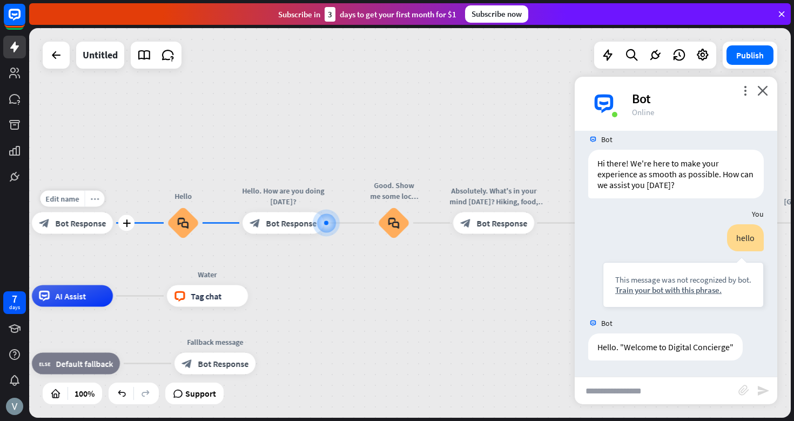
click at [98, 199] on icon "more_horiz" at bounding box center [95, 199] width 9 height 8
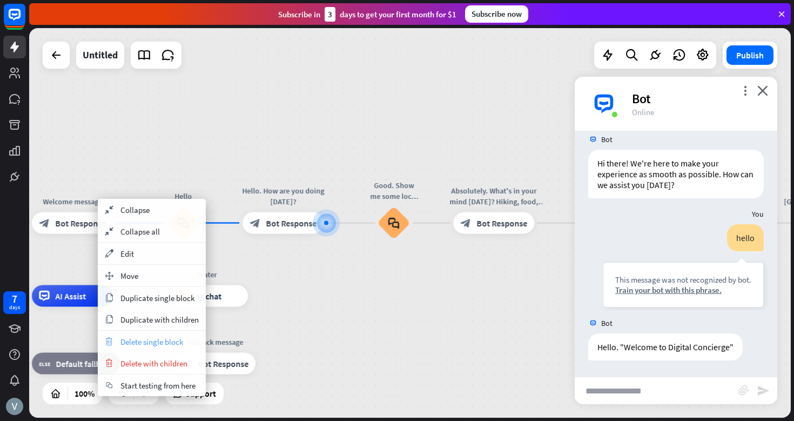
click at [153, 343] on span "Delete single block" at bounding box center [152, 342] width 63 height 10
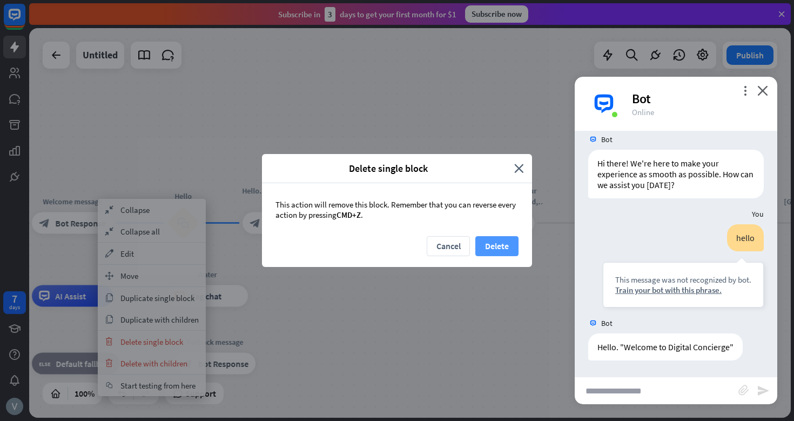
click at [505, 246] on button "Delete" at bounding box center [497, 246] width 43 height 20
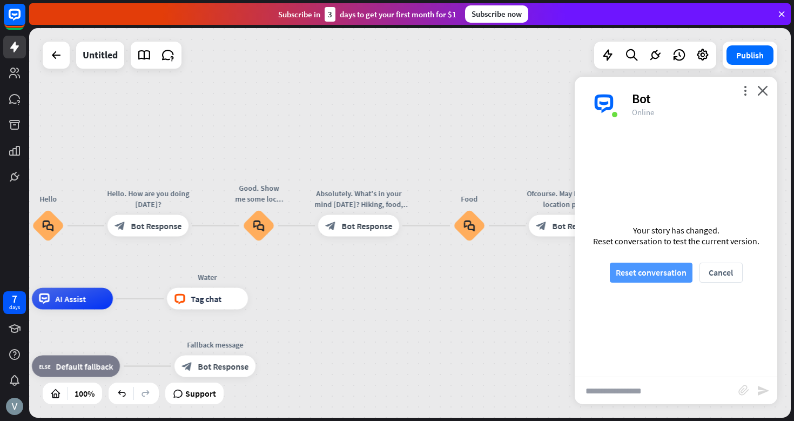
click at [660, 263] on button "Reset conversation" at bounding box center [651, 273] width 83 height 20
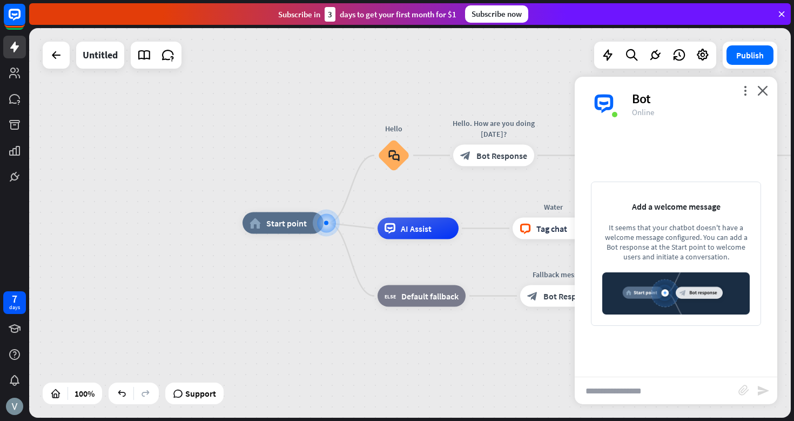
click at [597, 394] on input "text" at bounding box center [657, 390] width 164 height 27
type input "*****"
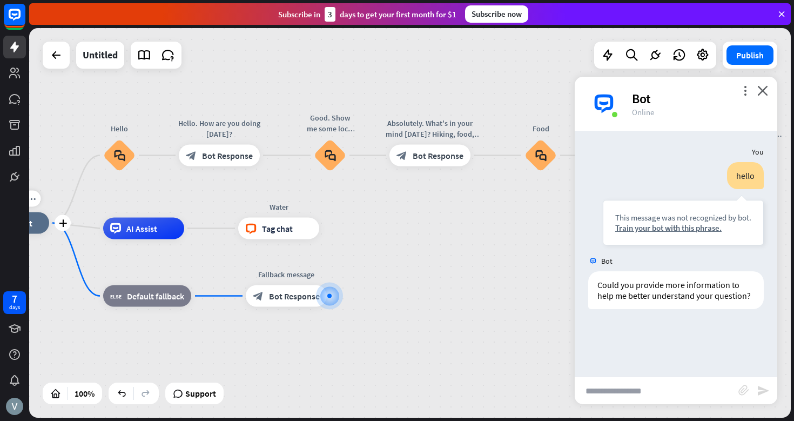
click at [49, 212] on div "Edit name more_horiz plus home_2 Start point" at bounding box center [8, 223] width 81 height 22
click at [303, 202] on icon "more_horiz" at bounding box center [301, 204] width 9 height 8
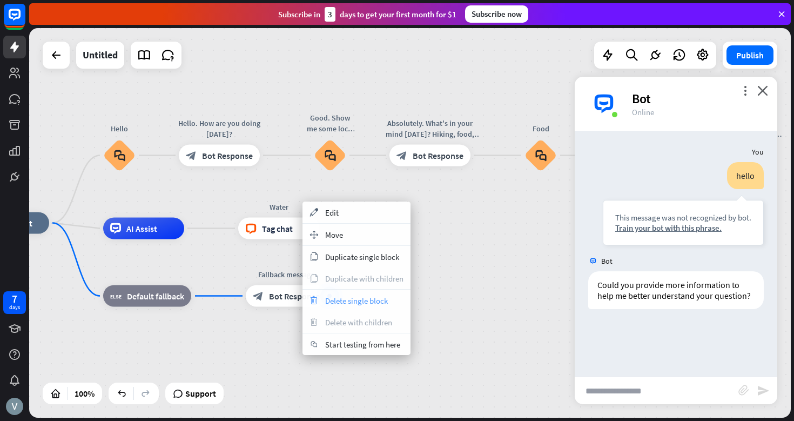
click at [346, 298] on span "Delete single block" at bounding box center [356, 301] width 63 height 10
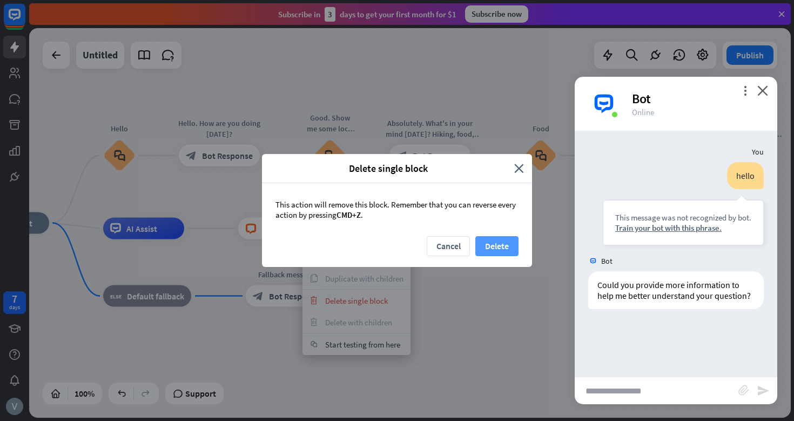
click at [494, 247] on button "Delete" at bounding box center [497, 246] width 43 height 20
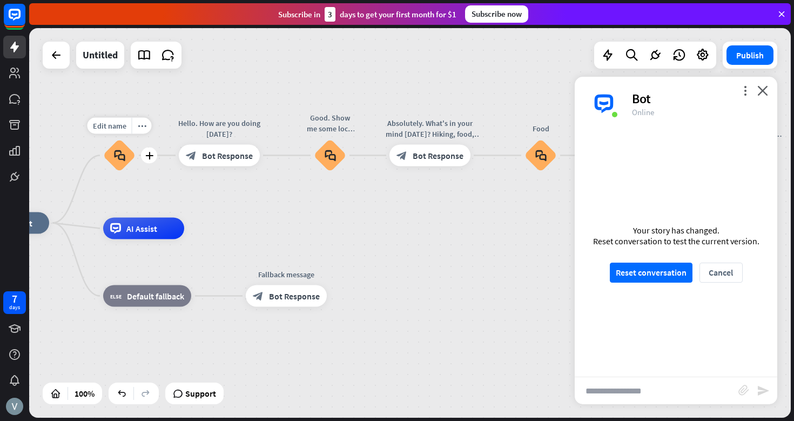
click at [120, 156] on icon "block_faq" at bounding box center [119, 156] width 11 height 12
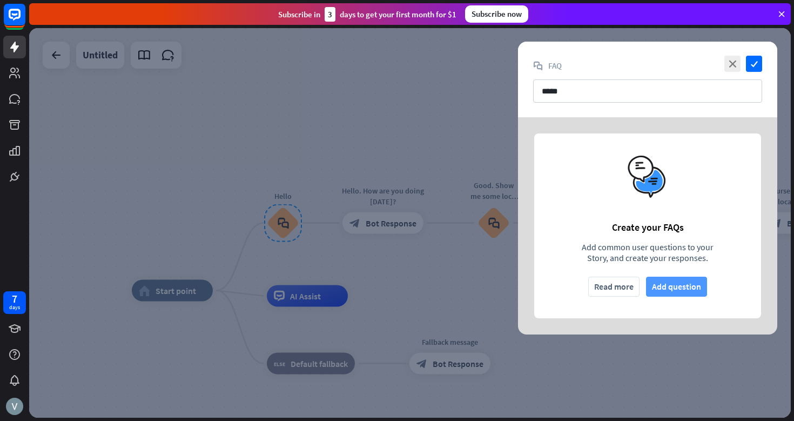
click at [672, 285] on button "Add question" at bounding box center [676, 287] width 61 height 20
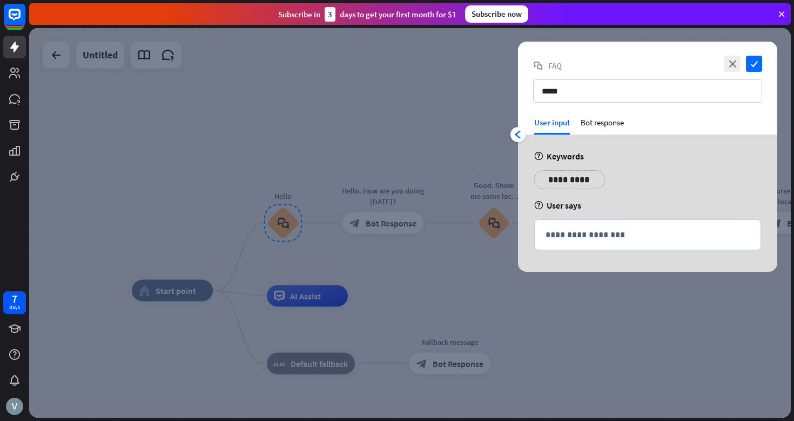
click at [566, 183] on p "**********" at bounding box center [570, 180] width 55 height 14
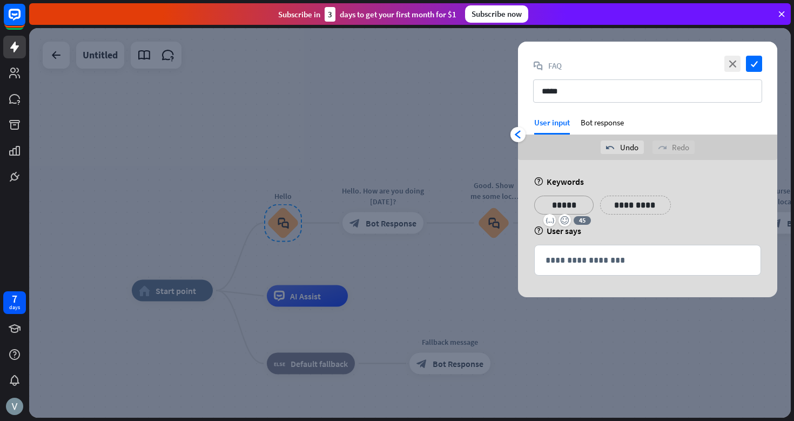
click at [644, 205] on p "**********" at bounding box center [635, 205] width 55 height 14
click at [688, 206] on p "**********" at bounding box center [701, 205] width 55 height 14
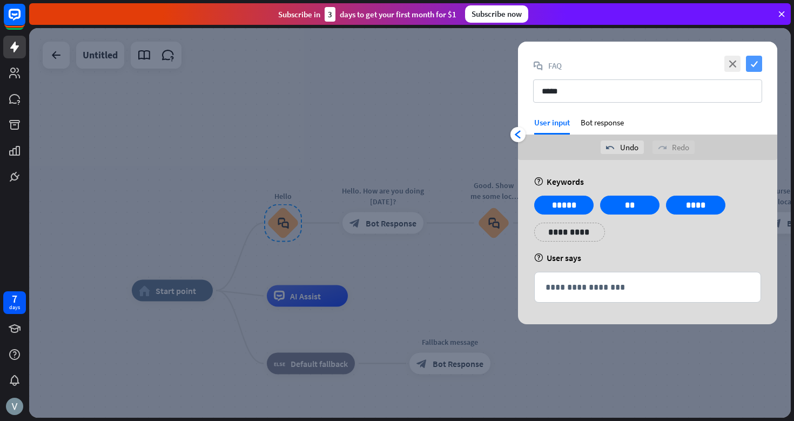
click at [755, 63] on icon "check" at bounding box center [754, 64] width 16 height 16
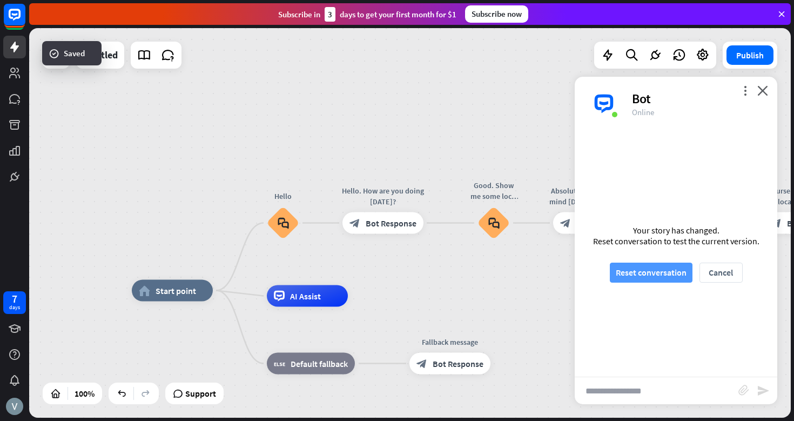
click at [644, 275] on button "Reset conversation" at bounding box center [651, 273] width 83 height 20
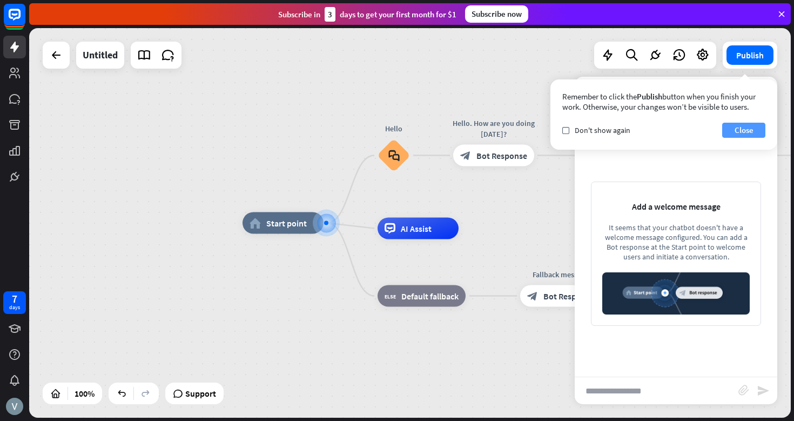
click at [749, 130] on button "Close" at bounding box center [743, 130] width 43 height 15
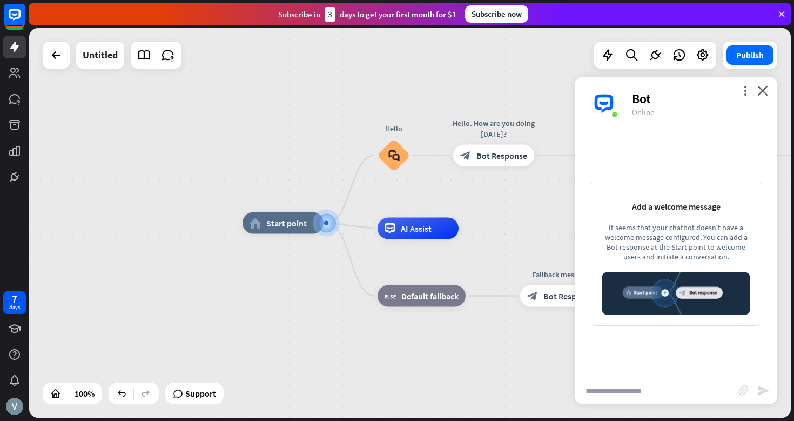
click at [641, 385] on input "text" at bounding box center [657, 390] width 164 height 27
type input "**"
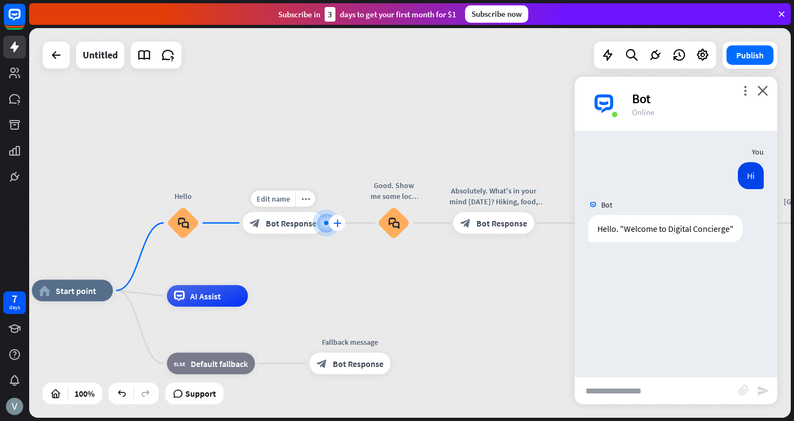
click at [337, 221] on icon "plus" at bounding box center [337, 223] width 8 height 8
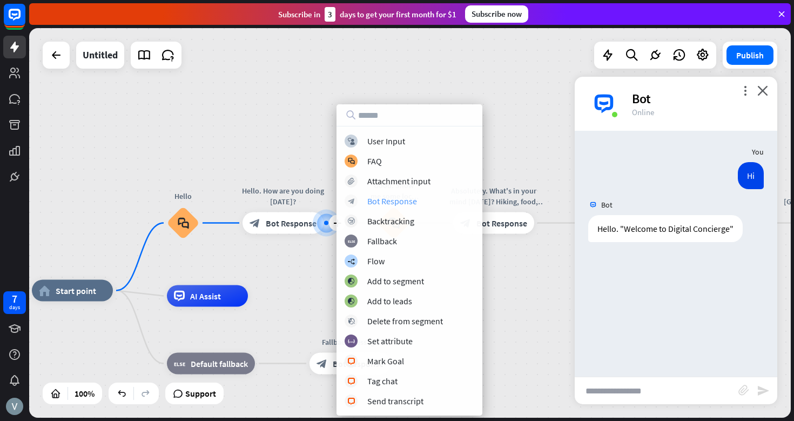
click at [396, 200] on div "Bot Response" at bounding box center [392, 201] width 50 height 11
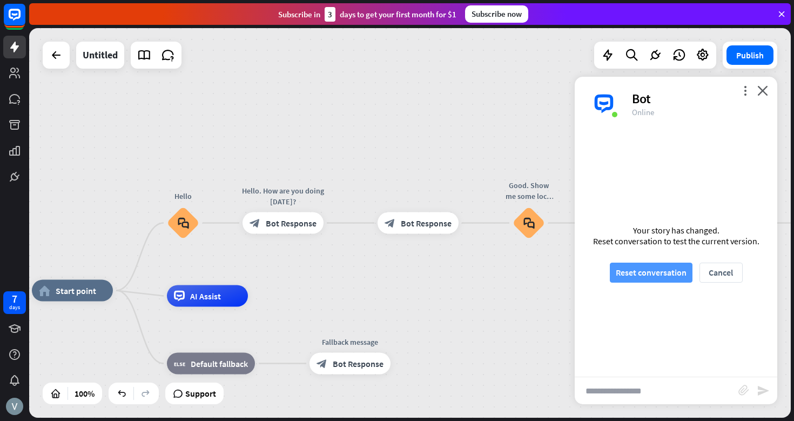
click at [678, 275] on button "Reset conversation" at bounding box center [651, 273] width 83 height 20
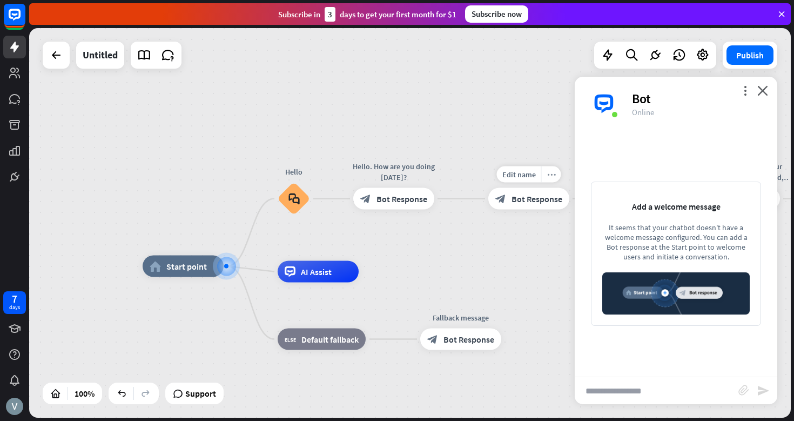
click at [552, 175] on icon "more_horiz" at bounding box center [551, 174] width 9 height 8
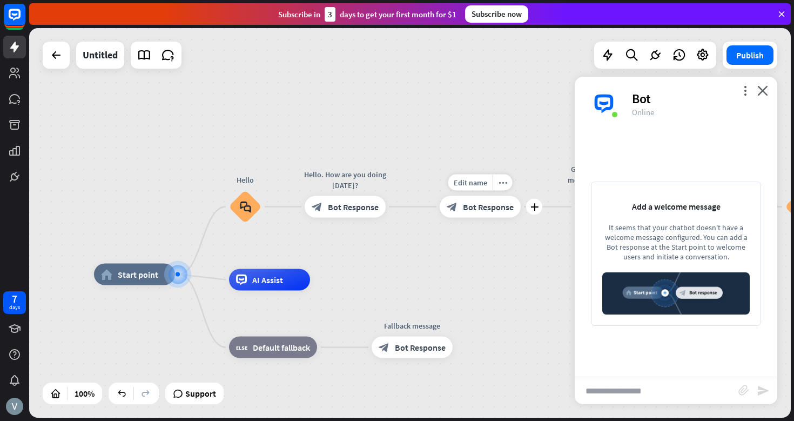
click at [492, 210] on span "Bot Response" at bounding box center [488, 207] width 51 height 11
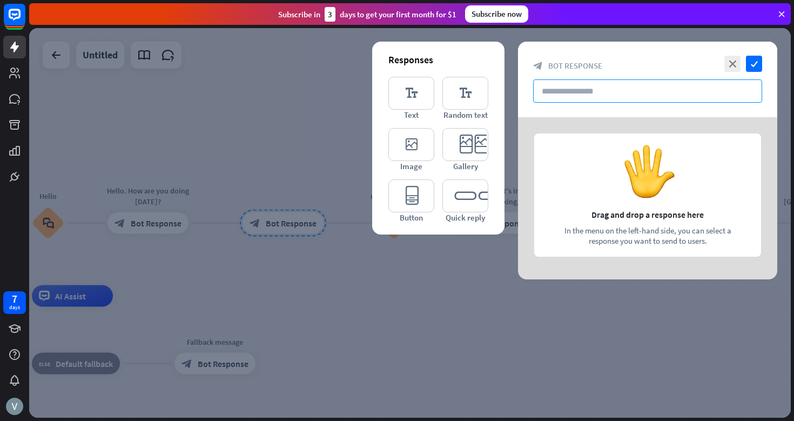
click at [594, 88] on input "text" at bounding box center [647, 90] width 229 height 23
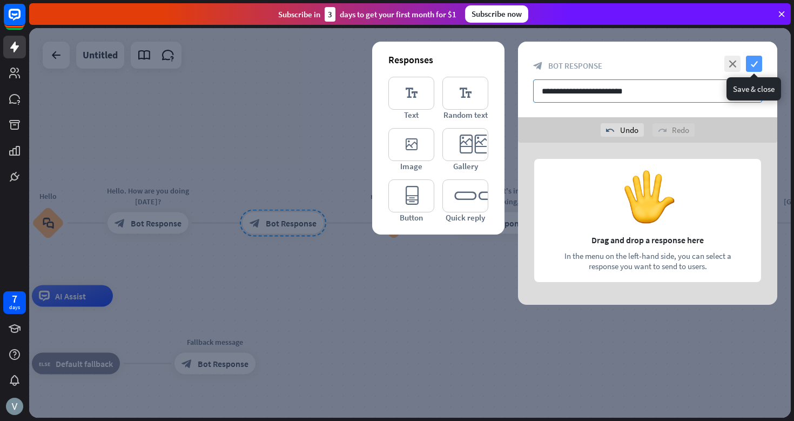
type input "**********"
click at [757, 65] on icon "check" at bounding box center [754, 64] width 16 height 16
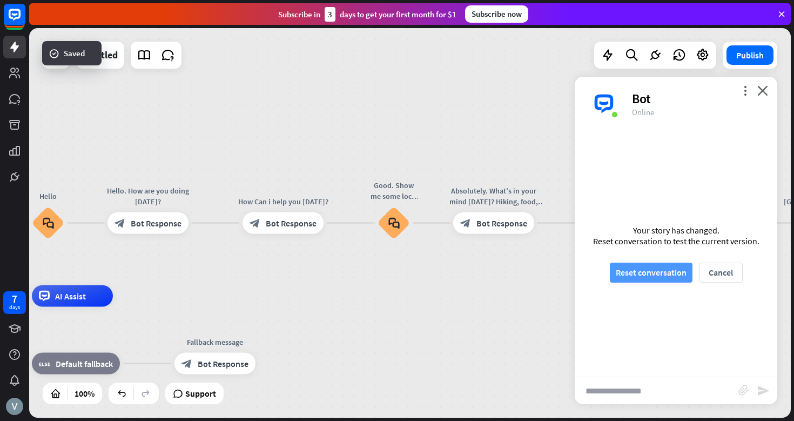
click at [664, 278] on button "Reset conversation" at bounding box center [651, 273] width 83 height 20
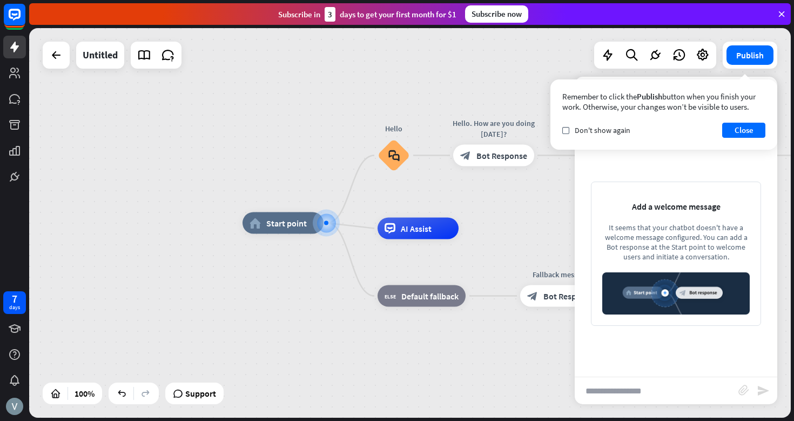
click at [616, 393] on input "text" at bounding box center [657, 390] width 164 height 27
type input "**"
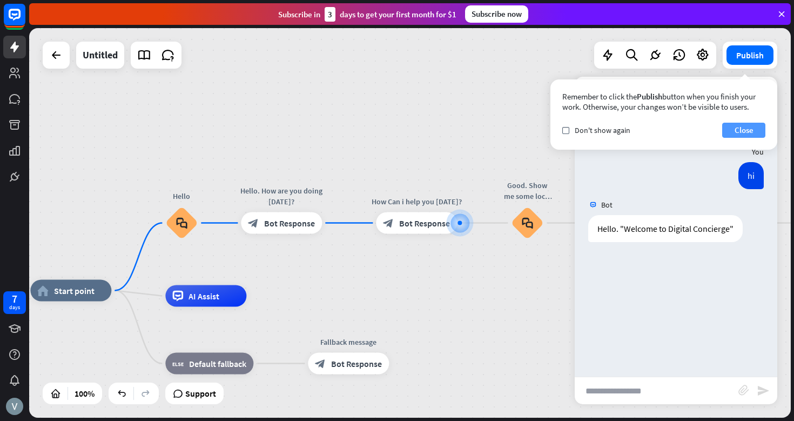
click at [749, 129] on button "Close" at bounding box center [743, 130] width 43 height 15
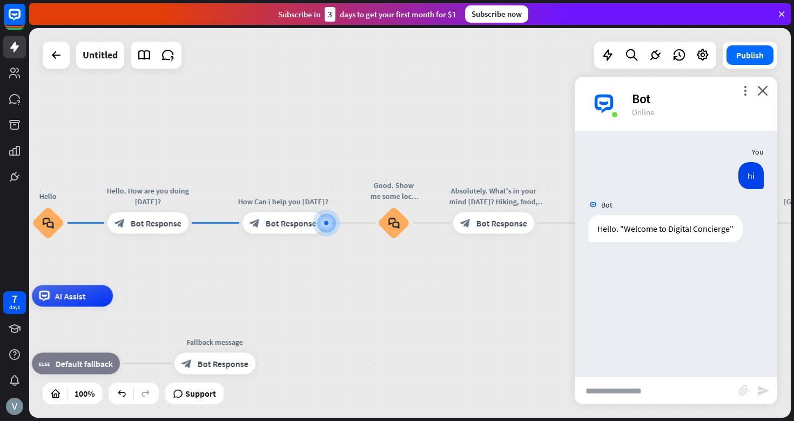
click at [636, 387] on input "text" at bounding box center [657, 390] width 164 height 27
type input "**********"
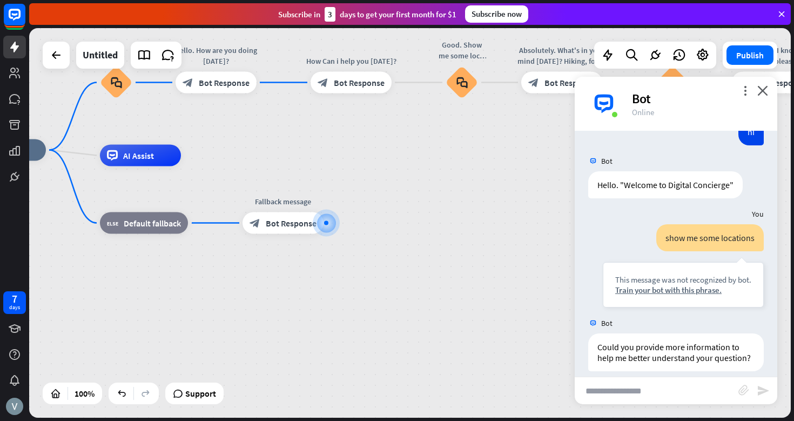
scroll to position [55, 0]
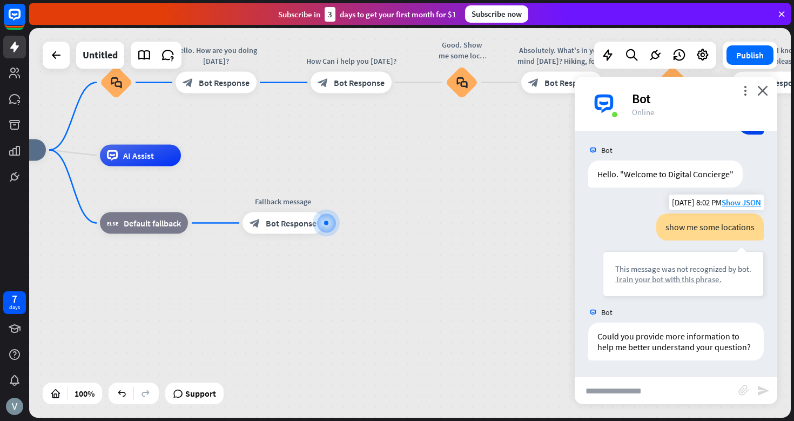
click at [661, 278] on div "Train your bot with this phrase." at bounding box center [683, 279] width 136 height 10
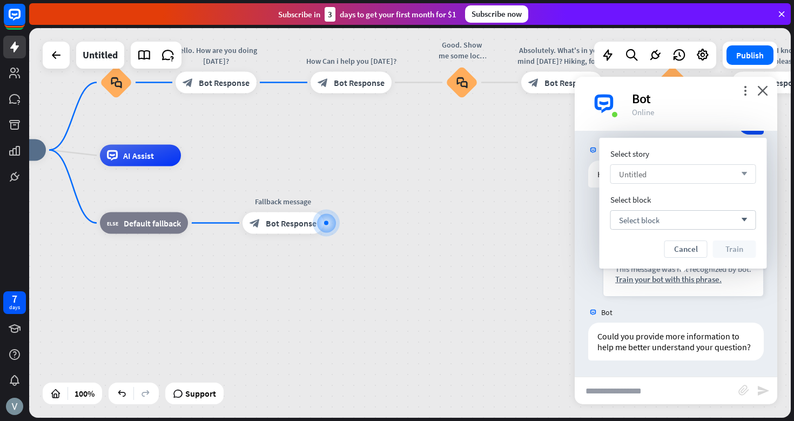
click at [671, 176] on div "Untitled arrow_down" at bounding box center [684, 173] width 146 height 19
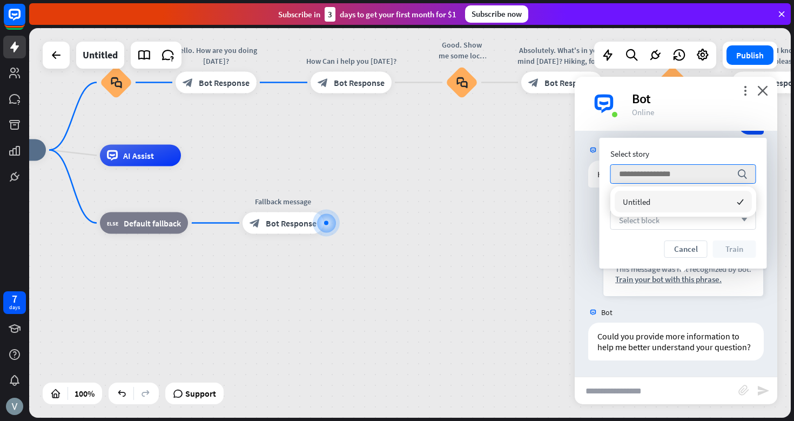
click at [658, 219] on span "Select block" at bounding box center [639, 220] width 41 height 10
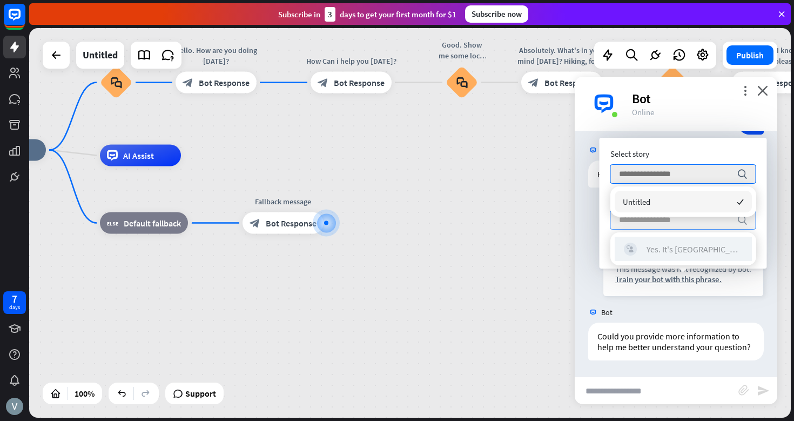
click at [668, 246] on div "Yes. It's [GEOGRAPHIC_DATA], [GEOGRAPHIC_DATA]." at bounding box center [695, 249] width 96 height 11
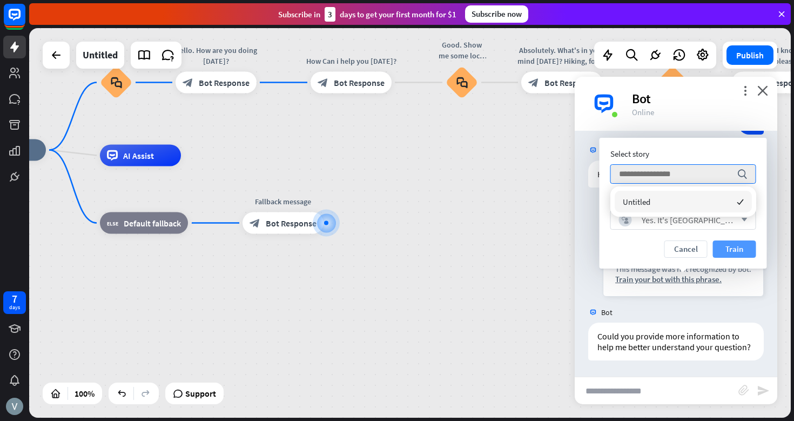
click at [735, 249] on button "Train" at bounding box center [734, 248] width 43 height 17
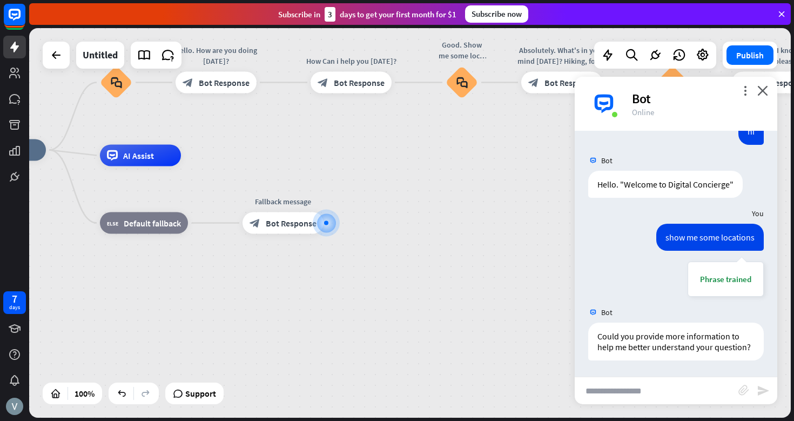
scroll to position [44, 0]
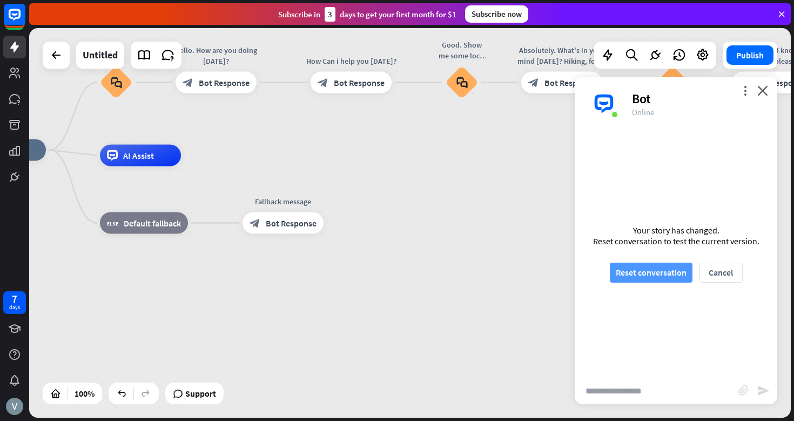
click at [667, 277] on button "Reset conversation" at bounding box center [651, 273] width 83 height 20
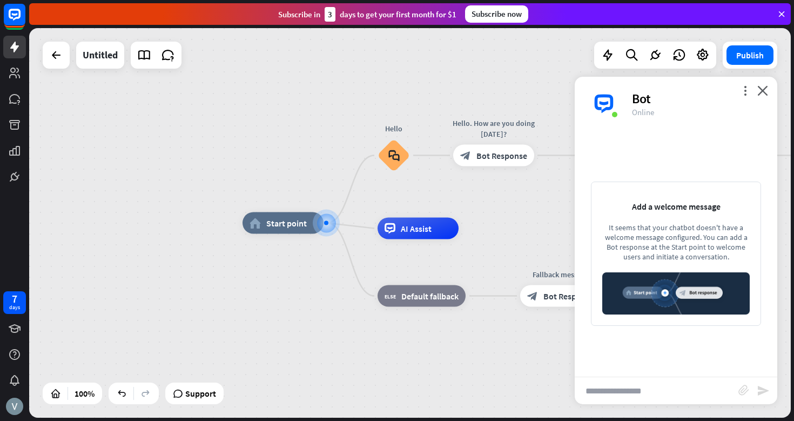
click at [608, 389] on input "text" at bounding box center [657, 390] width 164 height 27
type input "**"
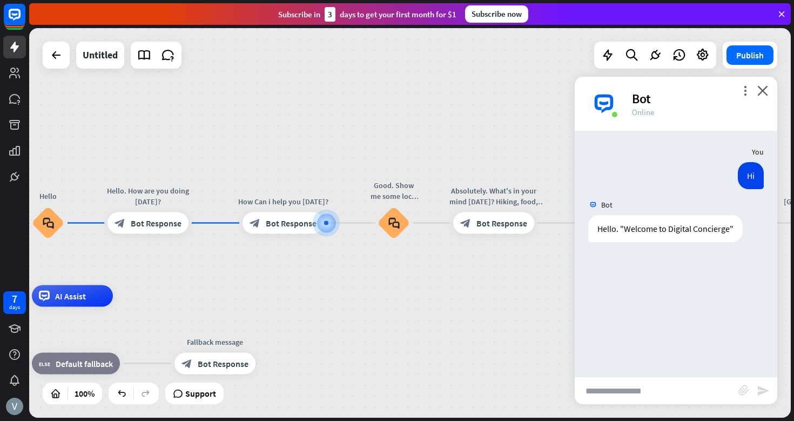
click at [613, 392] on input "text" at bounding box center [657, 390] width 164 height 27
type input "**********"
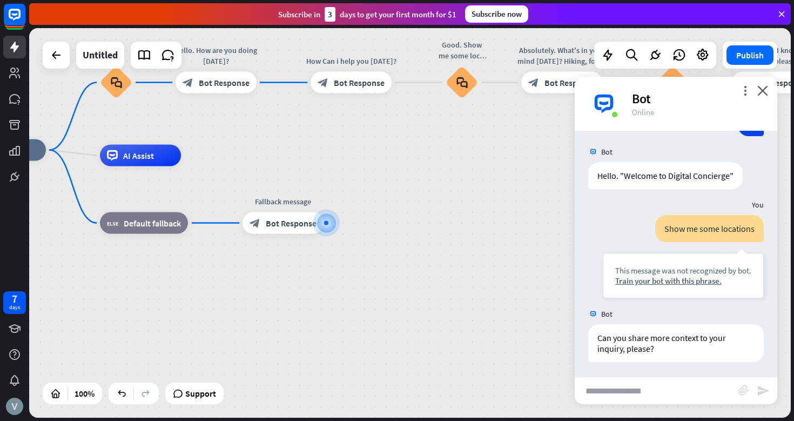
scroll to position [55, 0]
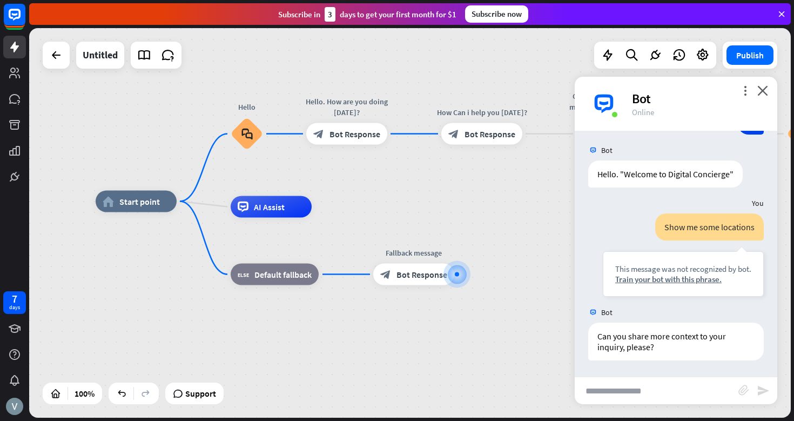
drag, startPoint x: 255, startPoint y: 196, endPoint x: 435, endPoint y: 207, distance: 180.8
click at [435, 207] on div "home_2 Start point Hello block_faq Hello. How are you doing [DATE]? block_bot_r…" at bounding box center [477, 397] width 762 height 390
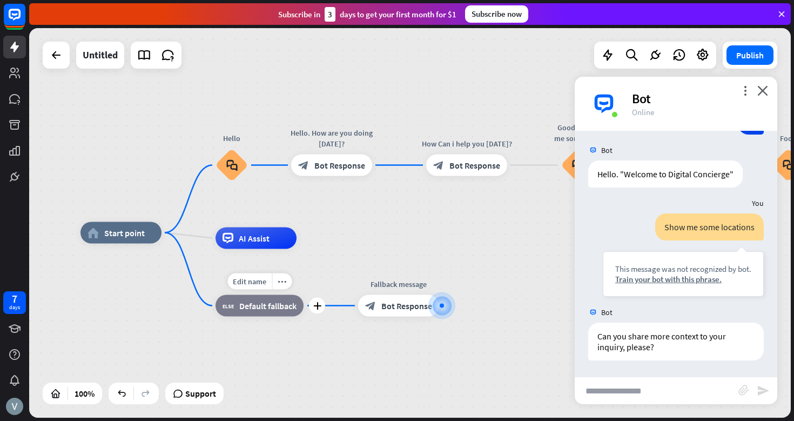
drag, startPoint x: 215, startPoint y: 269, endPoint x: 199, endPoint y: 298, distance: 33.1
click at [216, 298] on div "Edit name more_horiz plus block_fallback Default fallback" at bounding box center [260, 306] width 88 height 22
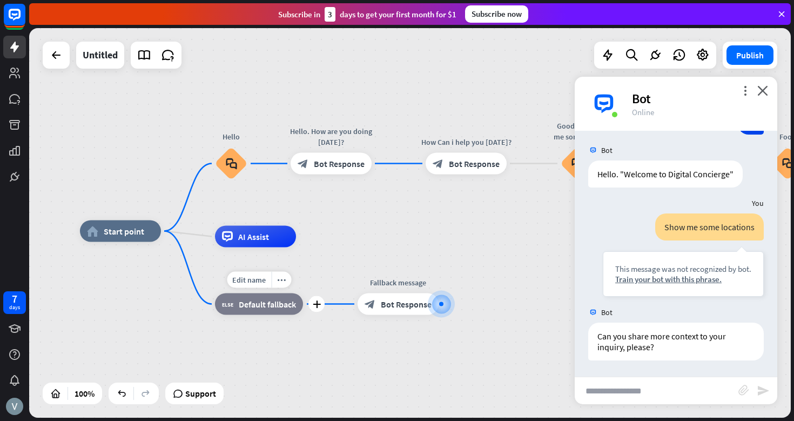
click at [215, 297] on div "Edit name more_horiz plus block_fallback Default fallback" at bounding box center [259, 304] width 88 height 22
click at [283, 280] on icon "more_horiz" at bounding box center [281, 280] width 9 height 8
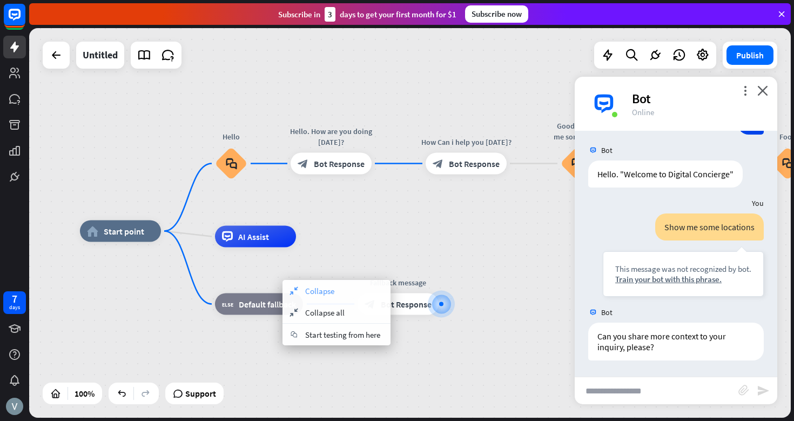
click at [340, 295] on div "collapse Collapse" at bounding box center [337, 291] width 108 height 22
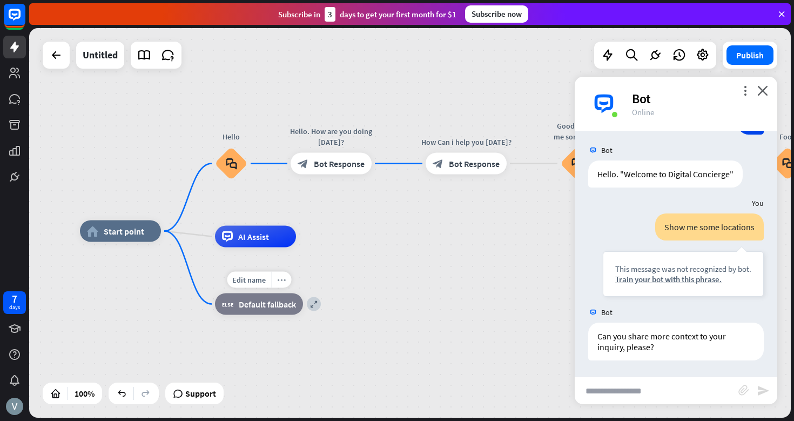
click at [286, 275] on div "more_horiz" at bounding box center [281, 280] width 20 height 16
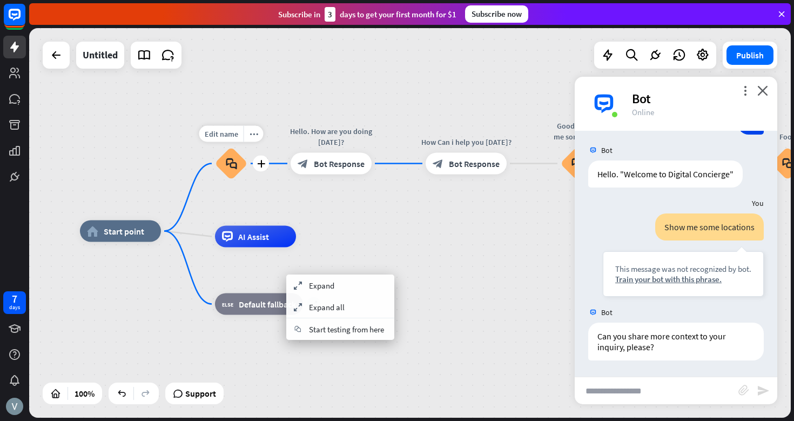
click at [233, 170] on div "block_faq" at bounding box center [231, 164] width 32 height 32
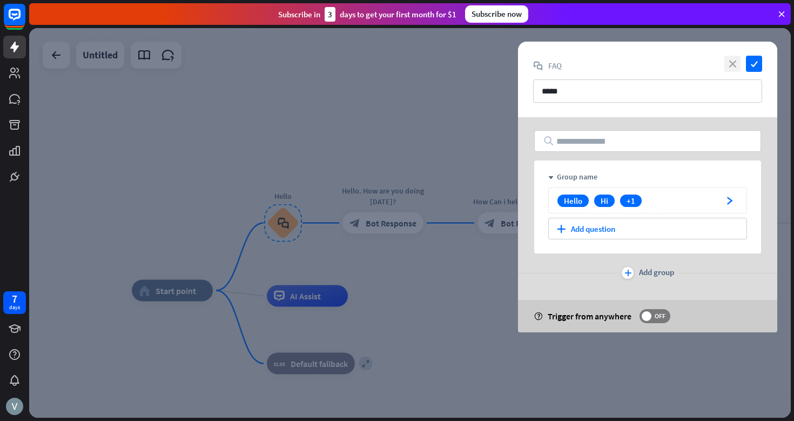
click at [732, 64] on icon "close" at bounding box center [733, 64] width 16 height 16
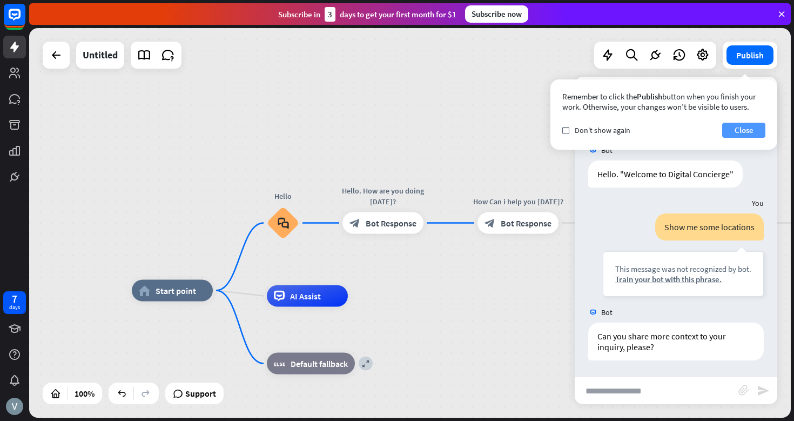
click at [745, 129] on button "Close" at bounding box center [743, 130] width 43 height 15
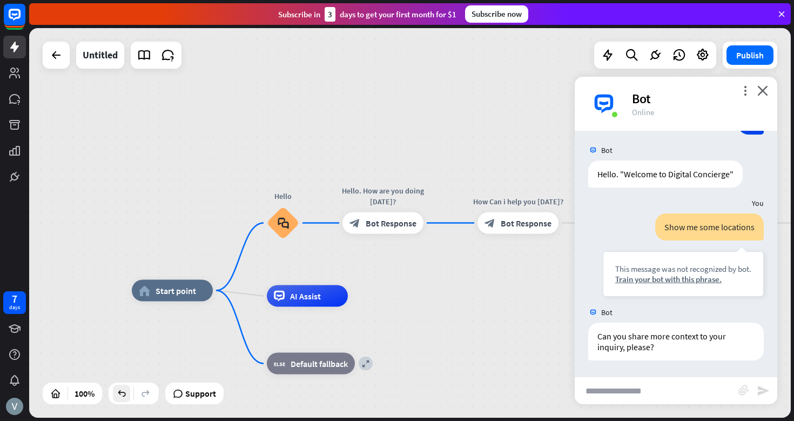
click at [123, 397] on icon at bounding box center [121, 393] width 11 height 11
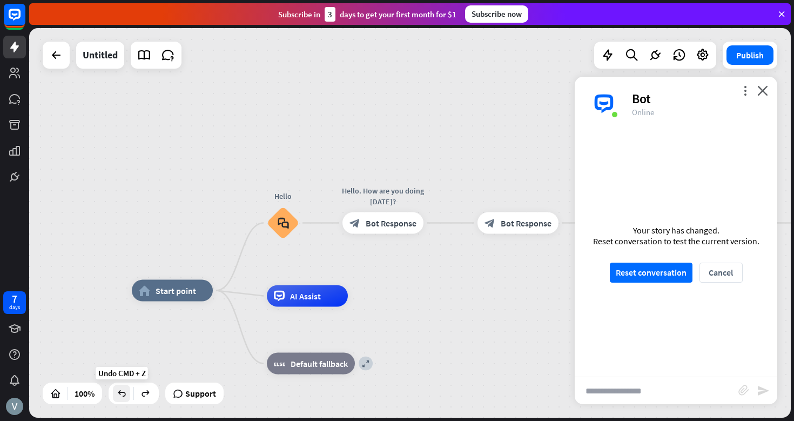
click at [123, 397] on icon at bounding box center [121, 393] width 11 height 11
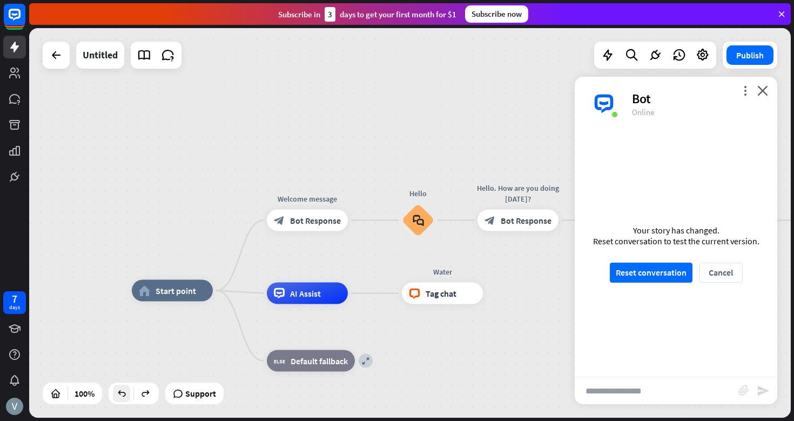
click at [123, 397] on icon at bounding box center [121, 393] width 11 height 11
click at [123, 393] on icon at bounding box center [121, 393] width 11 height 11
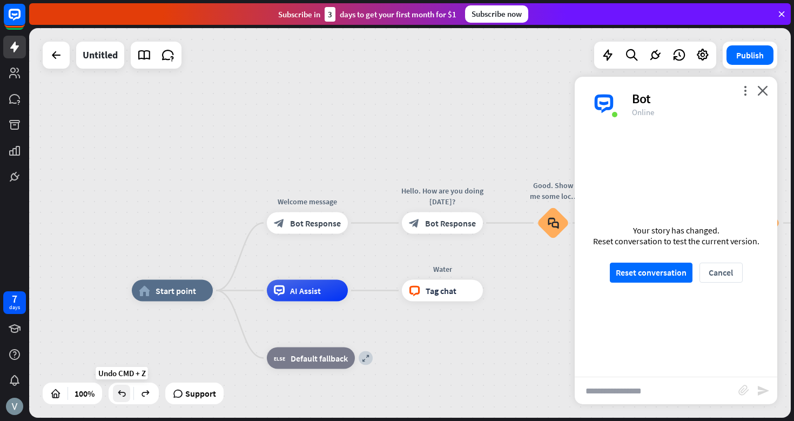
click at [123, 393] on icon at bounding box center [121, 393] width 11 height 11
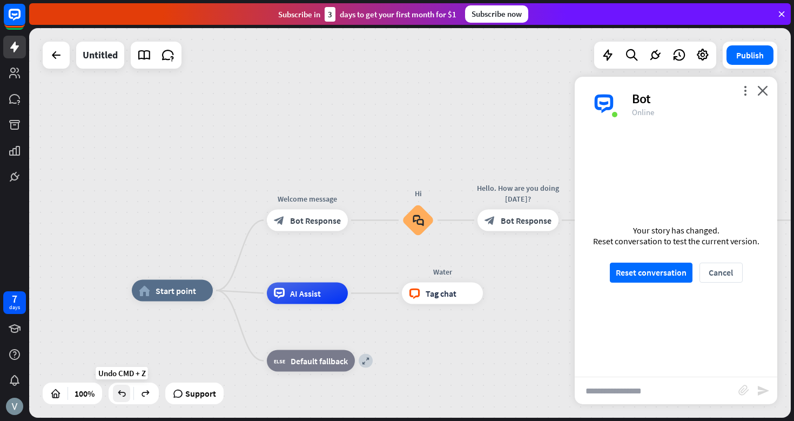
click at [123, 393] on icon at bounding box center [121, 393] width 11 height 11
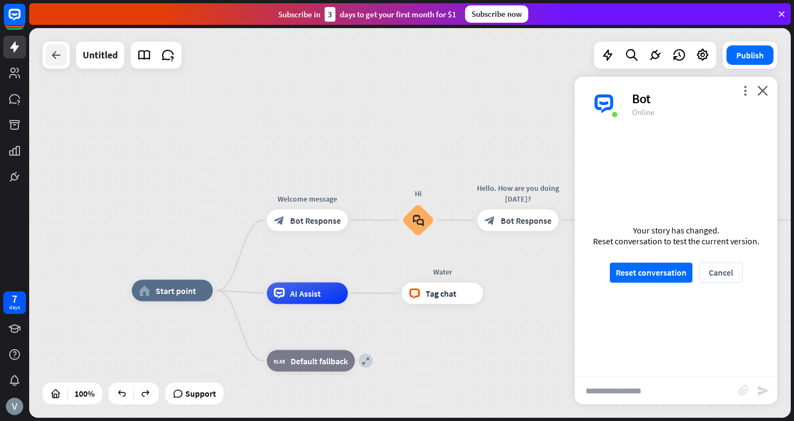
click at [53, 55] on icon at bounding box center [56, 55] width 13 height 13
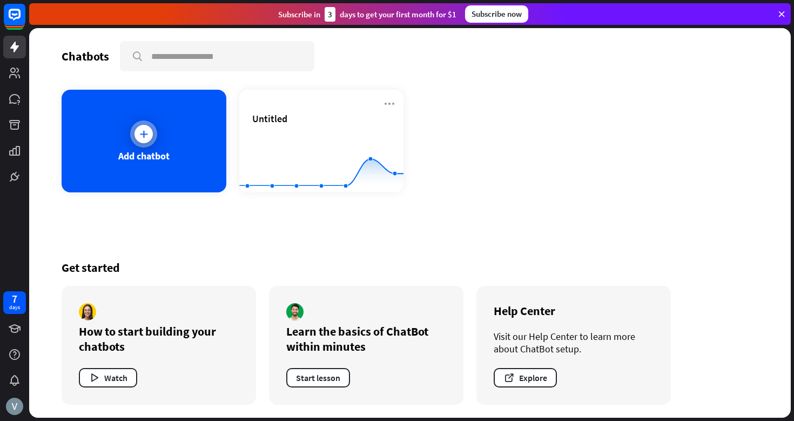
click at [151, 156] on div "Add chatbot" at bounding box center [143, 156] width 51 height 12
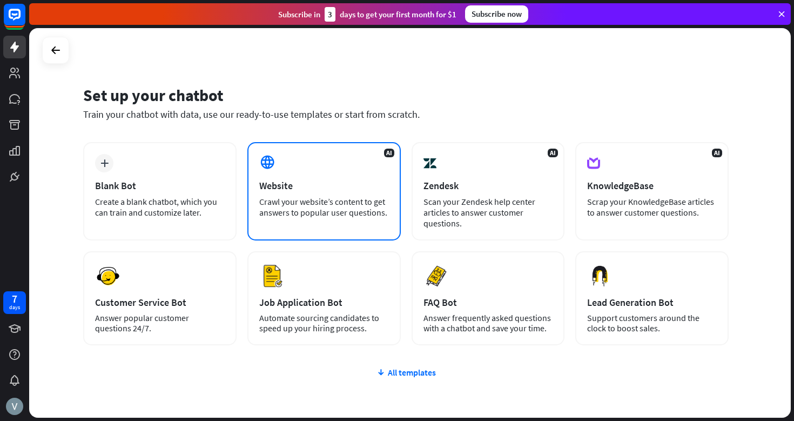
click at [300, 194] on div "AI Website Crawl your website’s content to get answers to popular user question…" at bounding box center [323, 191] width 153 height 98
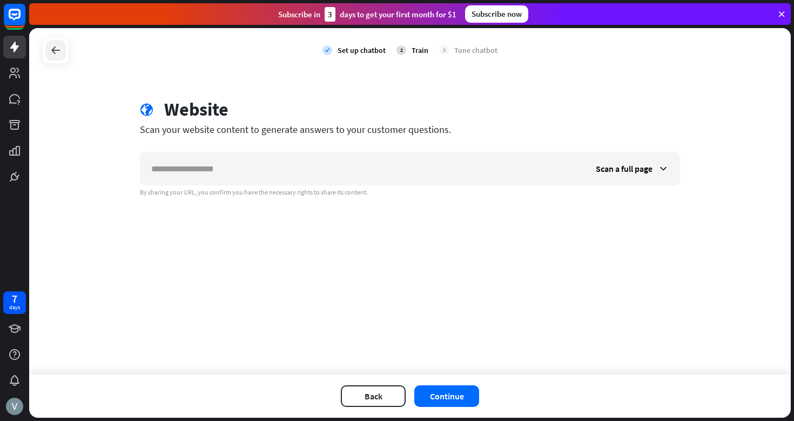
click at [57, 53] on icon at bounding box center [55, 50] width 13 height 13
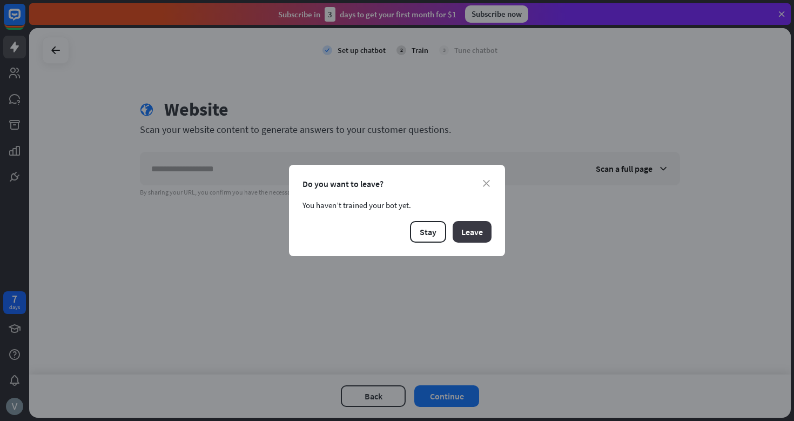
click at [473, 232] on button "Leave" at bounding box center [472, 232] width 39 height 22
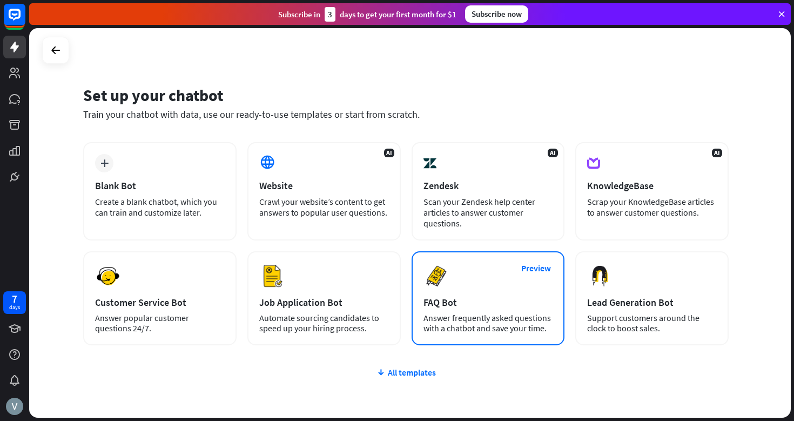
click at [504, 303] on div "FAQ Bot" at bounding box center [489, 302] width 130 height 12
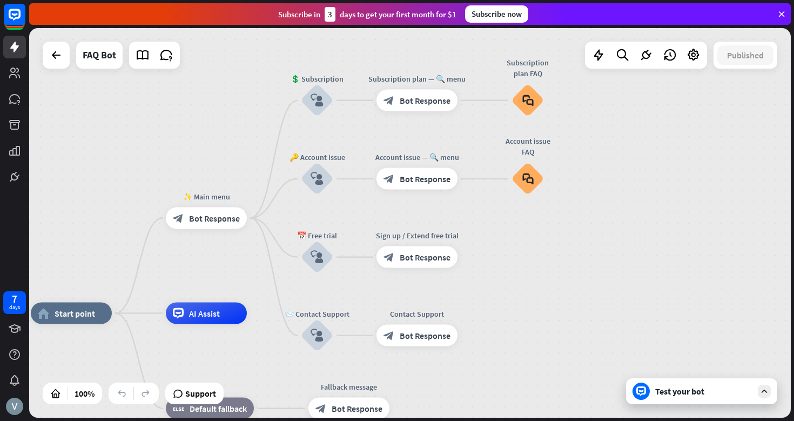
drag, startPoint x: 693, startPoint y: 217, endPoint x: 674, endPoint y: 210, distance: 20.0
click at [674, 210] on div "home_2 Start point ✨ Main menu block_bot_response Bot Response 💲 Subscription b…" at bounding box center [410, 223] width 762 height 390
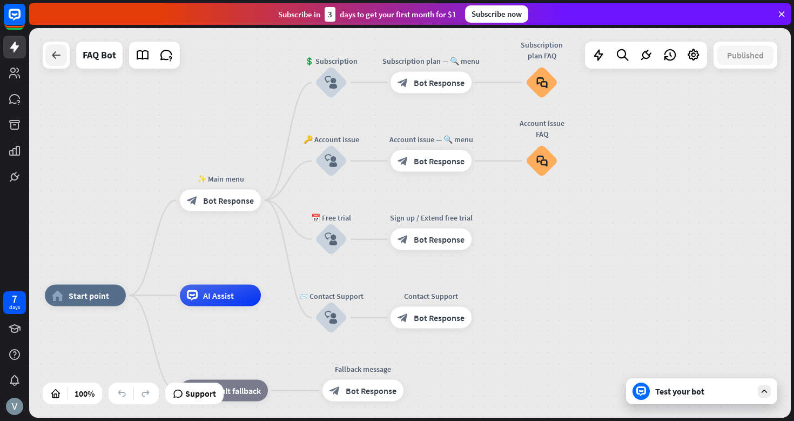
click at [58, 57] on icon at bounding box center [56, 55] width 13 height 13
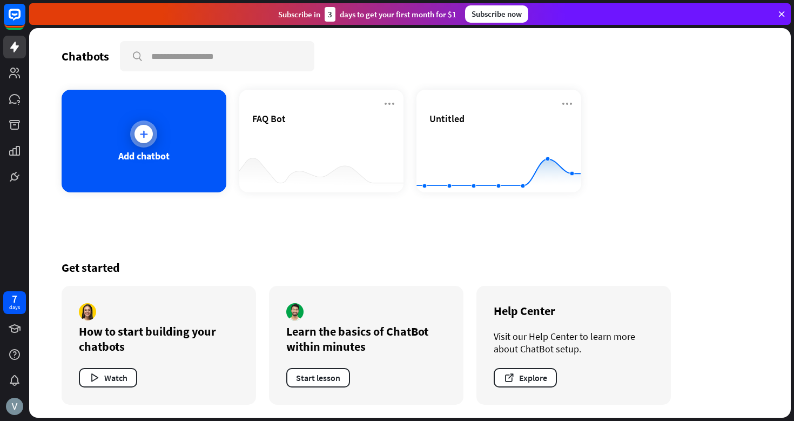
click at [146, 132] on icon at bounding box center [143, 134] width 11 height 11
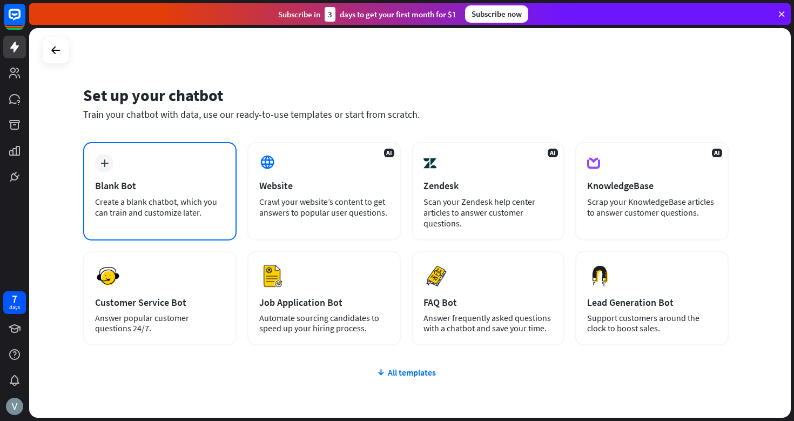
click at [180, 191] on div "Blank Bot" at bounding box center [160, 185] width 130 height 12
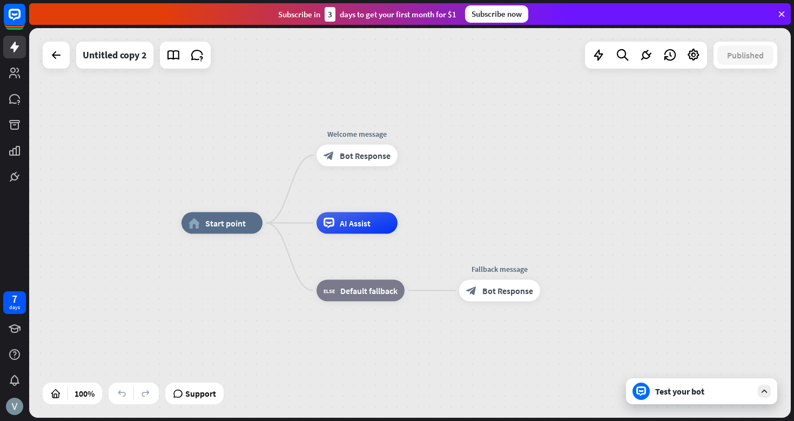
click at [687, 394] on div "Test your bot" at bounding box center [703, 391] width 97 height 11
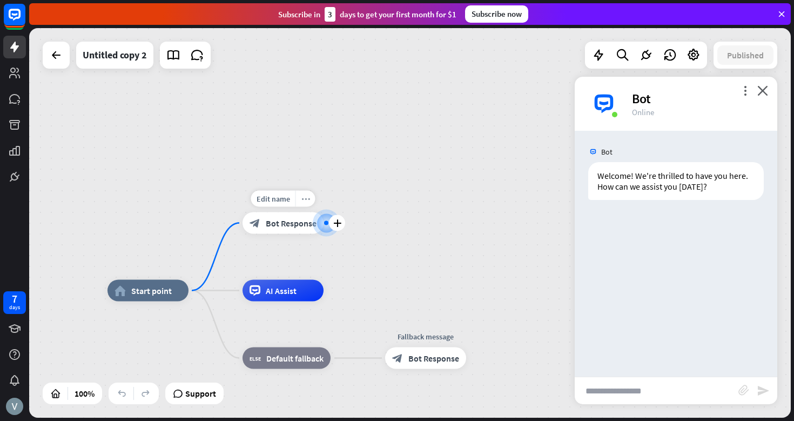
click at [306, 200] on icon "more_horiz" at bounding box center [306, 199] width 9 height 8
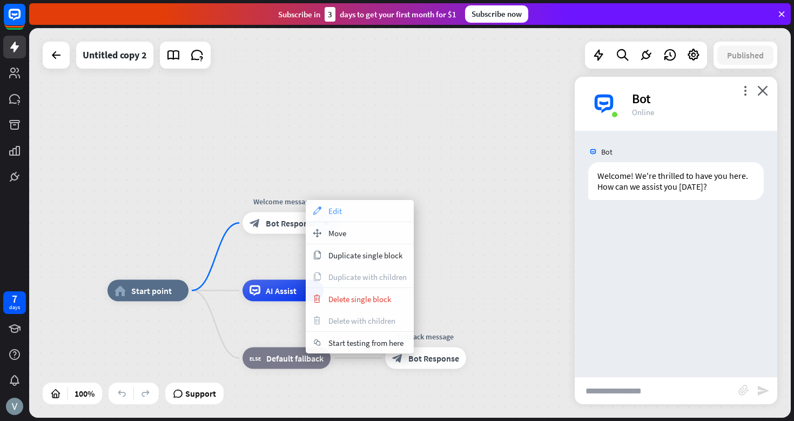
click at [343, 212] on div "appearance Edit" at bounding box center [360, 211] width 108 height 22
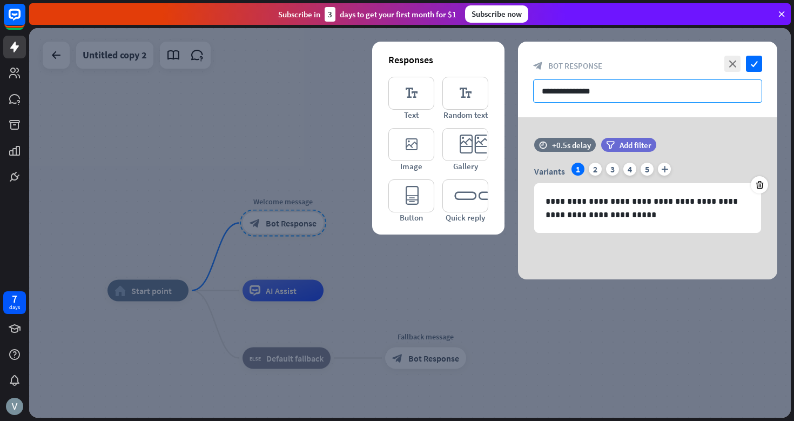
drag, startPoint x: 647, startPoint y: 93, endPoint x: 491, endPoint y: 88, distance: 156.8
click at [518, 88] on div "**********" at bounding box center [647, 161] width 259 height 238
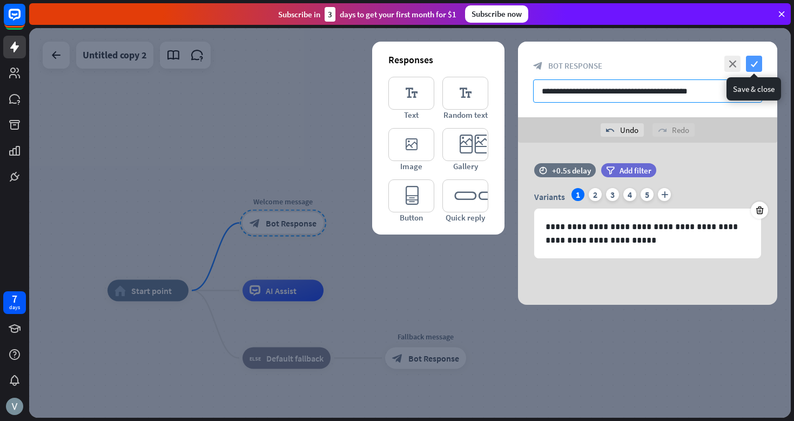
type input "**********"
click at [757, 64] on icon "check" at bounding box center [754, 64] width 16 height 16
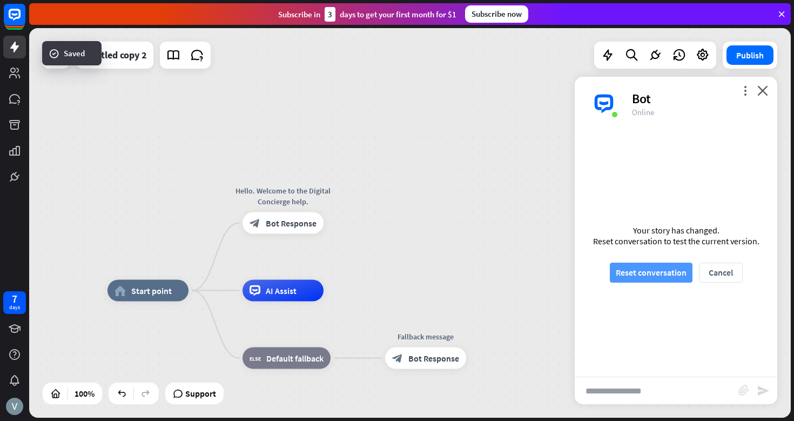
click at [643, 275] on button "Reset conversation" at bounding box center [651, 273] width 83 height 20
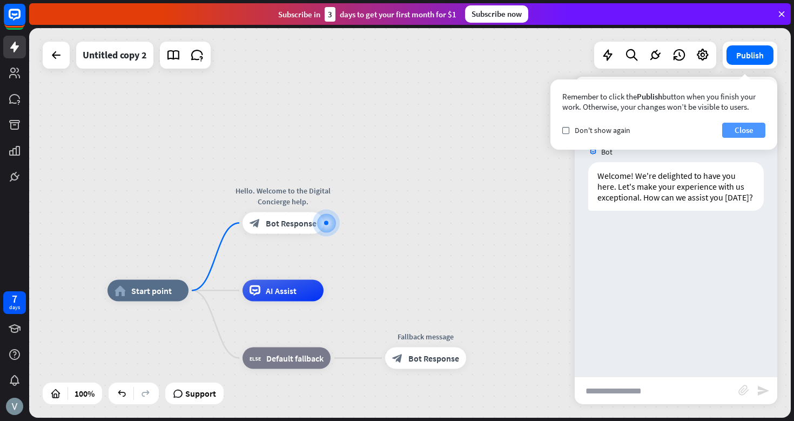
click at [745, 131] on button "Close" at bounding box center [743, 130] width 43 height 15
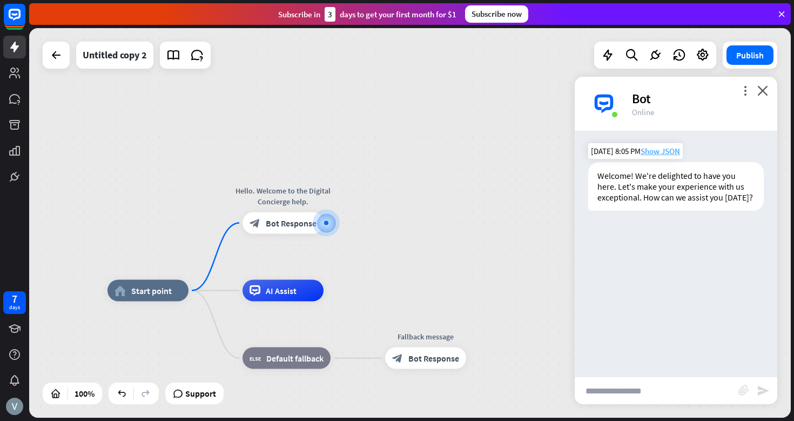
click at [667, 151] on span "Show JSON" at bounding box center [660, 151] width 39 height 10
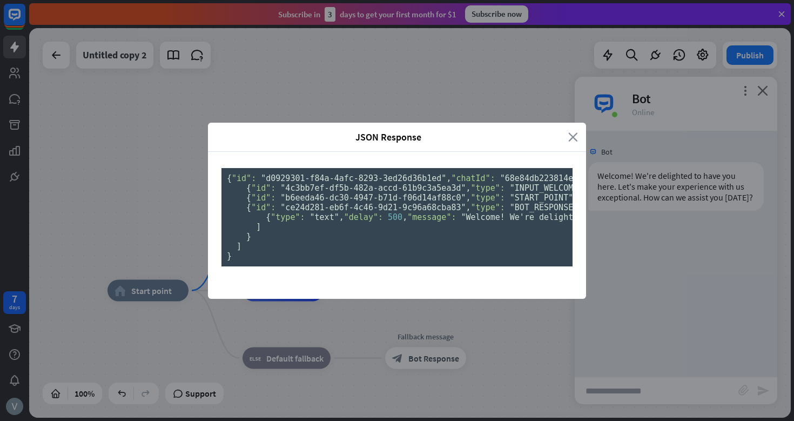
click at [575, 131] on icon "close" at bounding box center [573, 137] width 10 height 12
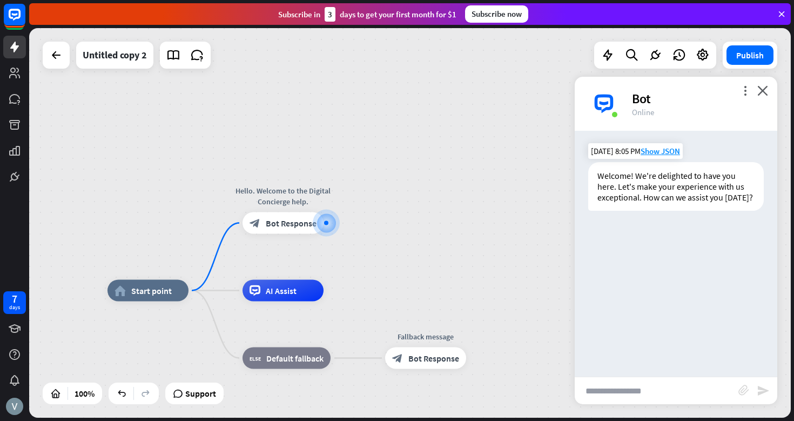
click at [677, 189] on div "Welcome! We're delighted to have you here. Let's make your experience with us e…" at bounding box center [676, 186] width 176 height 49
click at [744, 91] on icon "more_vert" at bounding box center [745, 90] width 10 height 10
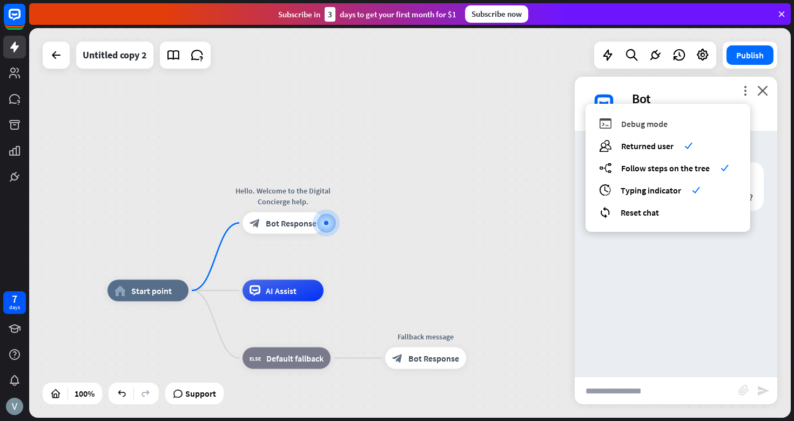
click at [644, 127] on span "Debug mode" at bounding box center [644, 123] width 46 height 11
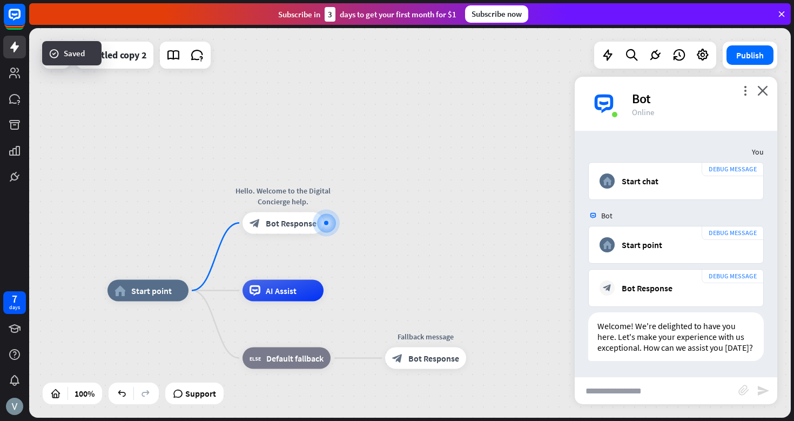
scroll to position [1, 0]
click at [741, 93] on icon "more_vert" at bounding box center [745, 90] width 10 height 10
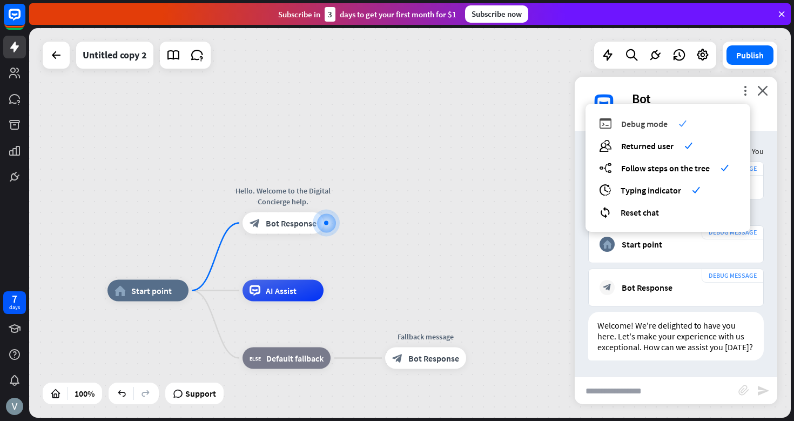
click at [679, 119] on icon "check" at bounding box center [683, 123] width 8 height 8
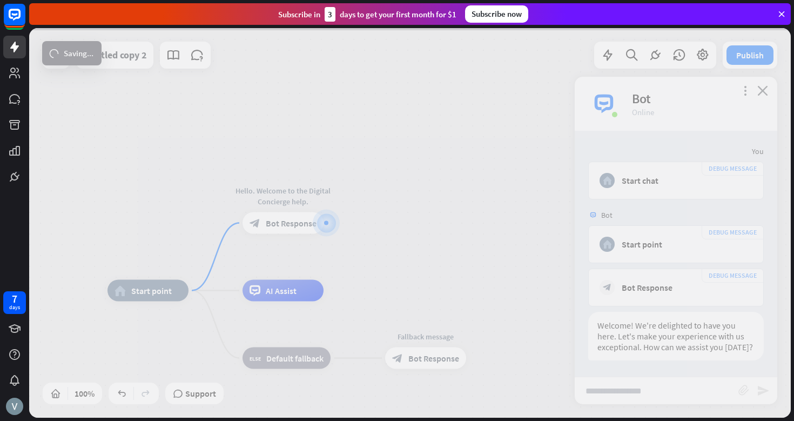
scroll to position [0, 0]
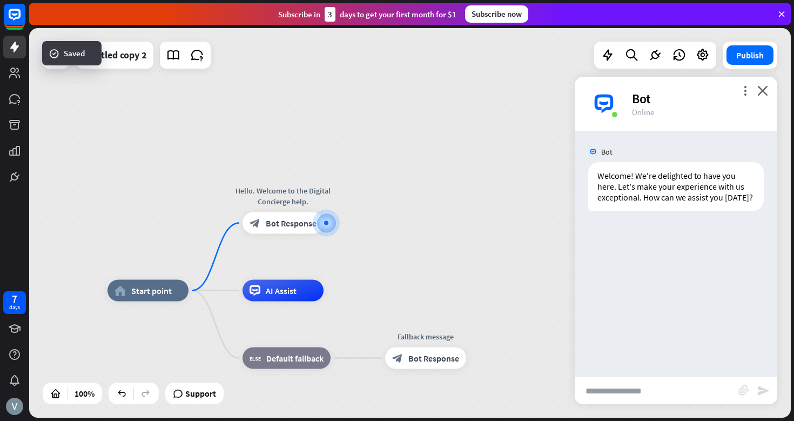
click at [601, 390] on input "text" at bounding box center [657, 390] width 164 height 27
type input "**"
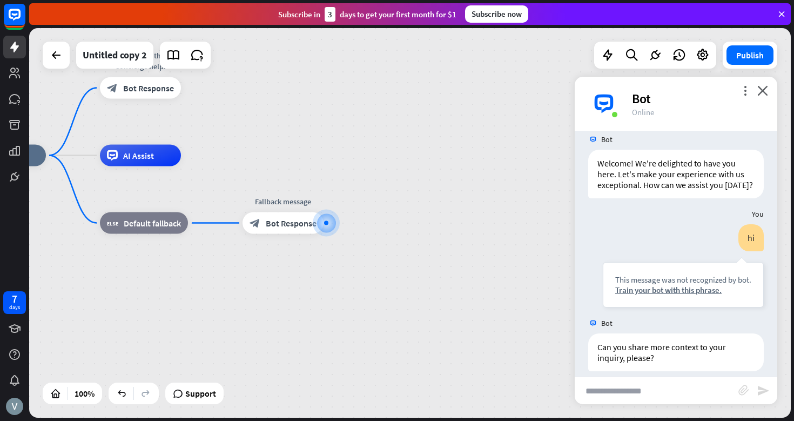
scroll to position [23, 0]
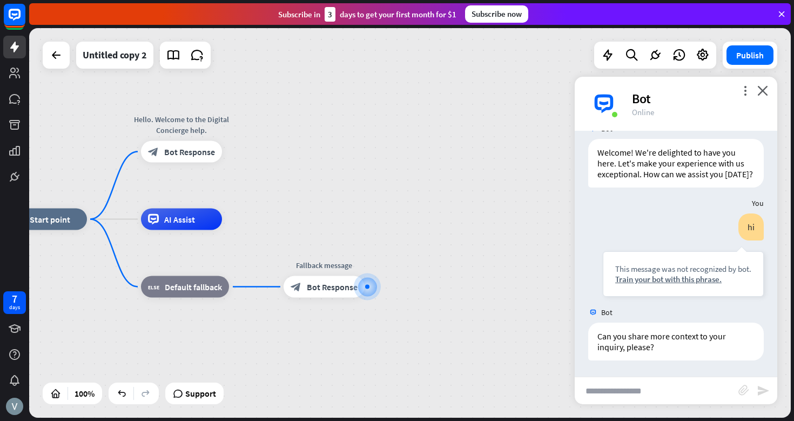
drag, startPoint x: 252, startPoint y: 186, endPoint x: 293, endPoint y: 203, distance: 45.1
click at [293, 203] on div "home_2 Start point Hello. Welcome to the Digital Concierge help. block_bot_resp…" at bounding box center [410, 223] width 762 height 390
click at [378, 288] on icon "plus" at bounding box center [378, 288] width 8 height 8
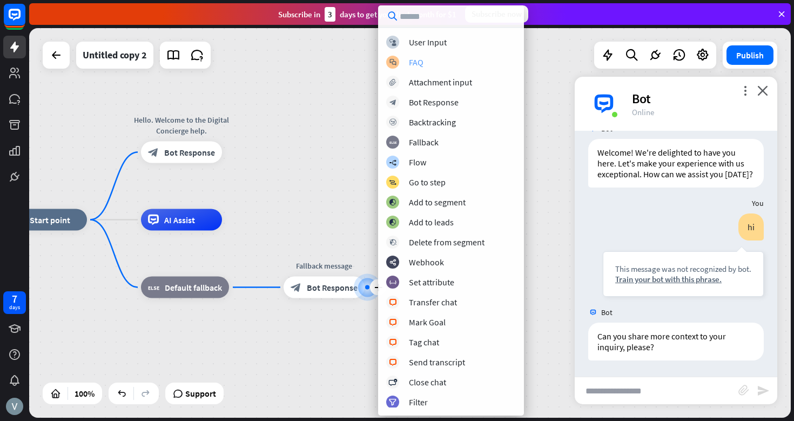
click at [416, 61] on div "FAQ" at bounding box center [416, 62] width 15 height 11
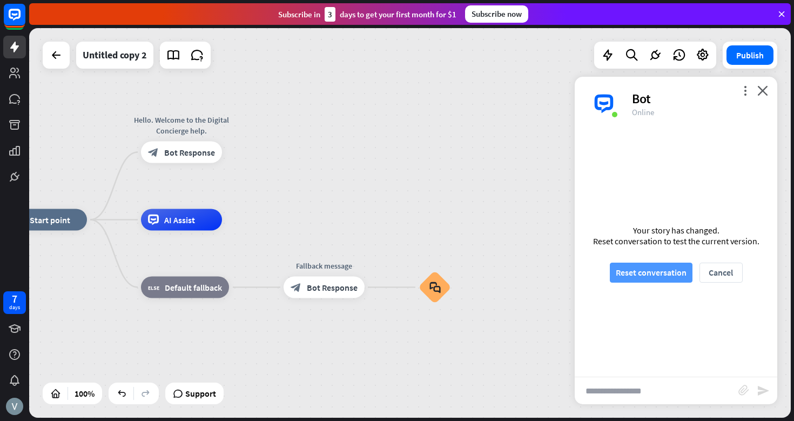
click at [670, 270] on button "Reset conversation" at bounding box center [651, 273] width 83 height 20
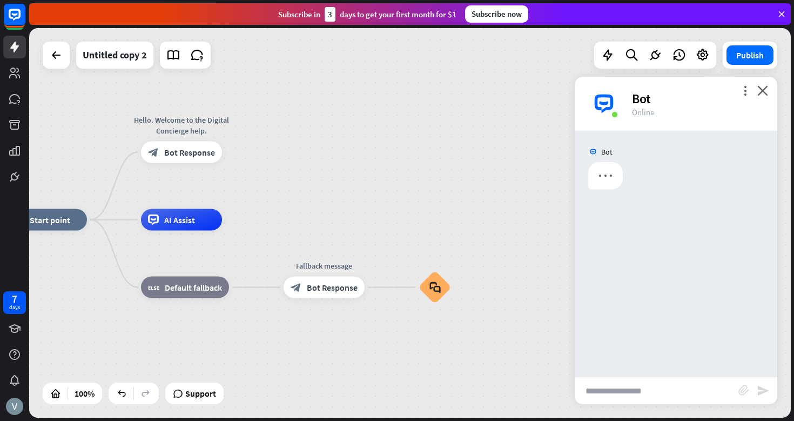
scroll to position [0, 0]
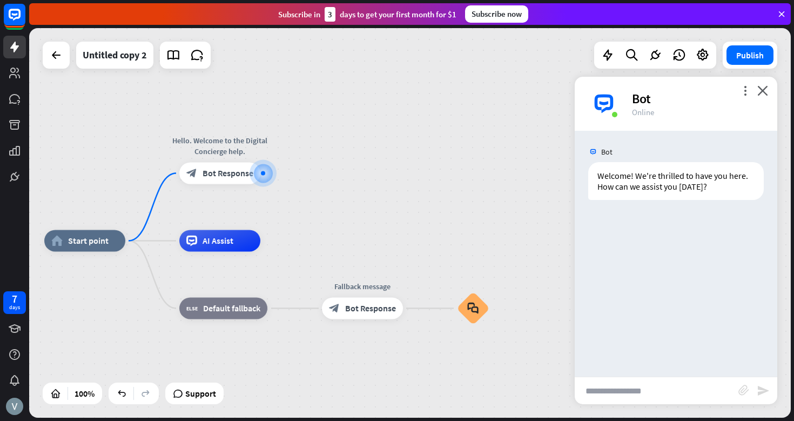
drag, startPoint x: 445, startPoint y: 306, endPoint x: 377, endPoint y: 246, distance: 90.8
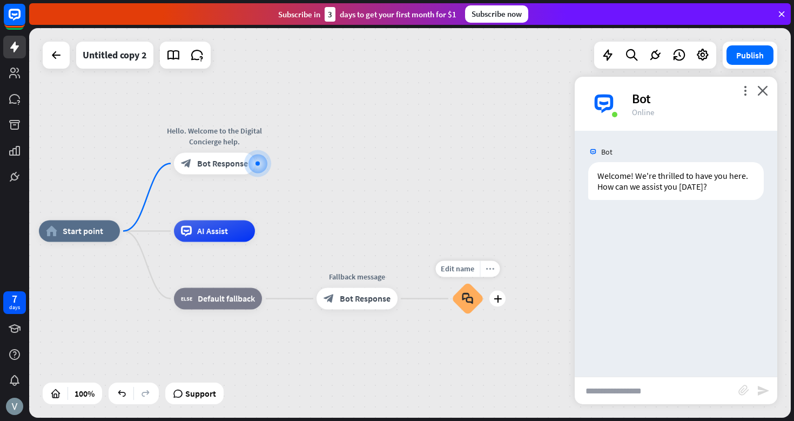
click at [493, 270] on icon "more_horiz" at bounding box center [490, 269] width 9 height 8
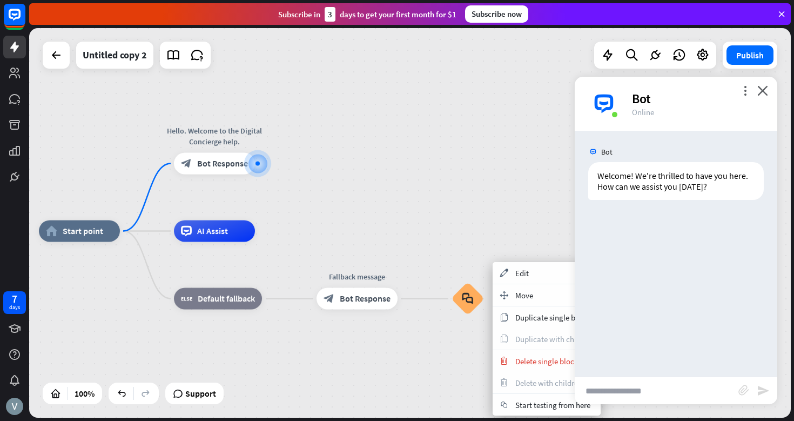
click at [530, 260] on div "home_2 Start point Hello. Welcome to the Digital Concierge help. block_bot_resp…" at bounding box center [420, 426] width 762 height 390
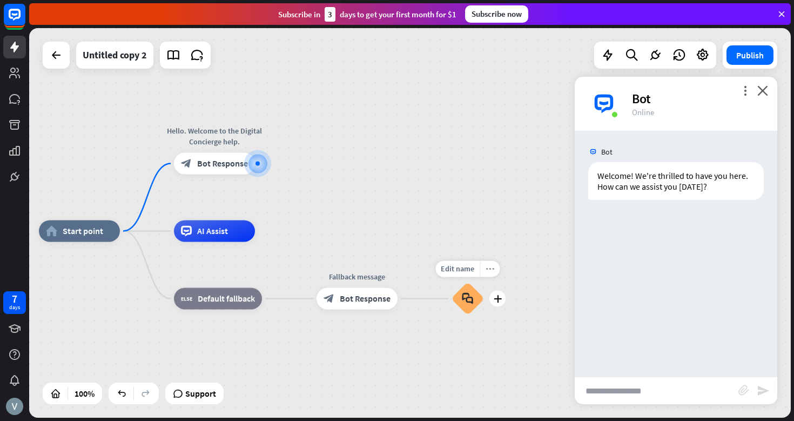
click at [491, 266] on icon "more_horiz" at bounding box center [490, 269] width 9 height 8
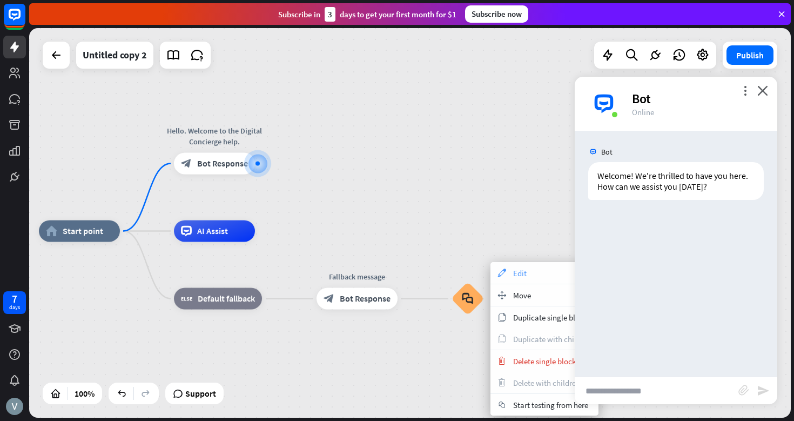
click at [528, 271] on div "appearance Edit" at bounding box center [545, 273] width 108 height 22
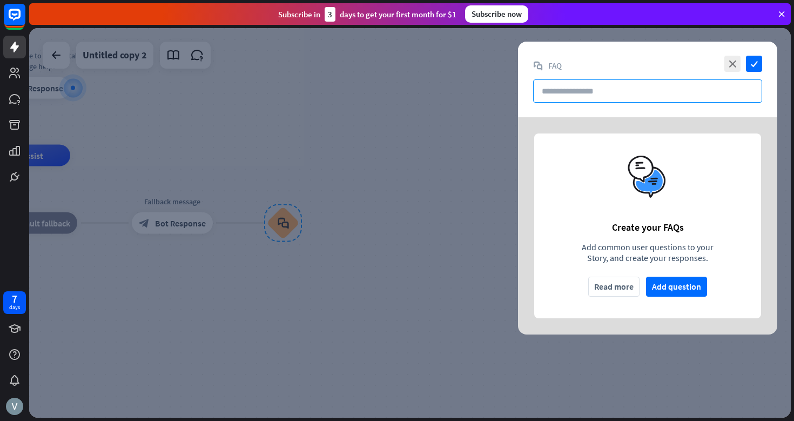
click at [584, 88] on input "text" at bounding box center [647, 90] width 229 height 23
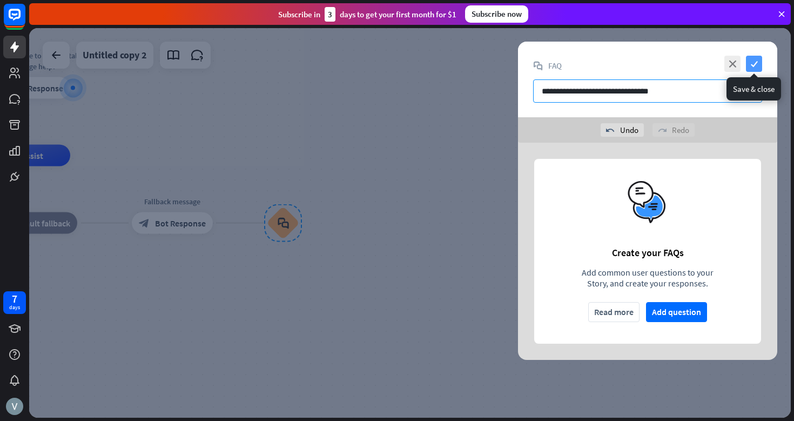
type input "**********"
click at [752, 65] on icon "check" at bounding box center [754, 64] width 16 height 16
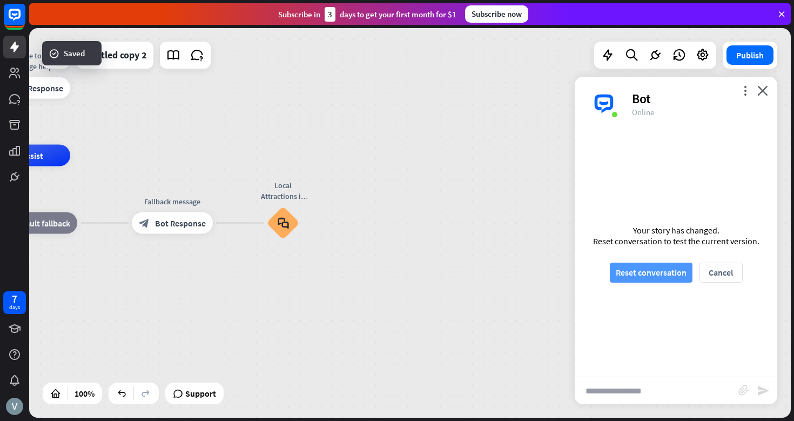
click at [648, 271] on button "Reset conversation" at bounding box center [651, 273] width 83 height 20
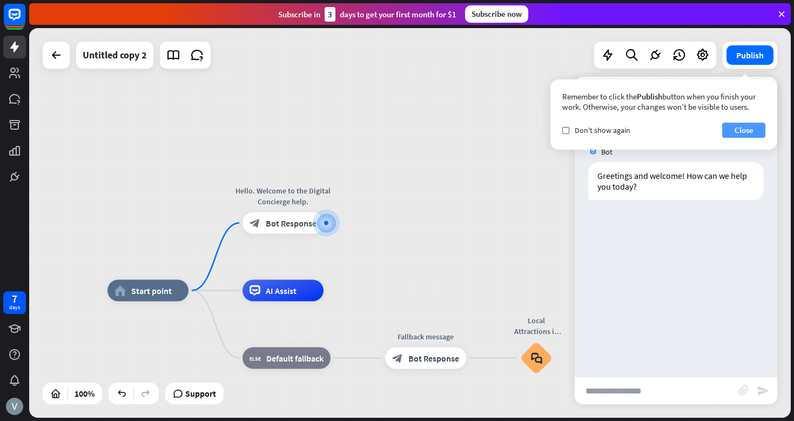
click at [739, 129] on button "Close" at bounding box center [743, 130] width 43 height 15
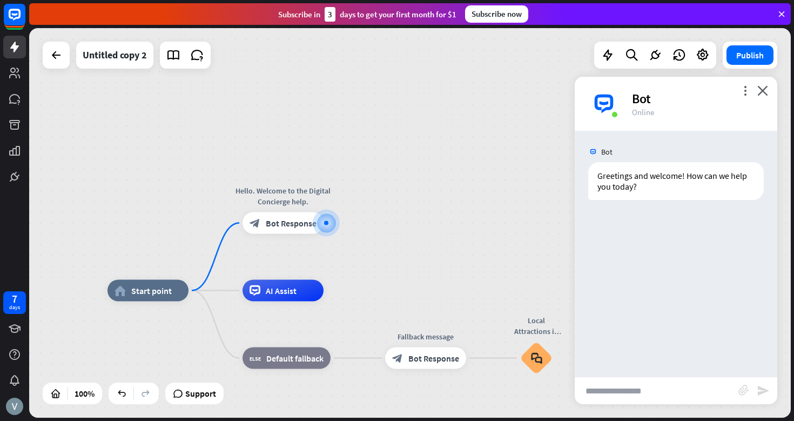
click at [620, 390] on input "text" at bounding box center [657, 390] width 164 height 27
type input "**"
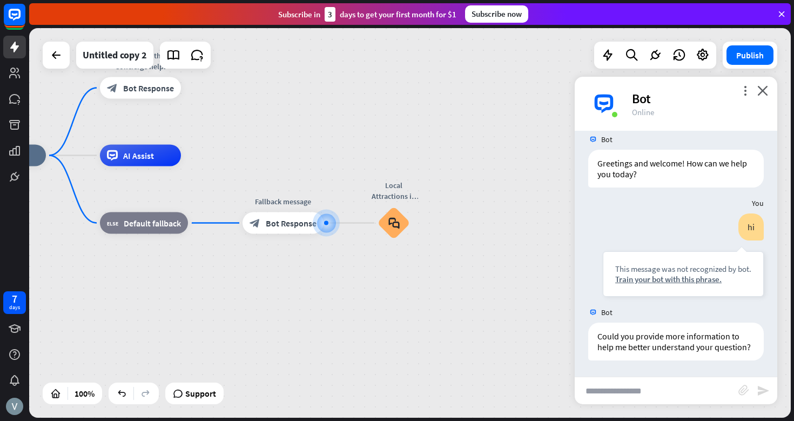
scroll to position [12, 0]
click at [621, 386] on input "text" at bounding box center [657, 390] width 164 height 27
type input "**"
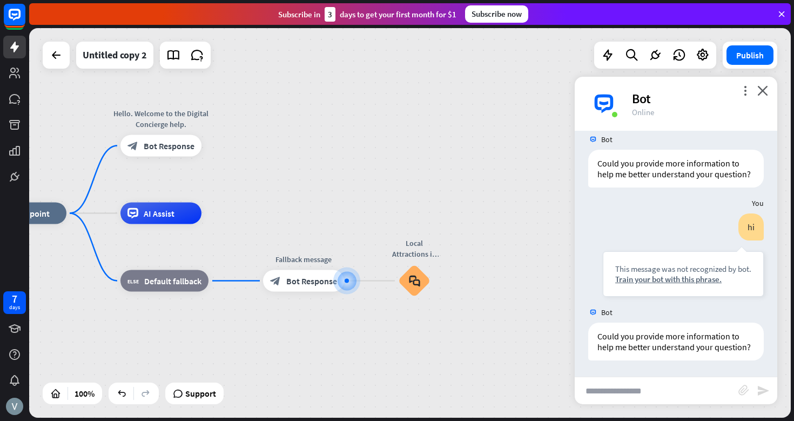
scroll to position [185, 0]
